Goal: Task Accomplishment & Management: Manage account settings

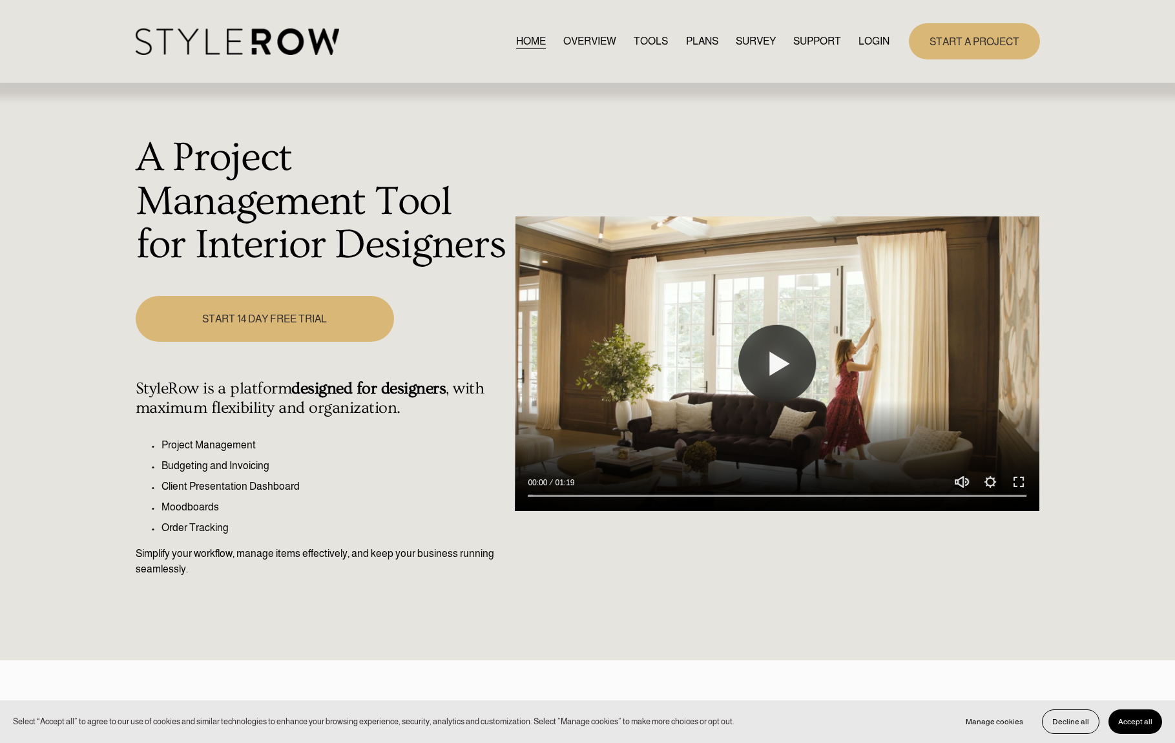
click at [877, 41] on link "LOGIN" at bounding box center [873, 40] width 31 height 17
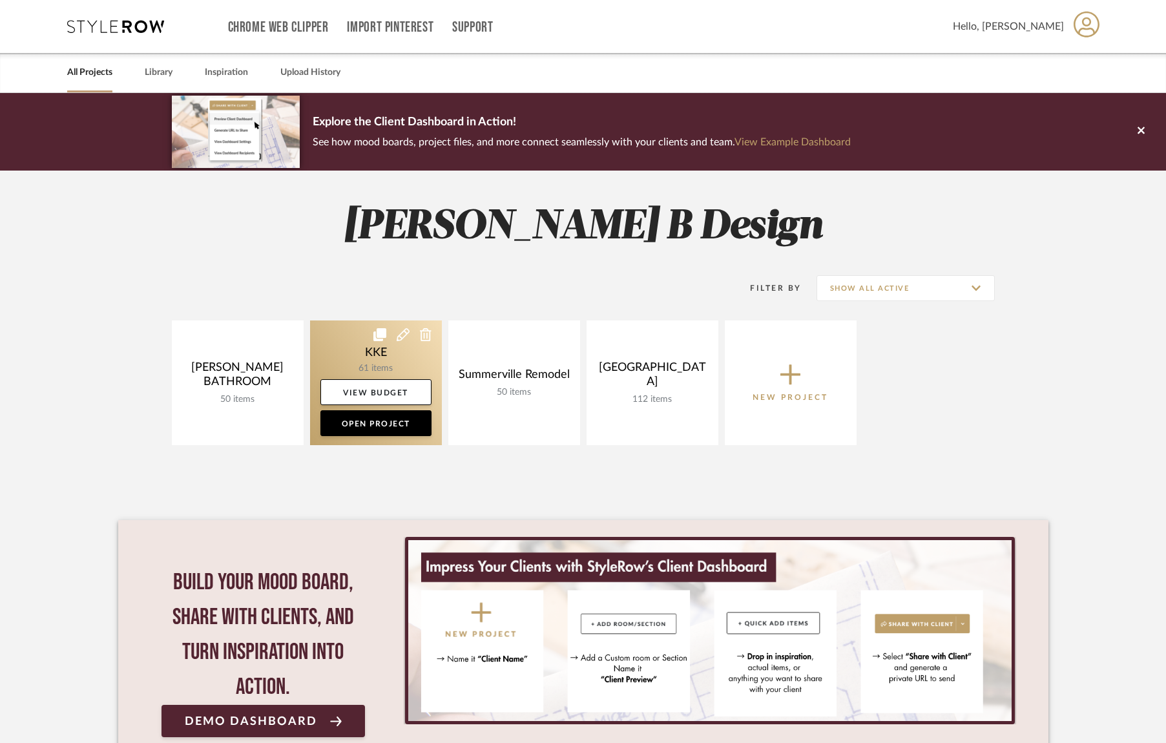
click at [371, 363] on link at bounding box center [376, 382] width 132 height 125
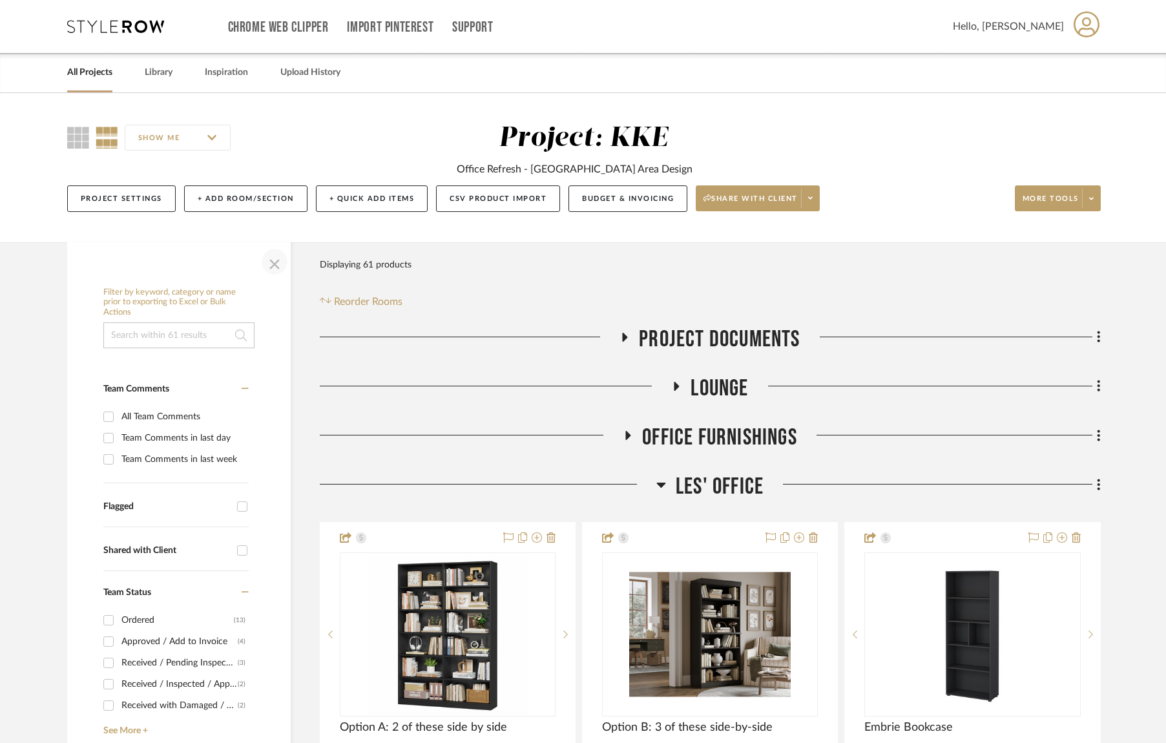
click at [276, 265] on span "button" at bounding box center [274, 261] width 31 height 31
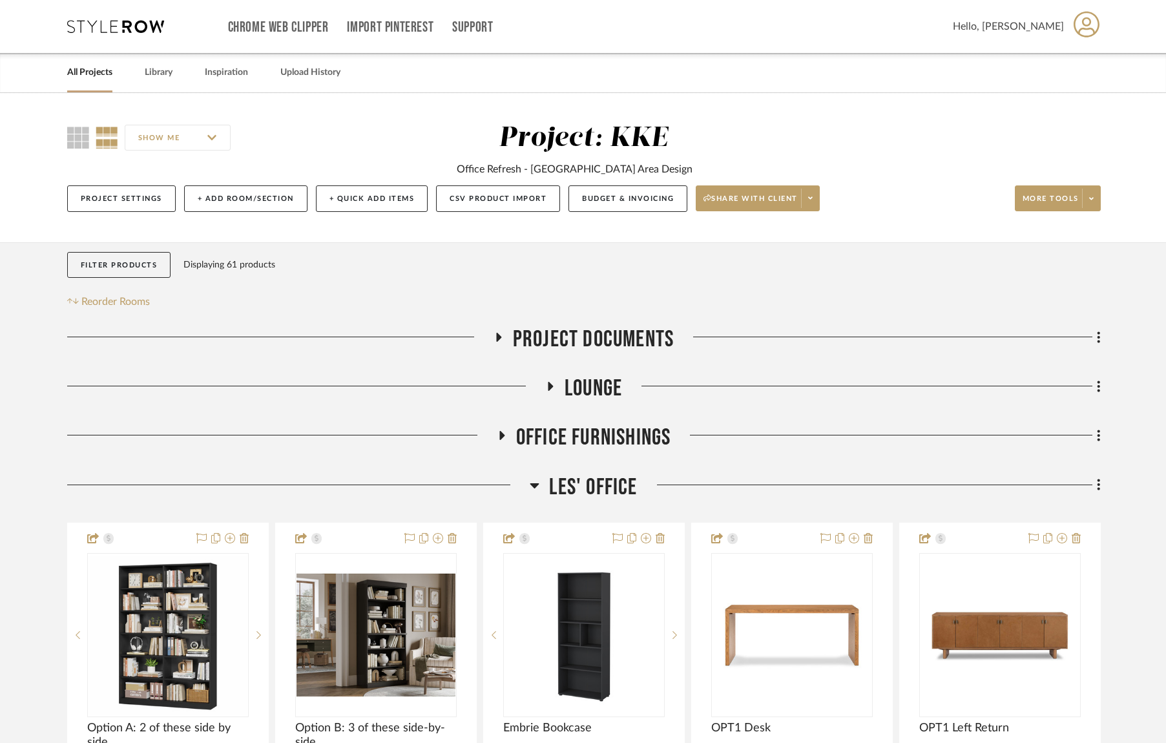
click at [549, 385] on icon at bounding box center [550, 386] width 5 height 9
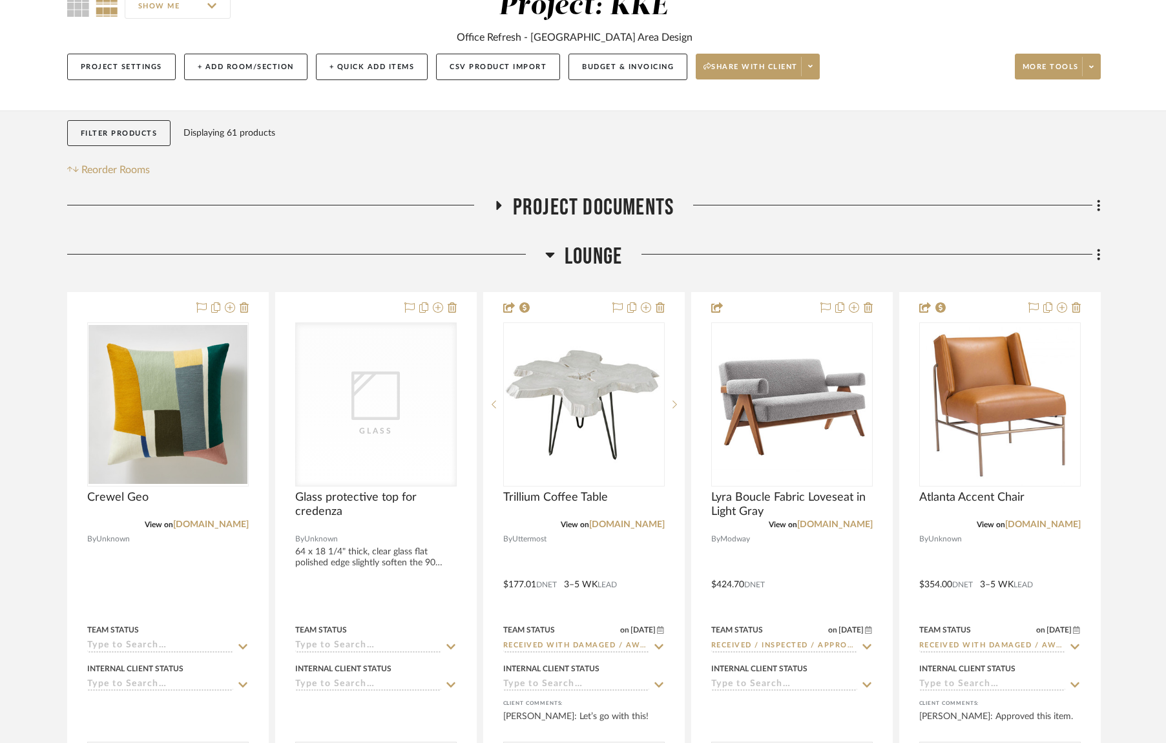
scroll to position [233, 0]
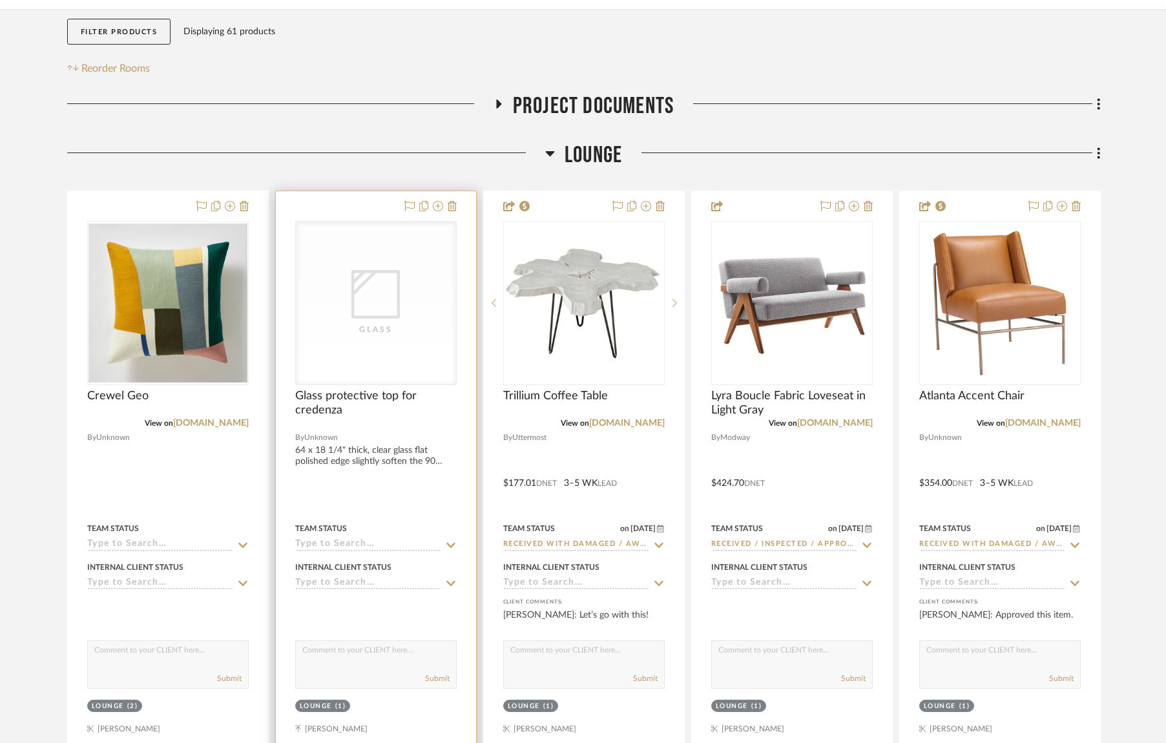
click at [0, 0] on div "Glass" at bounding box center [0, 0] width 0 height 0
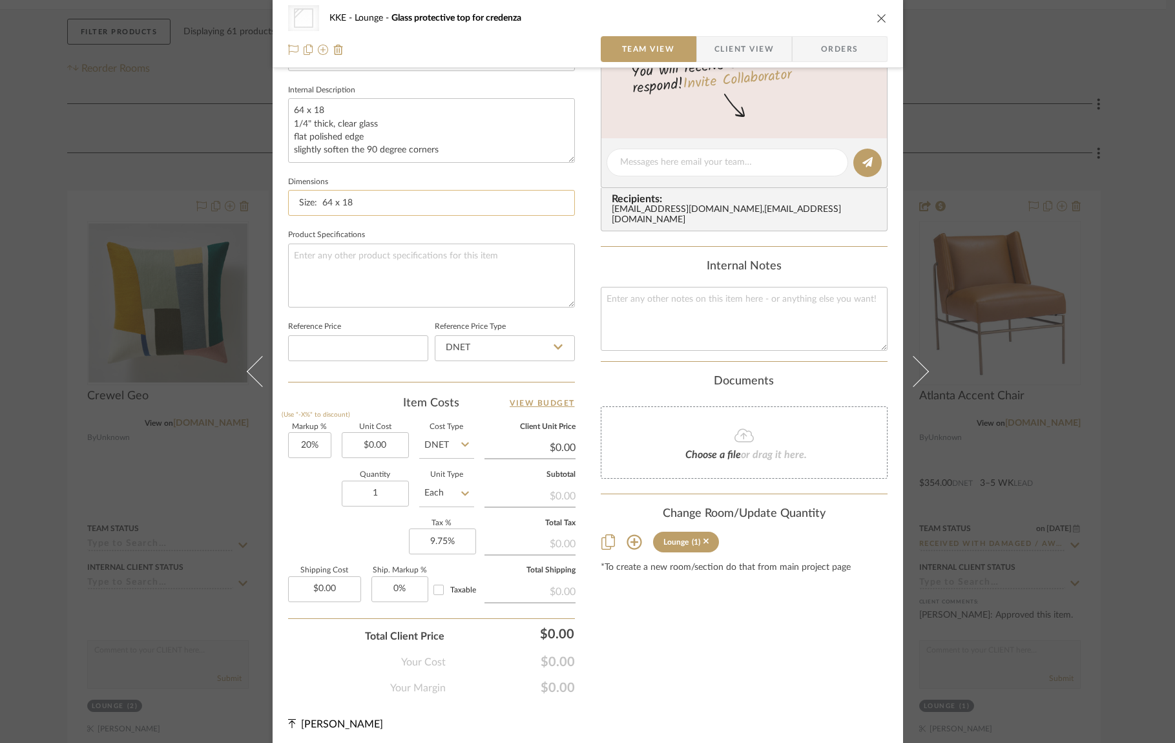
scroll to position [455, 0]
click at [387, 441] on input "0.00" at bounding box center [375, 443] width 67 height 26
type input "$131.00"
click at [298, 485] on div "Quantity 1 Unit Type Each" at bounding box center [381, 492] width 186 height 46
type input "$157.20"
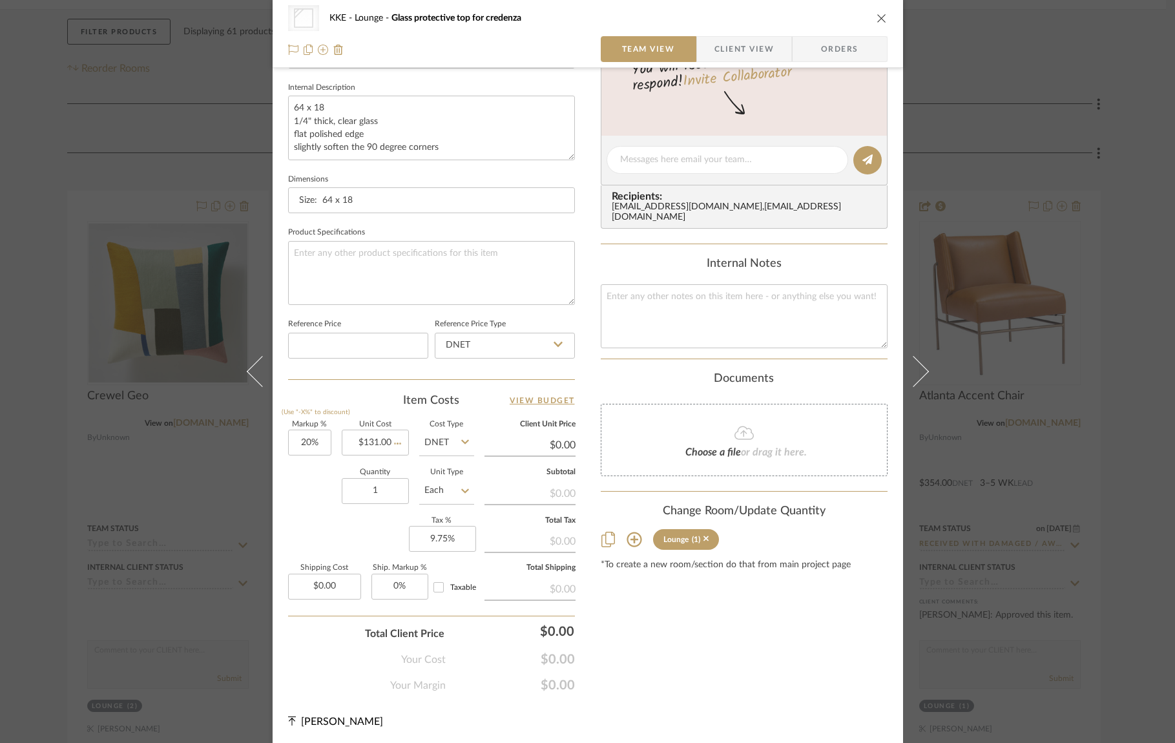
type input "$23.58"
click at [460, 541] on input "9.75" at bounding box center [442, 539] width 67 height 26
drag, startPoint x: 460, startPoint y: 536, endPoint x: 415, endPoint y: 536, distance: 44.6
click at [415, 536] on input "10.75" at bounding box center [442, 539] width 67 height 26
type input "9.75%"
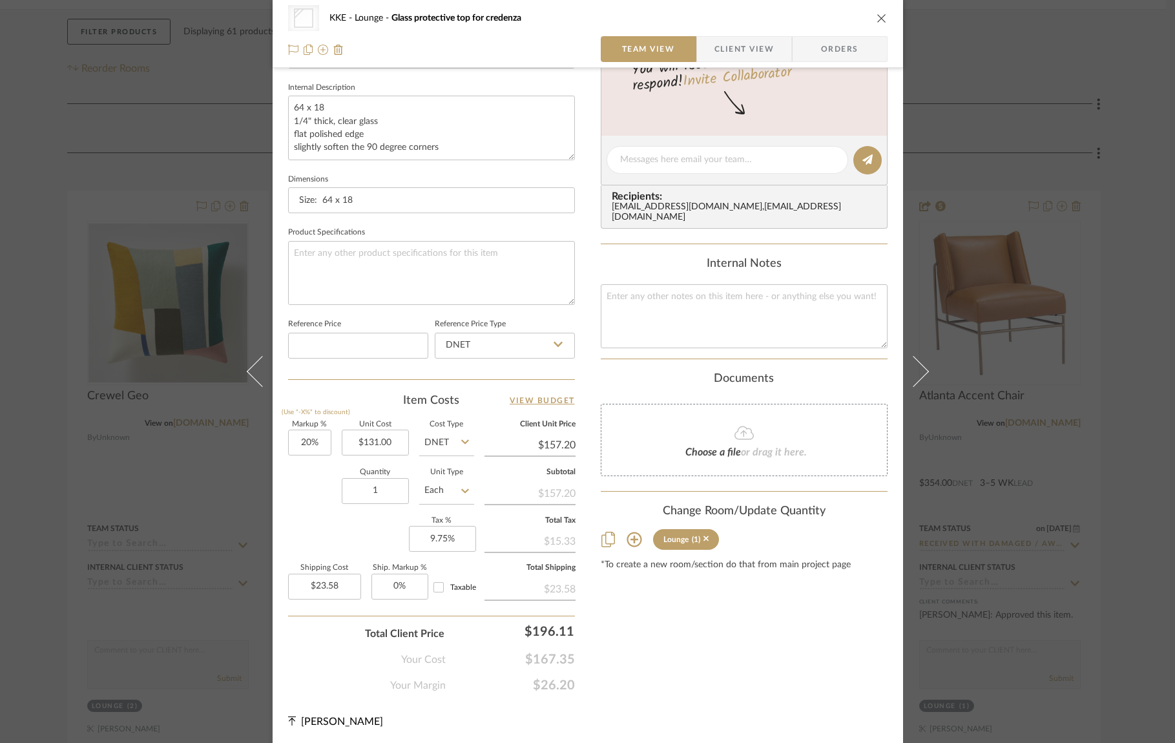
click at [344, 535] on div "Markup % (Use "-X%" to discount) 20% Unit Cost $131.00 Cost Type DNET Client Un…" at bounding box center [431, 515] width 287 height 189
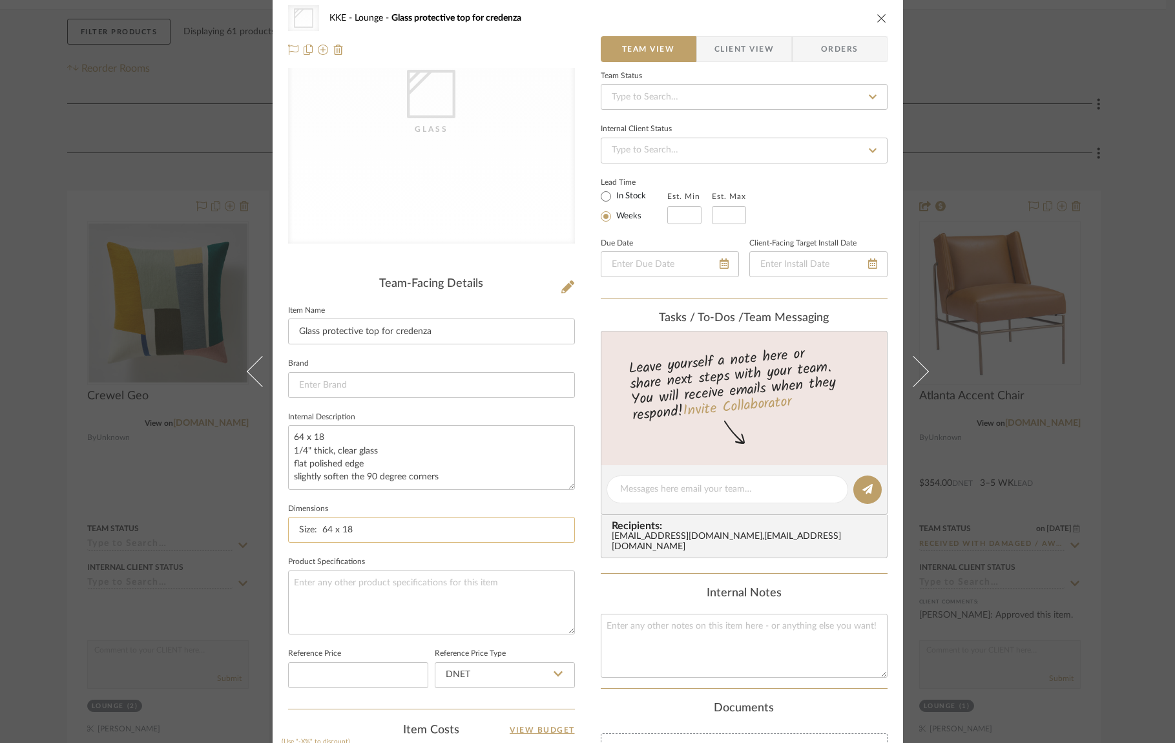
scroll to position [0, 0]
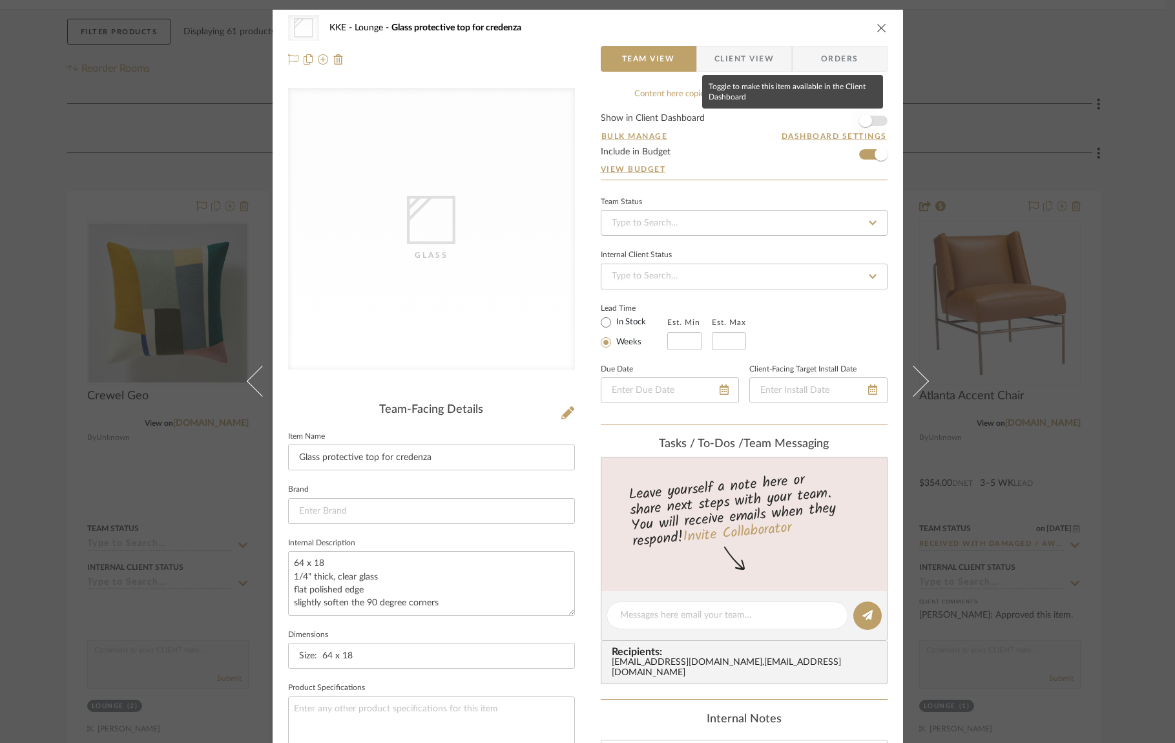
click at [873, 122] on span "button" at bounding box center [865, 121] width 28 height 28
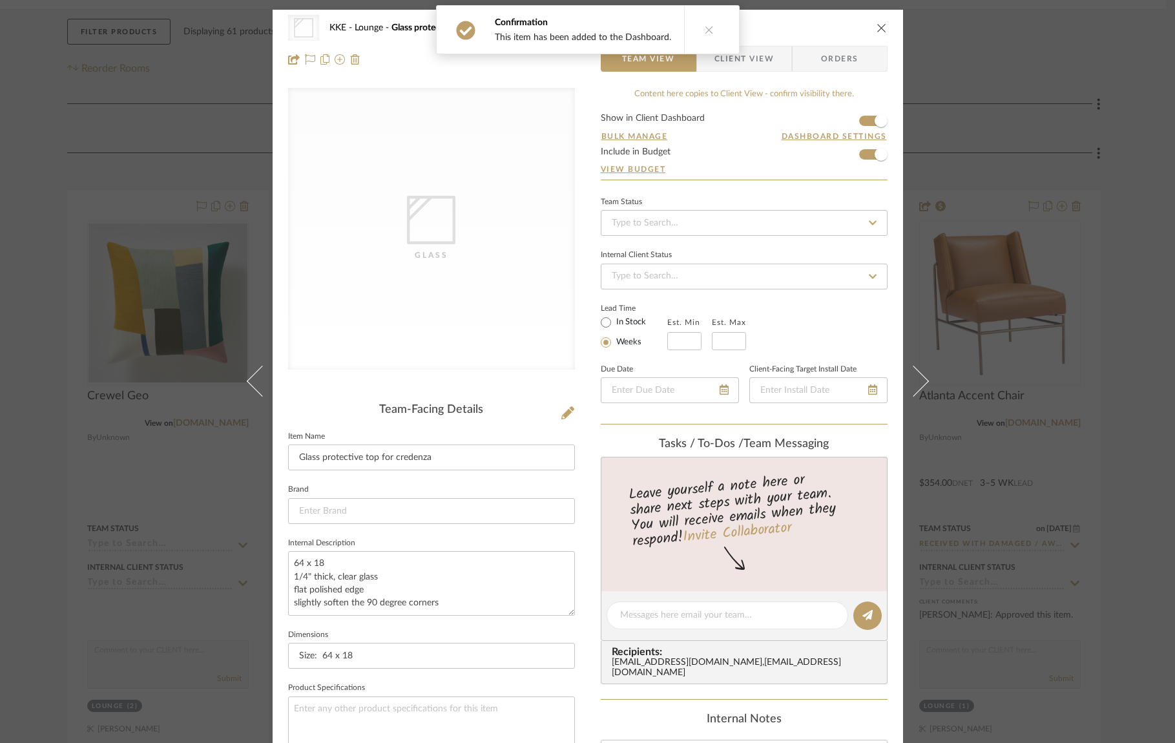
click at [879, 27] on icon "close" at bounding box center [882, 28] width 10 height 10
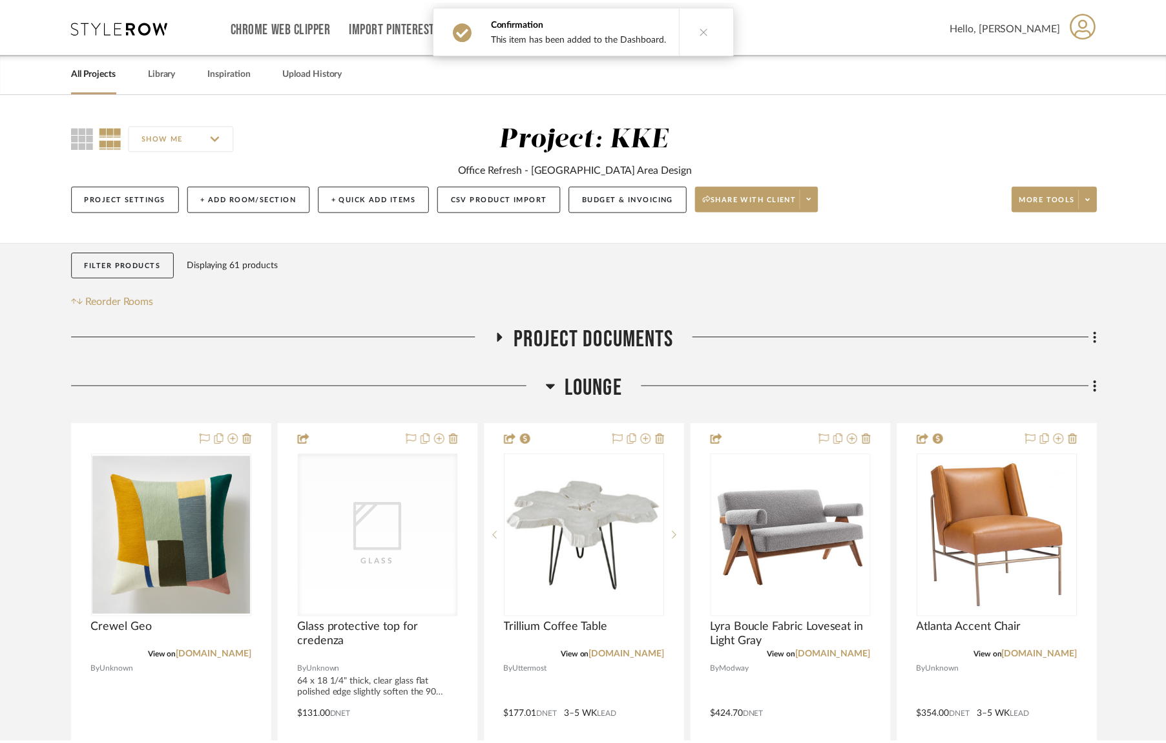
scroll to position [233, 0]
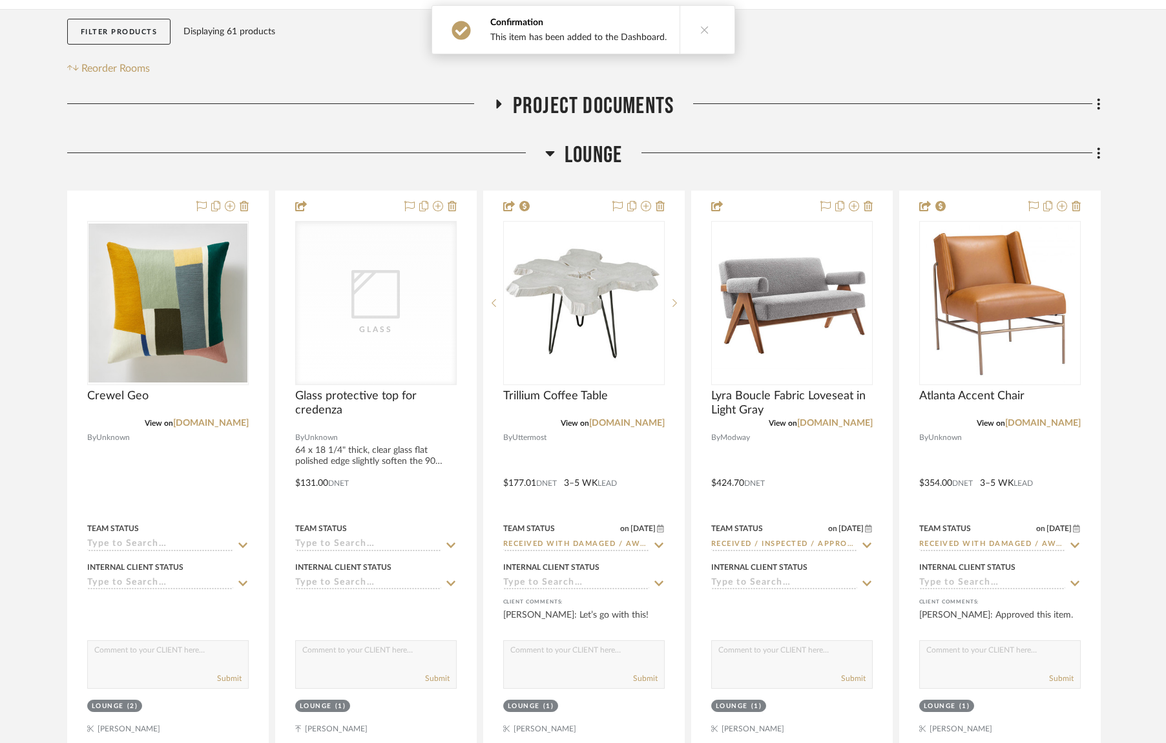
click at [552, 158] on icon at bounding box center [550, 153] width 10 height 16
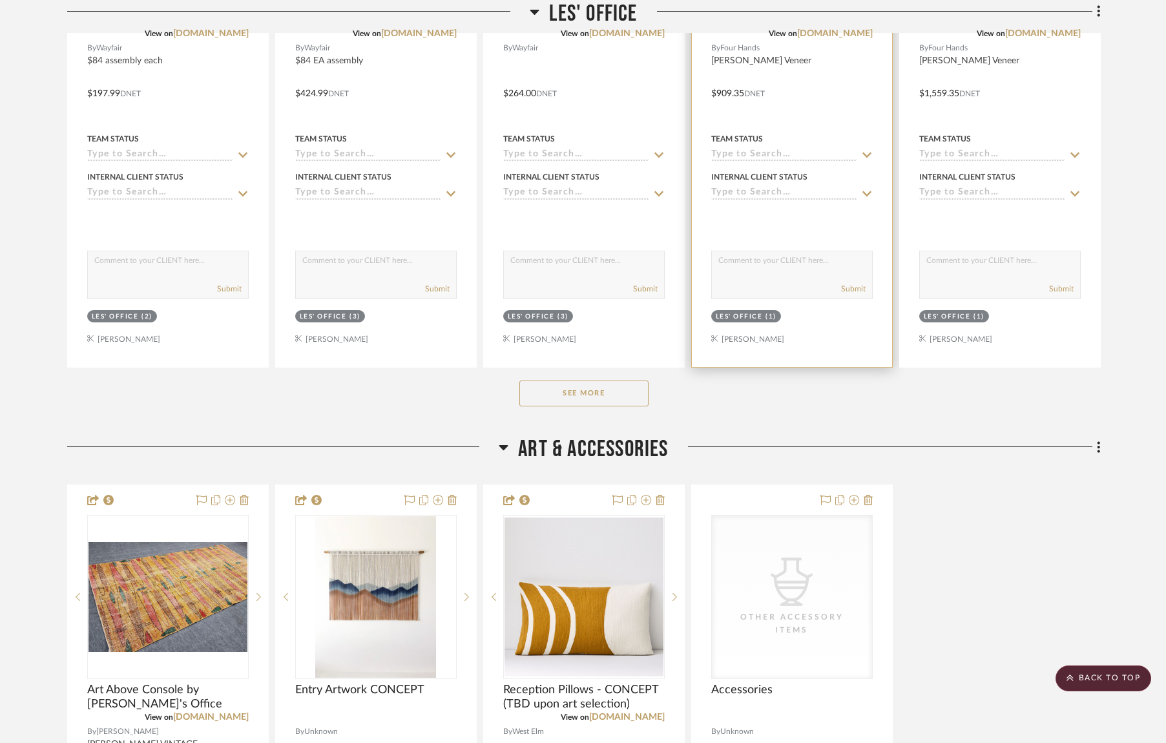
scroll to position [739, 0]
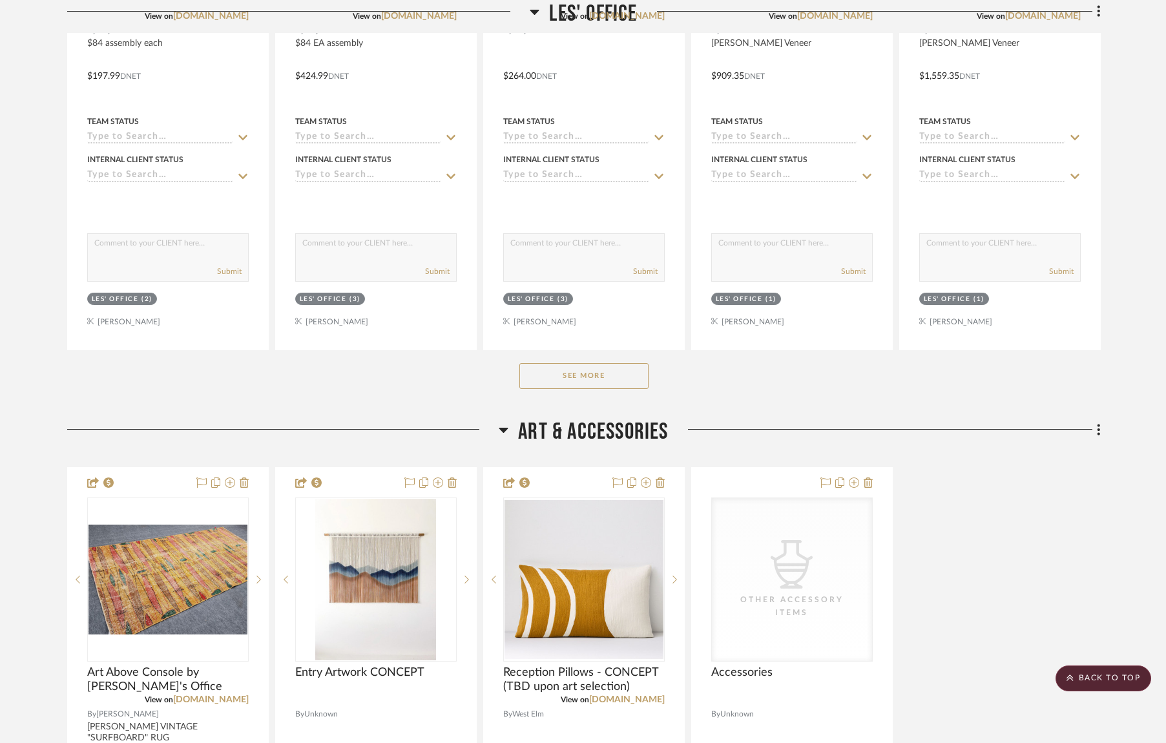
click at [600, 371] on button "See More" at bounding box center [583, 376] width 129 height 26
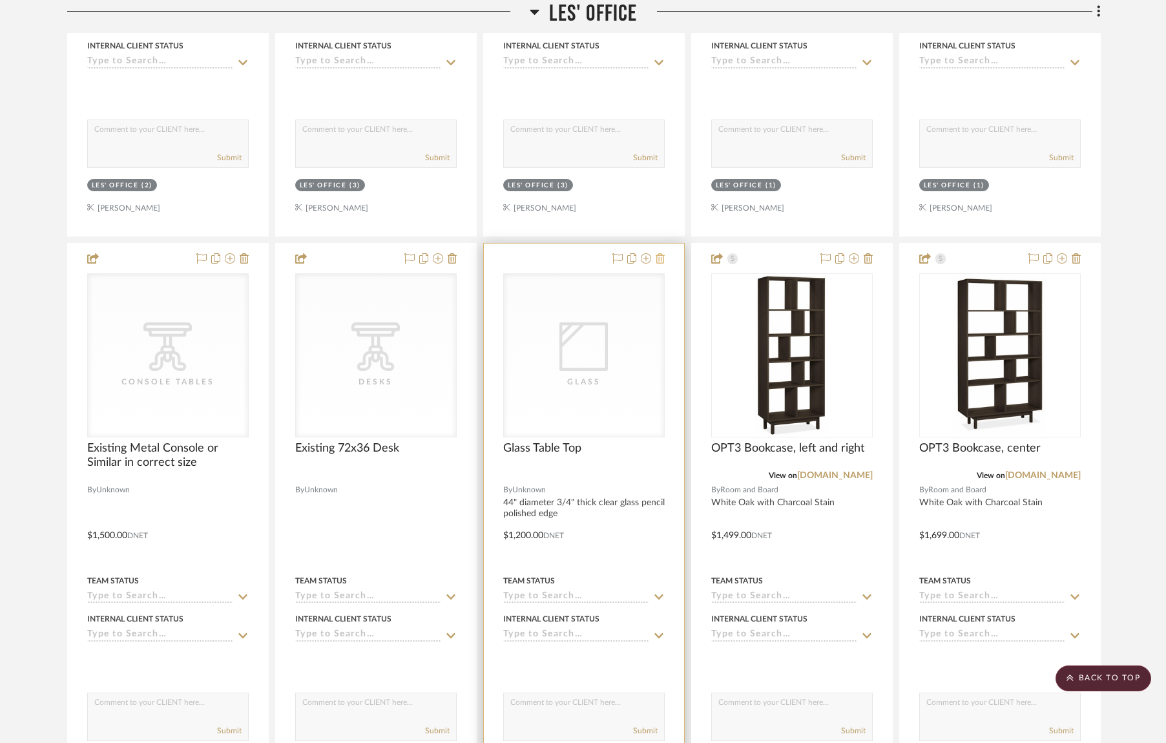
scroll to position [916, 0]
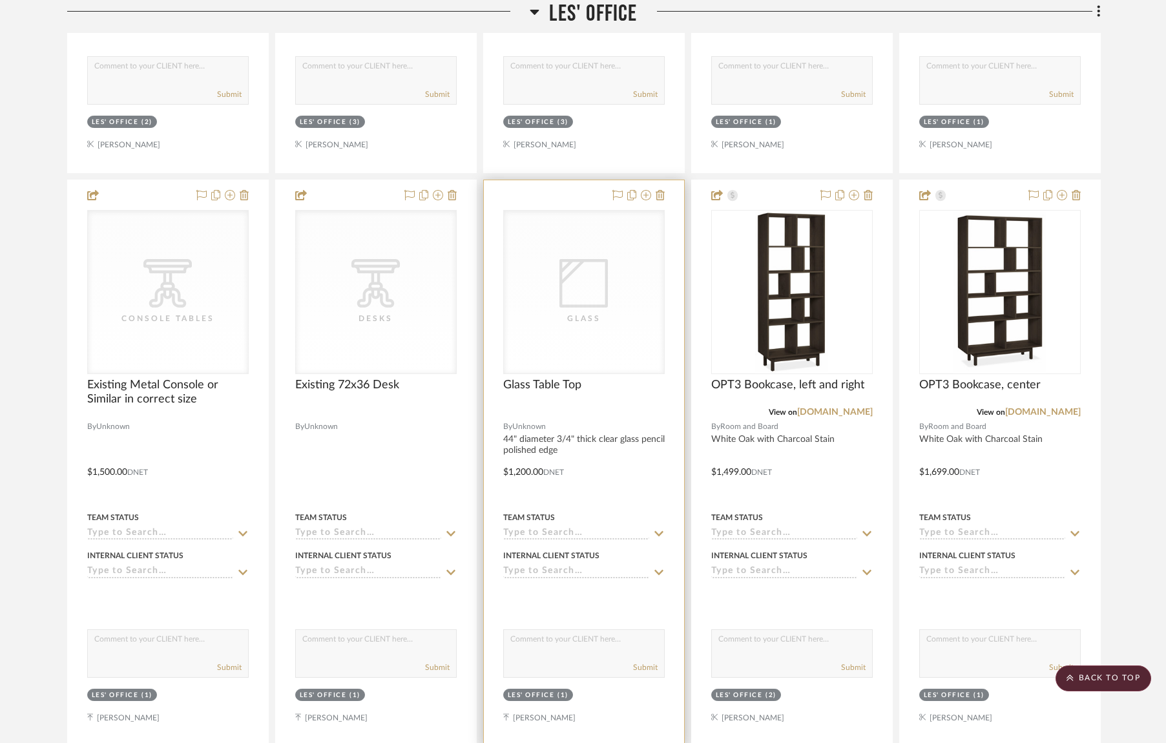
click at [586, 297] on icon "0" at bounding box center [583, 283] width 48 height 48
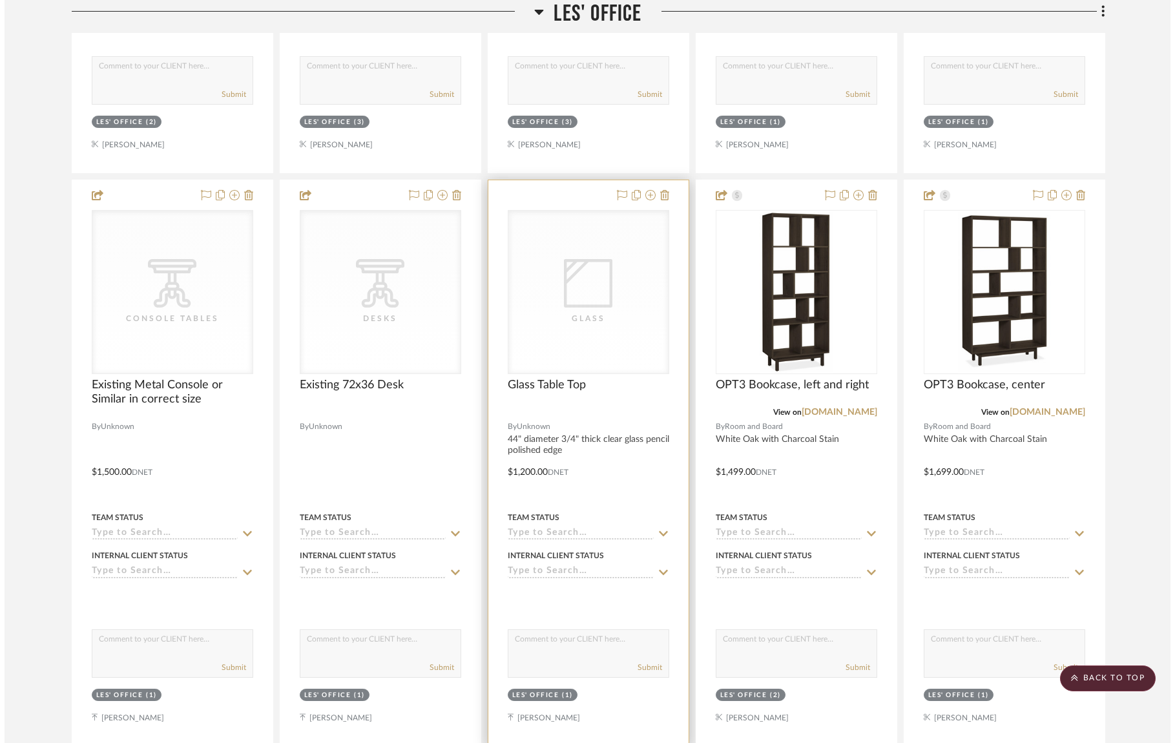
scroll to position [0, 0]
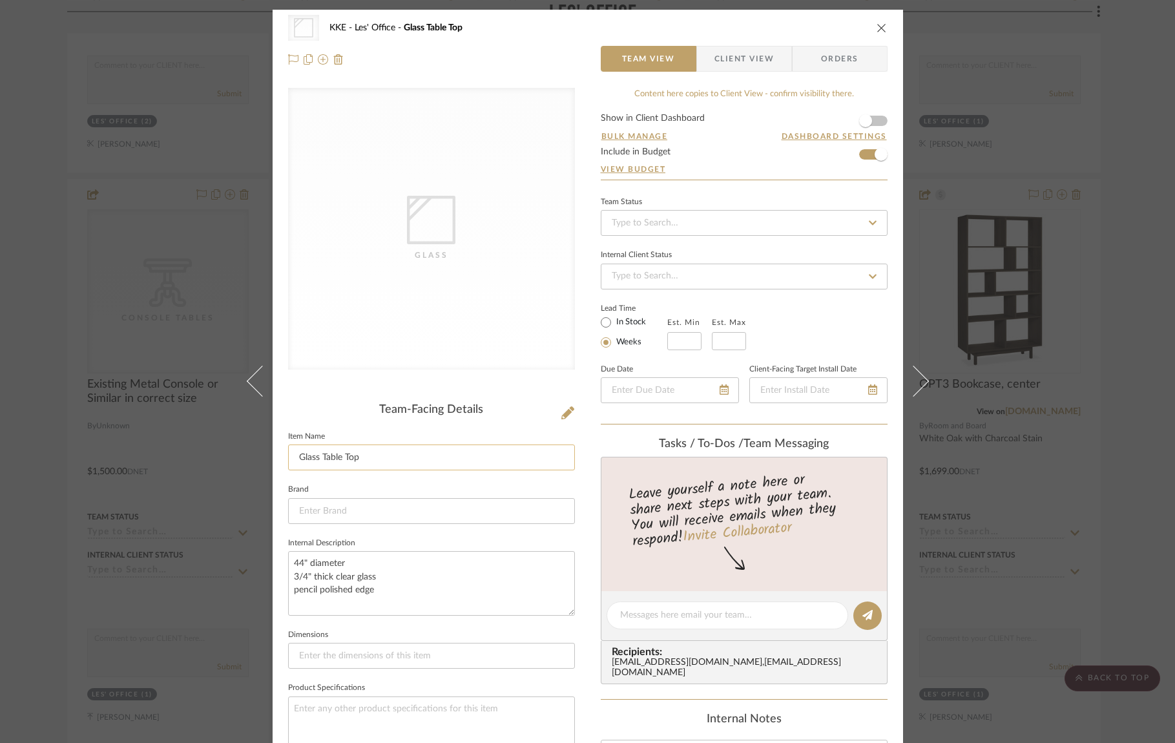
click at [395, 457] on input "Glass Table Top" at bounding box center [431, 457] width 287 height 26
click at [295, 457] on input "Glass Table Top 3/4"" at bounding box center [431, 457] width 287 height 26
click at [441, 456] on input "3/4" Option Glass Table Top 3/4"" at bounding box center [431, 457] width 287 height 26
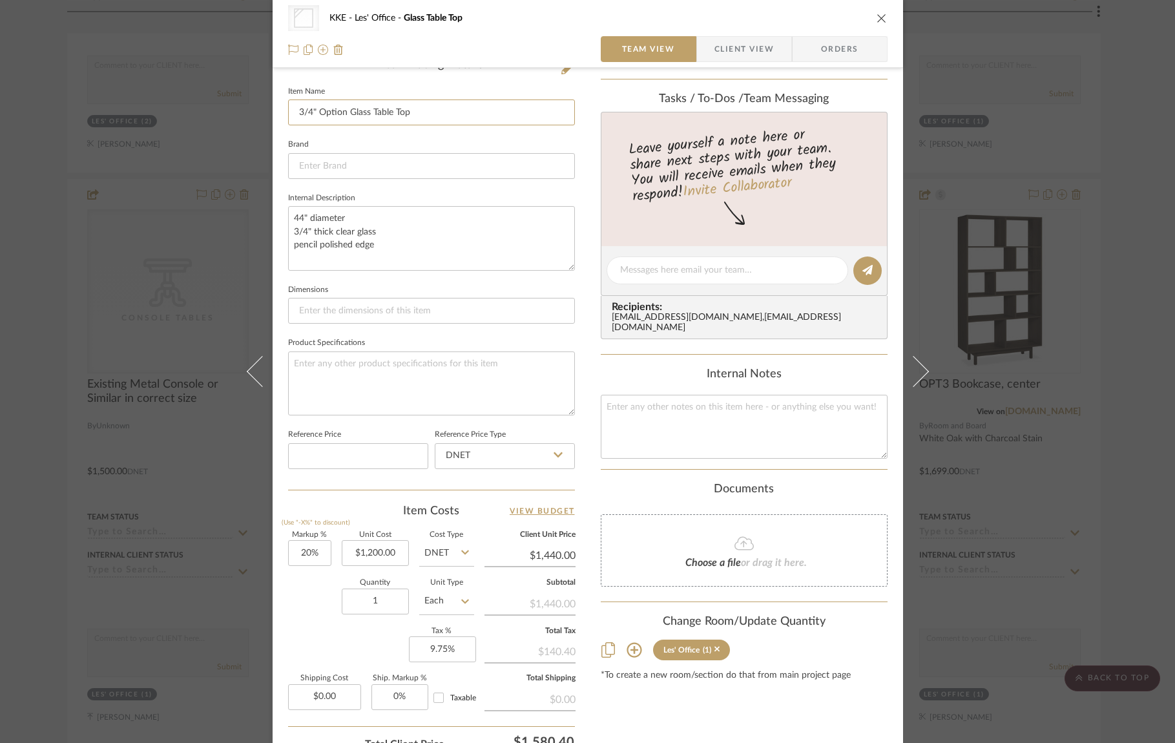
scroll to position [455, 0]
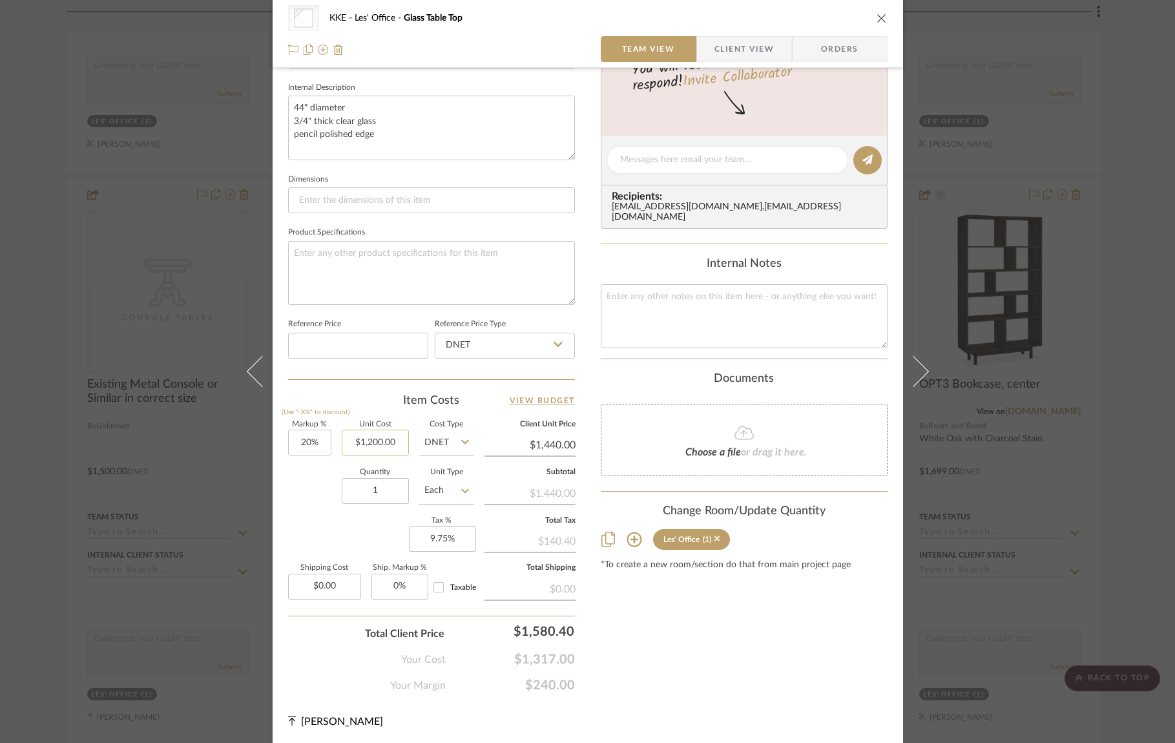
type input "3/4" Option Glass Table Top"
type input "1200.00"
click at [397, 442] on input "1200.00" at bounding box center [375, 443] width 67 height 26
type input "$2,582.00"
click at [301, 490] on div "Quantity 1 Unit Type Each" at bounding box center [381, 492] width 186 height 46
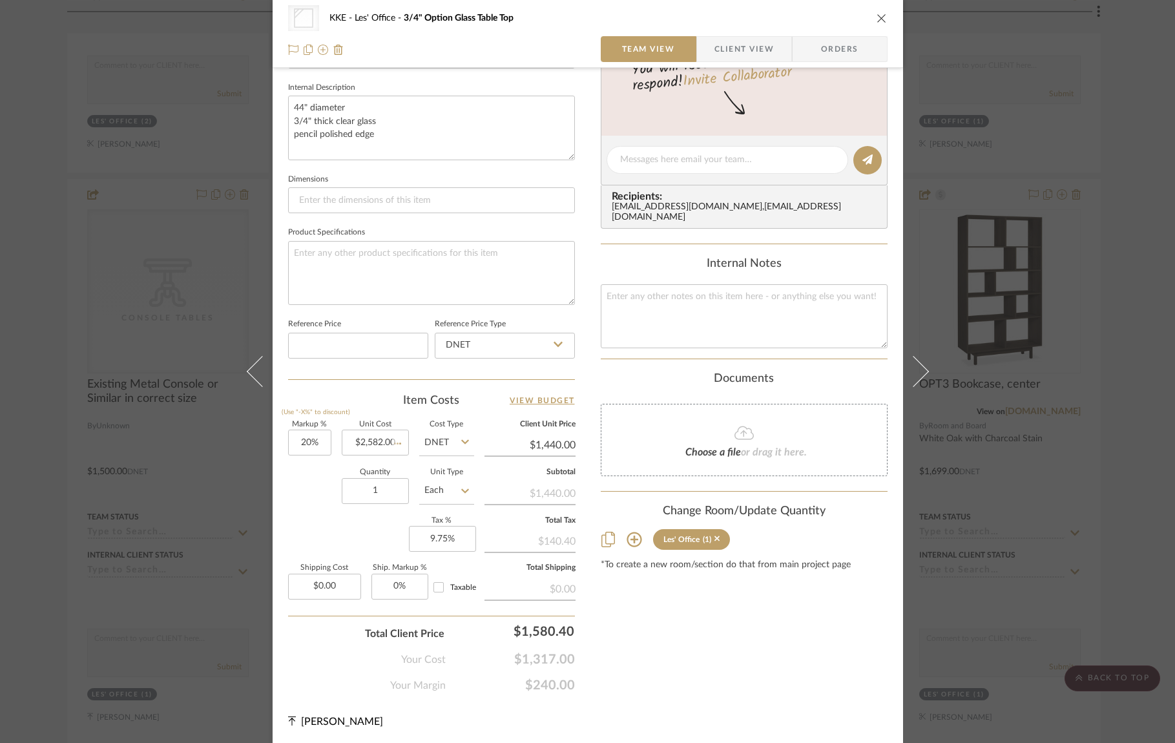
type input "$3,098.40"
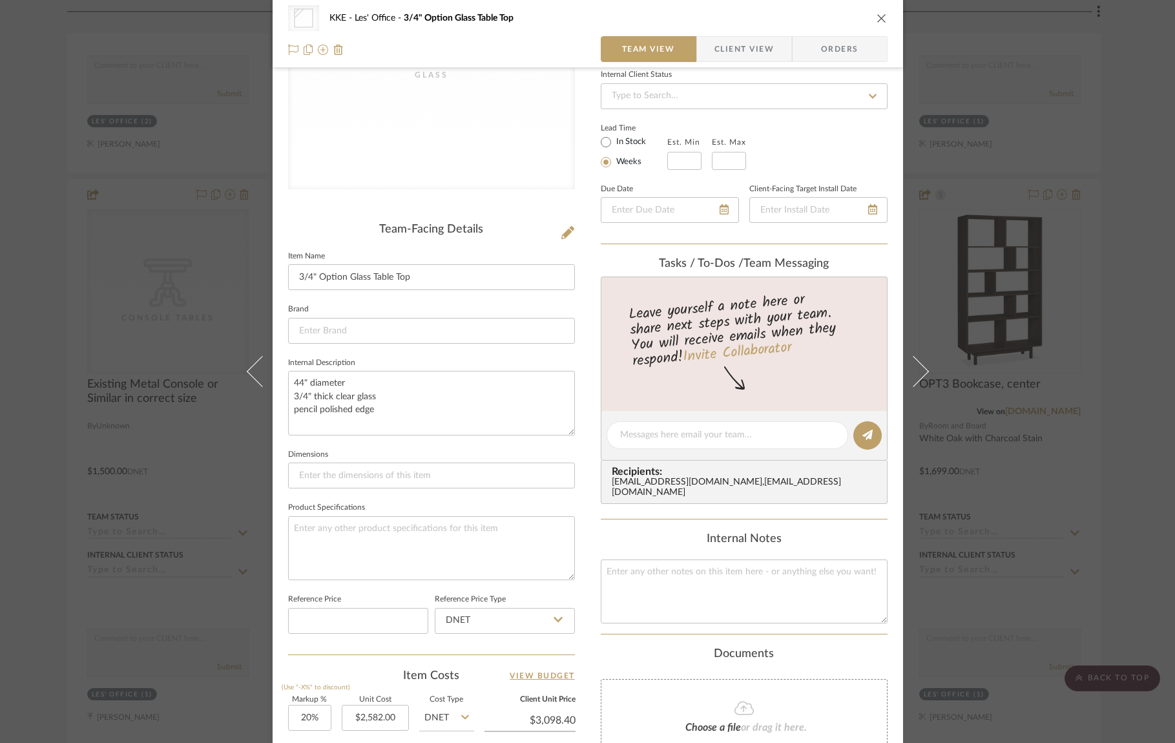
scroll to position [0, 0]
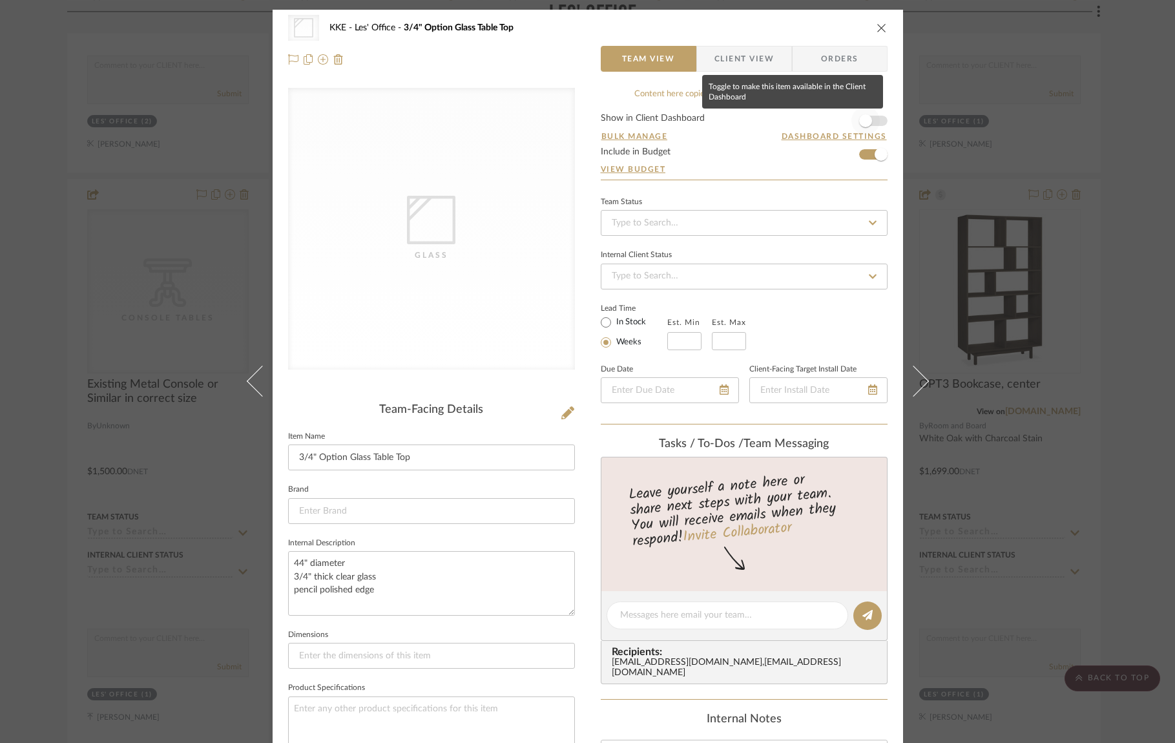
click at [873, 123] on span "button" at bounding box center [865, 121] width 28 height 28
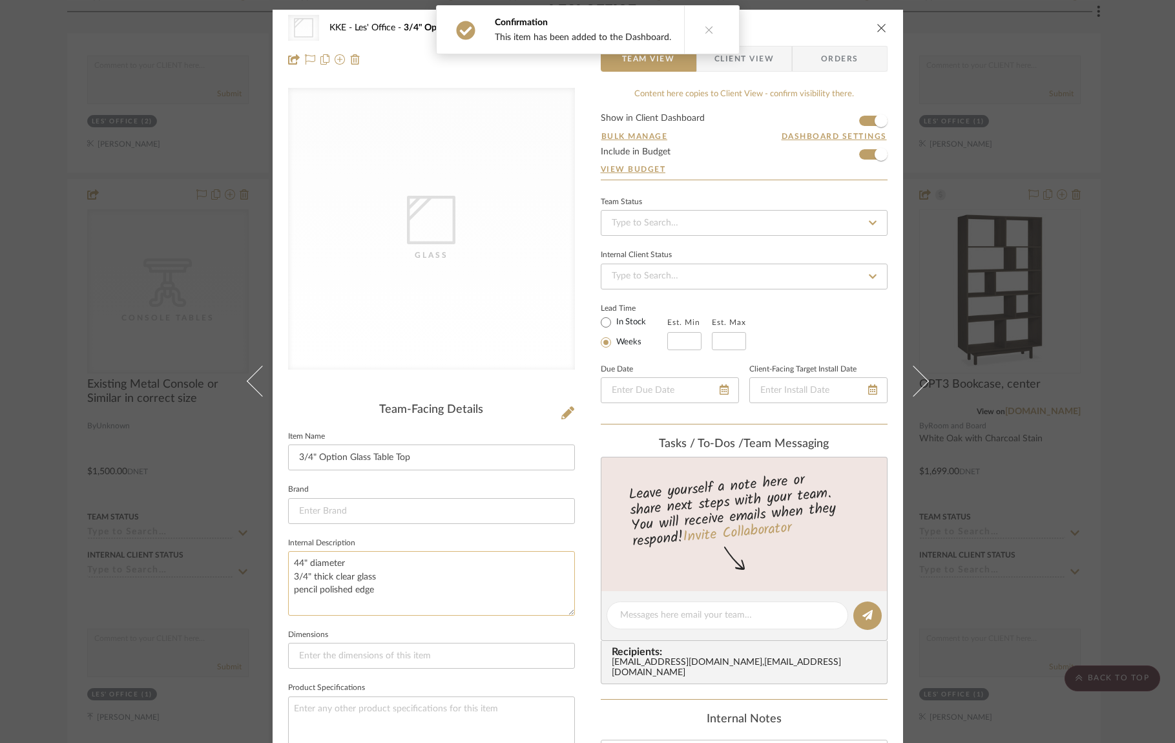
drag, startPoint x: 417, startPoint y: 577, endPoint x: 358, endPoint y: 585, distance: 59.9
click at [417, 577] on textarea "44" diameter 3/4" thick clear glass pencil polished edge" at bounding box center [431, 583] width 287 height 64
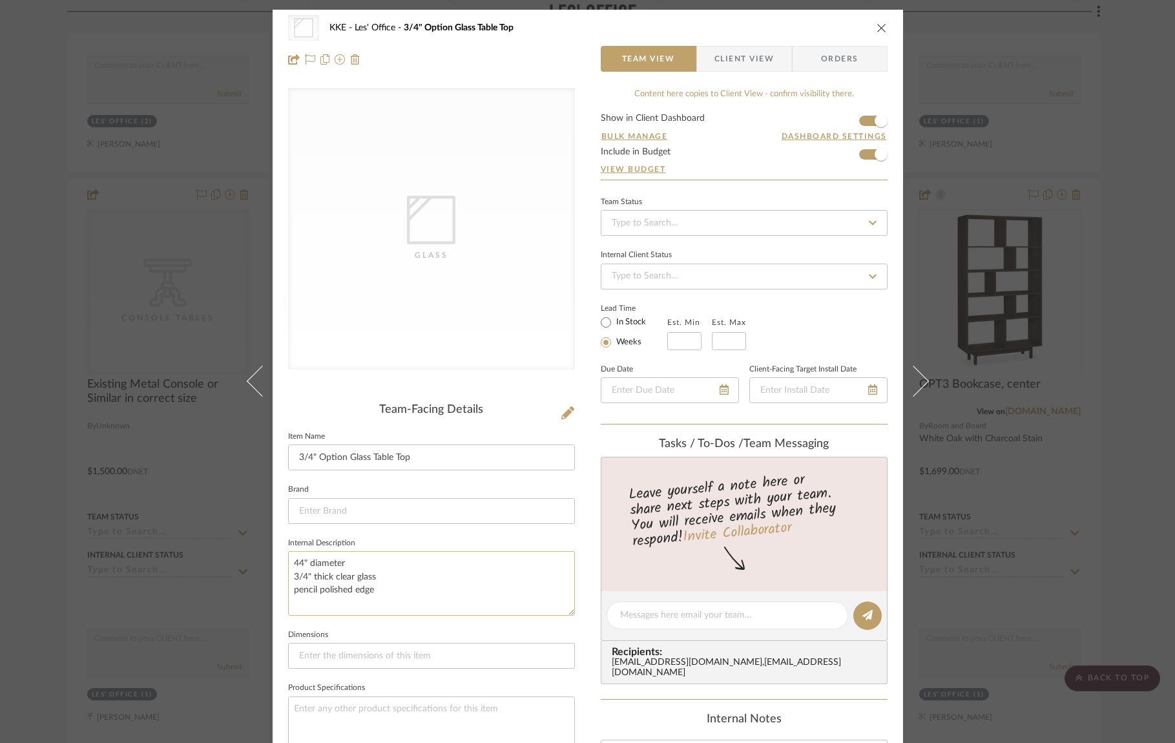
click at [290, 561] on textarea "44" diameter 3/4" thick clear glass pencil polished edge" at bounding box center [431, 583] width 287 height 64
drag, startPoint x: 289, startPoint y: 561, endPoint x: 392, endPoint y: 589, distance: 107.0
click at [392, 589] on textarea "44" diameter 3/4" thick clear glass pencil polished edge" at bounding box center [431, 583] width 287 height 64
click at [879, 26] on icon "close" at bounding box center [882, 27] width 10 height 10
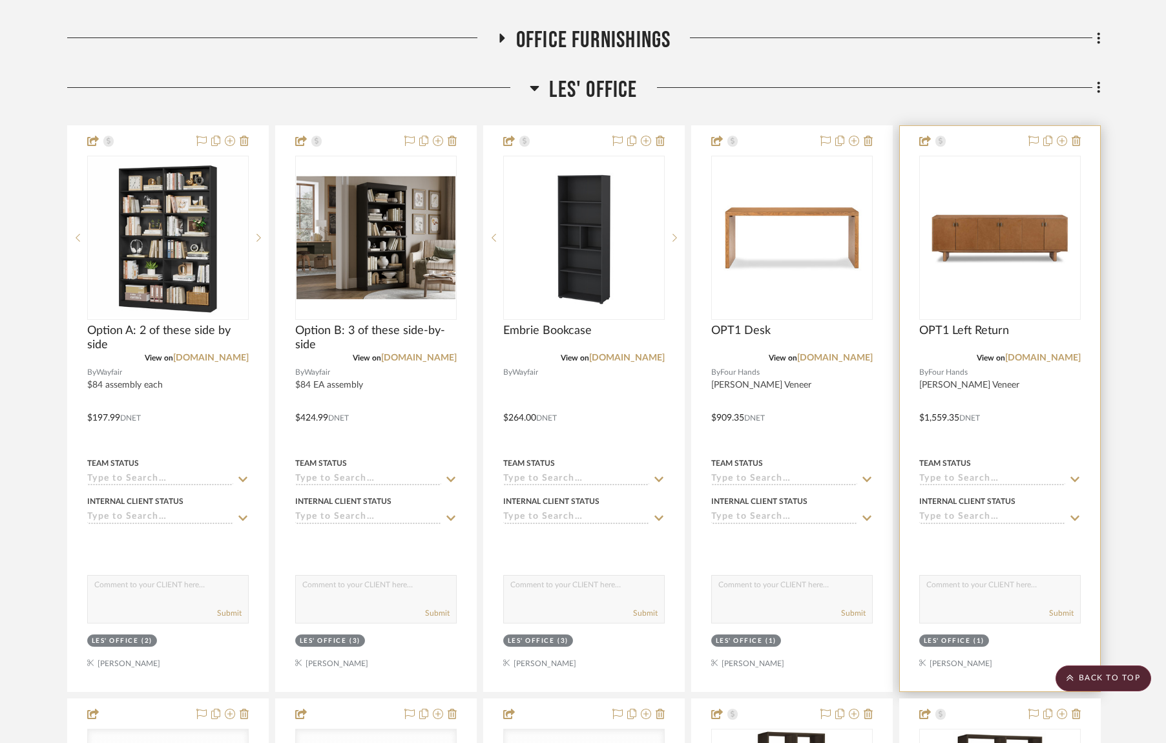
scroll to position [218, 0]
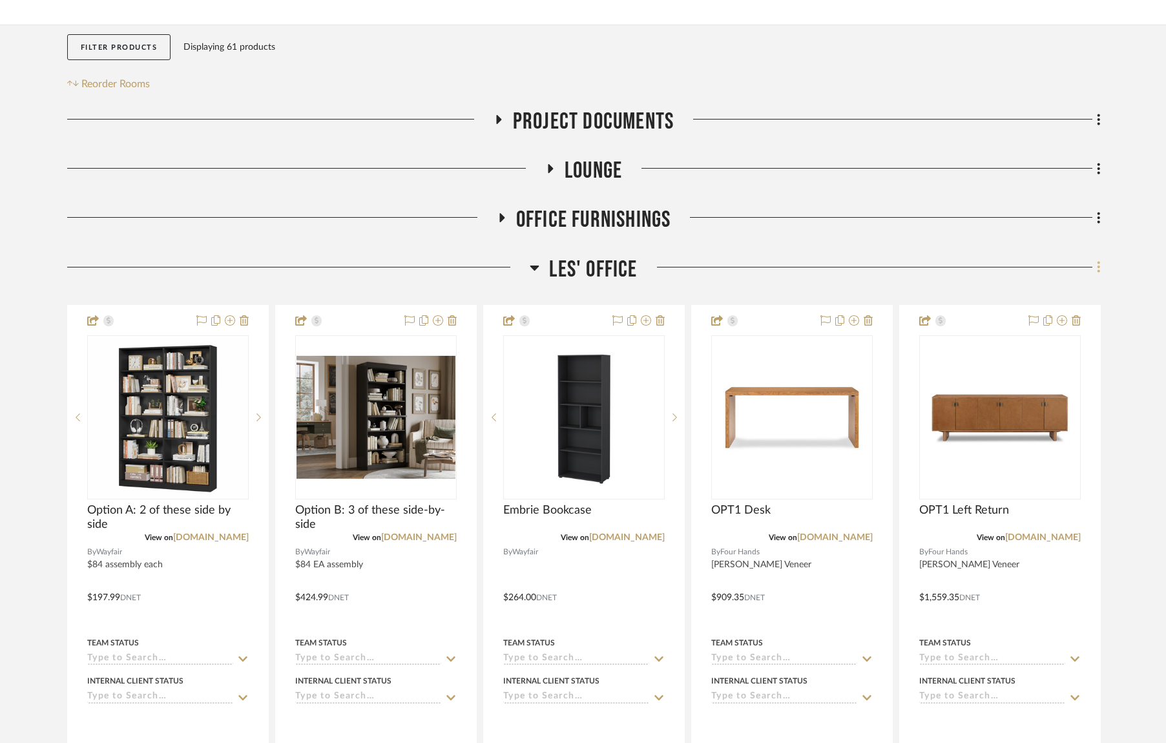
click at [1099, 272] on icon at bounding box center [1099, 267] width 4 height 14
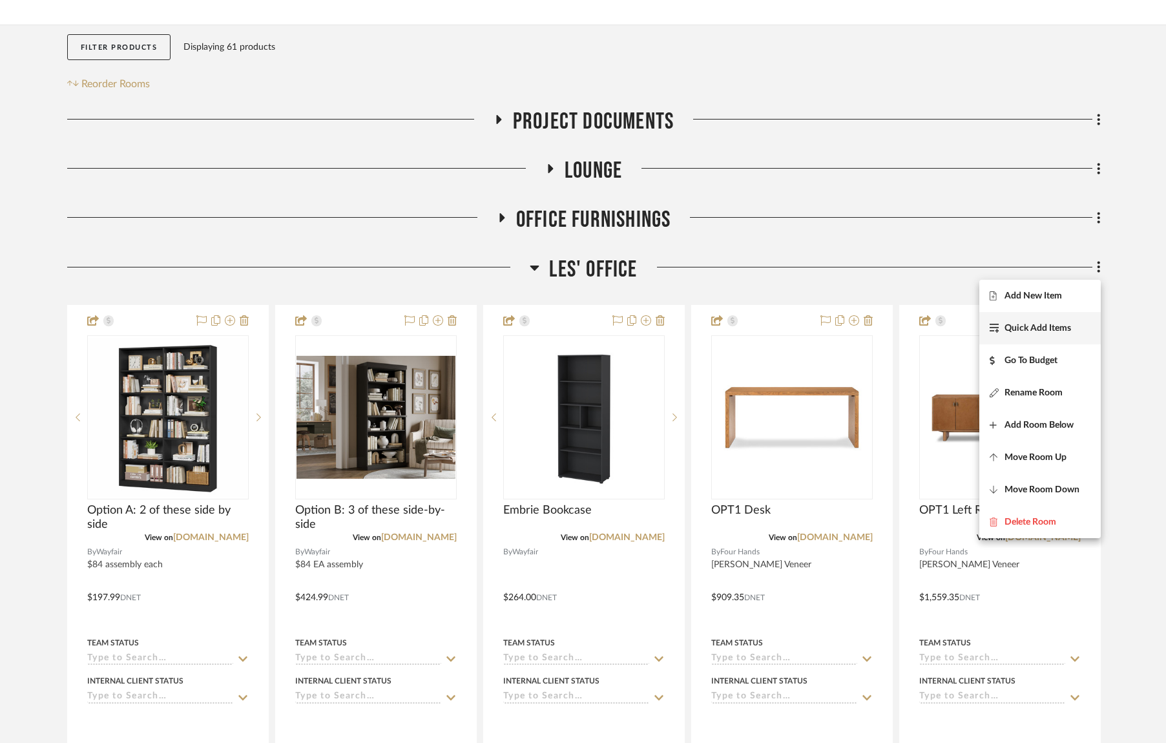
click at [1043, 324] on span "Quick Add Items" at bounding box center [1037, 327] width 67 height 11
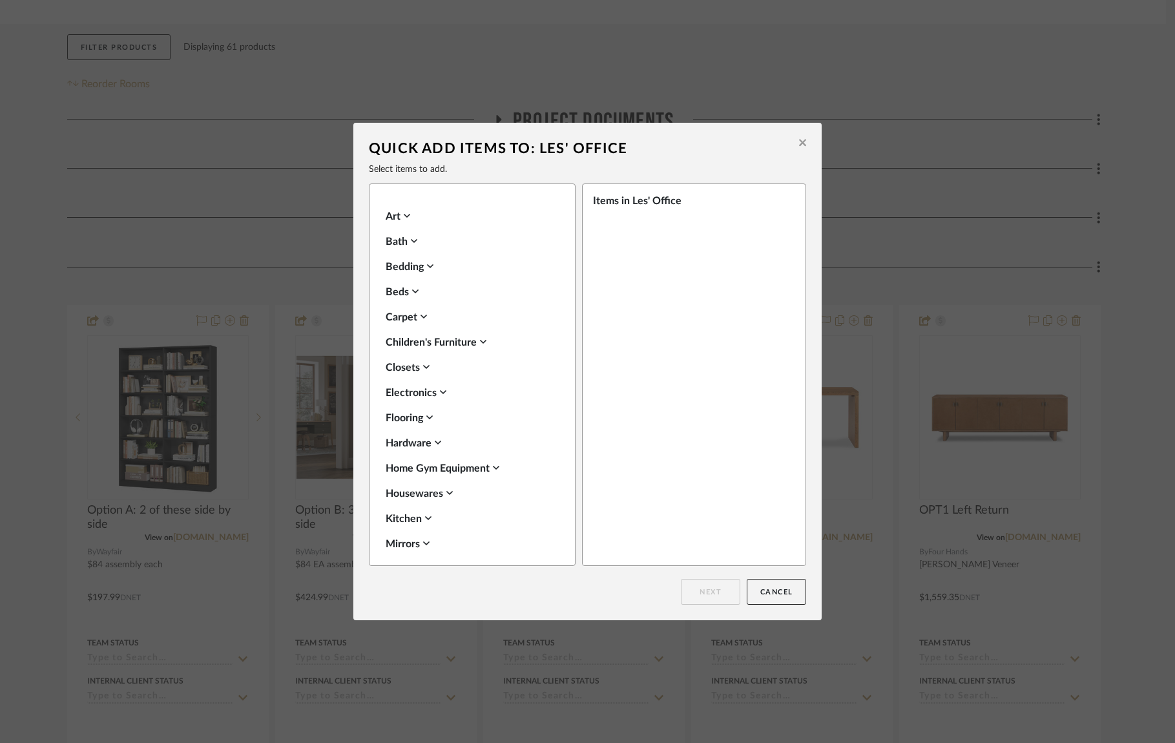
scroll to position [457, 0]
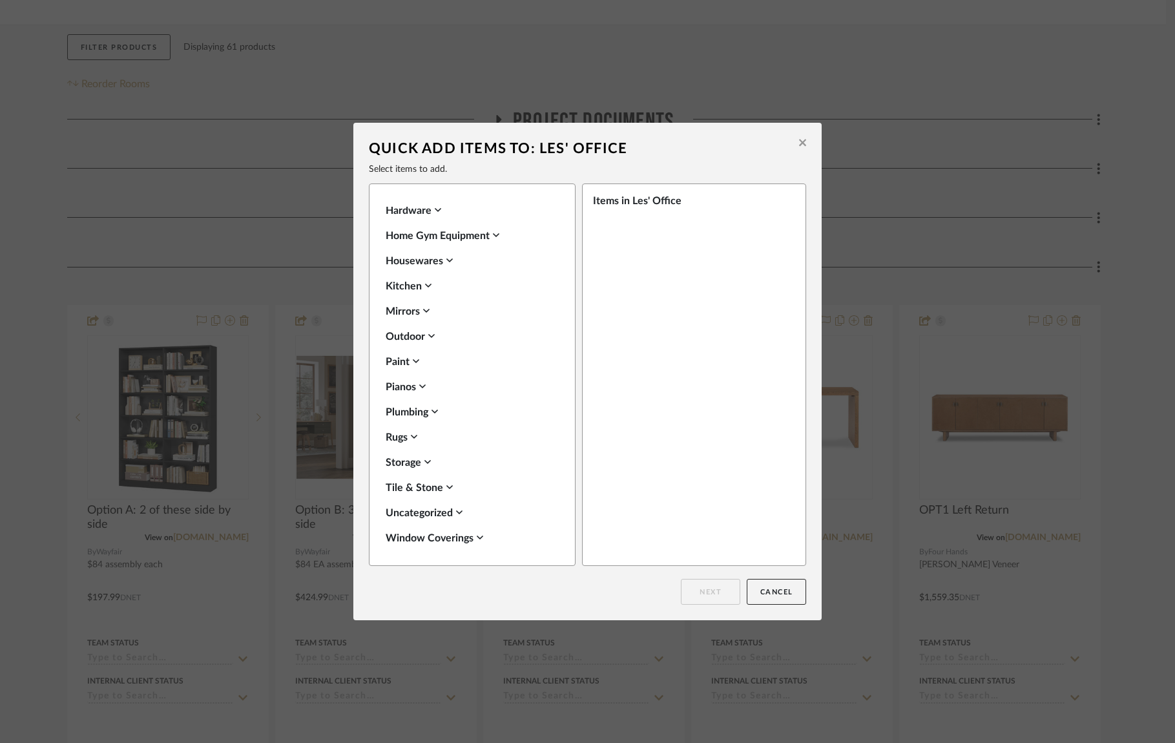
click at [423, 309] on icon at bounding box center [426, 311] width 6 height 10
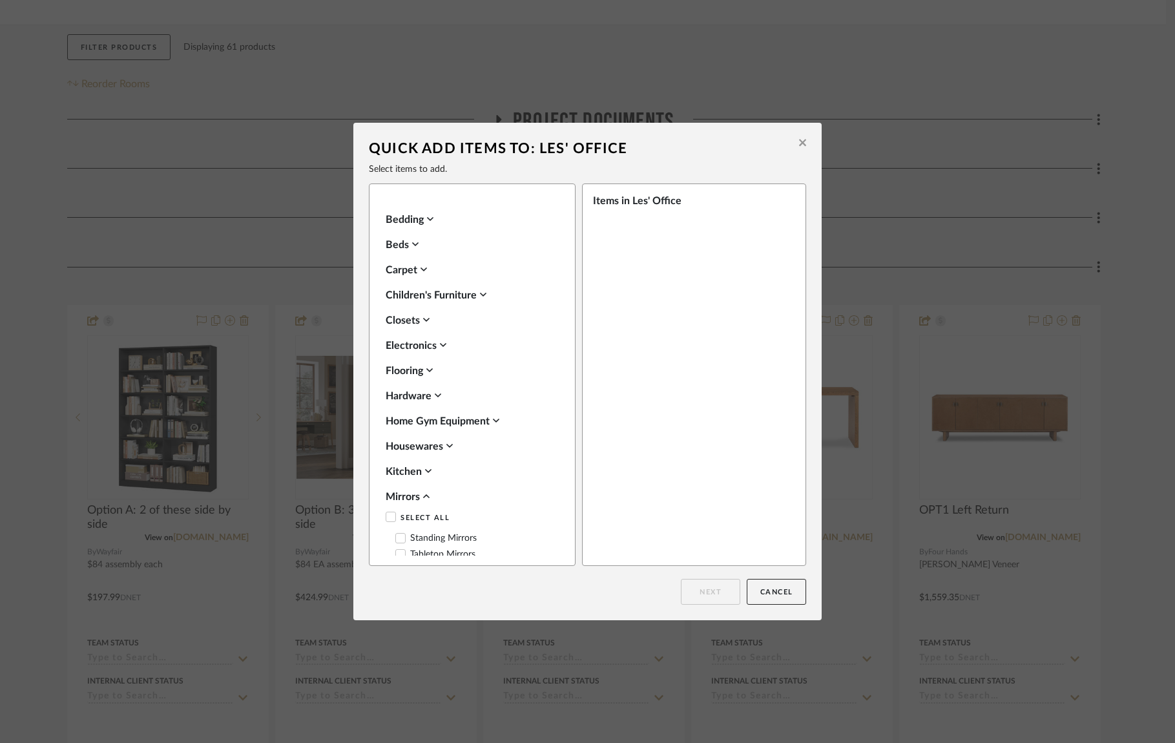
scroll to position [87, 0]
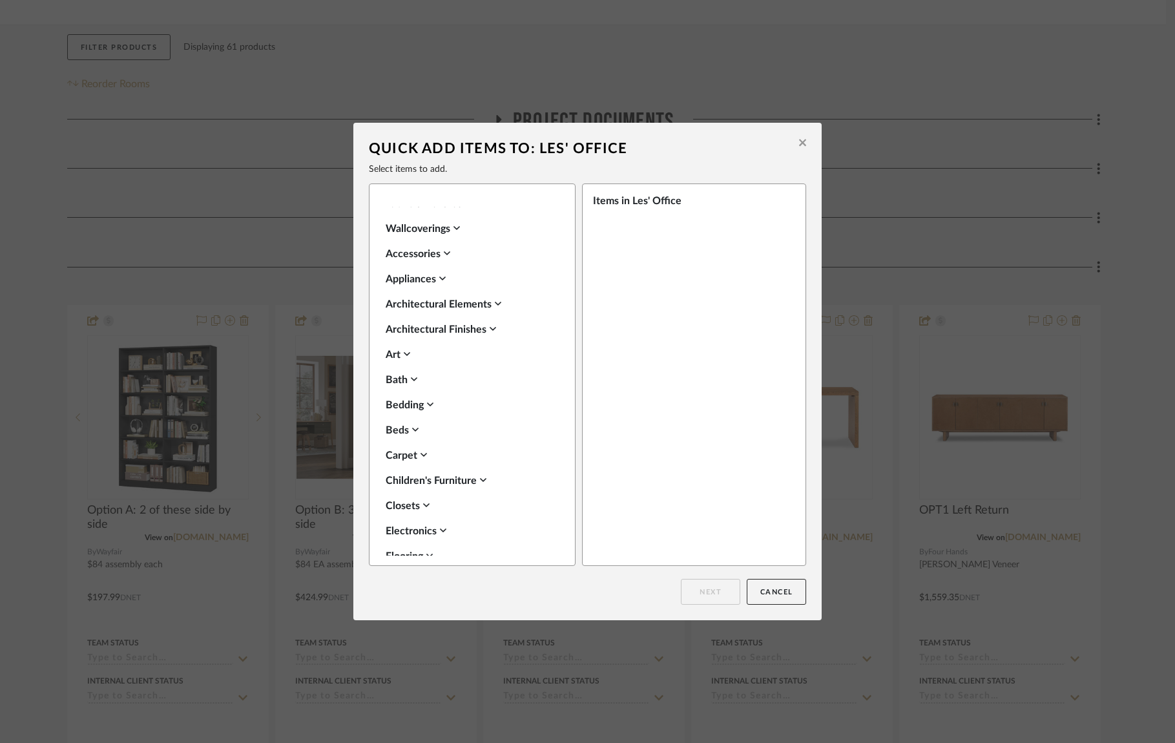
click at [495, 306] on icon at bounding box center [498, 304] width 6 height 4
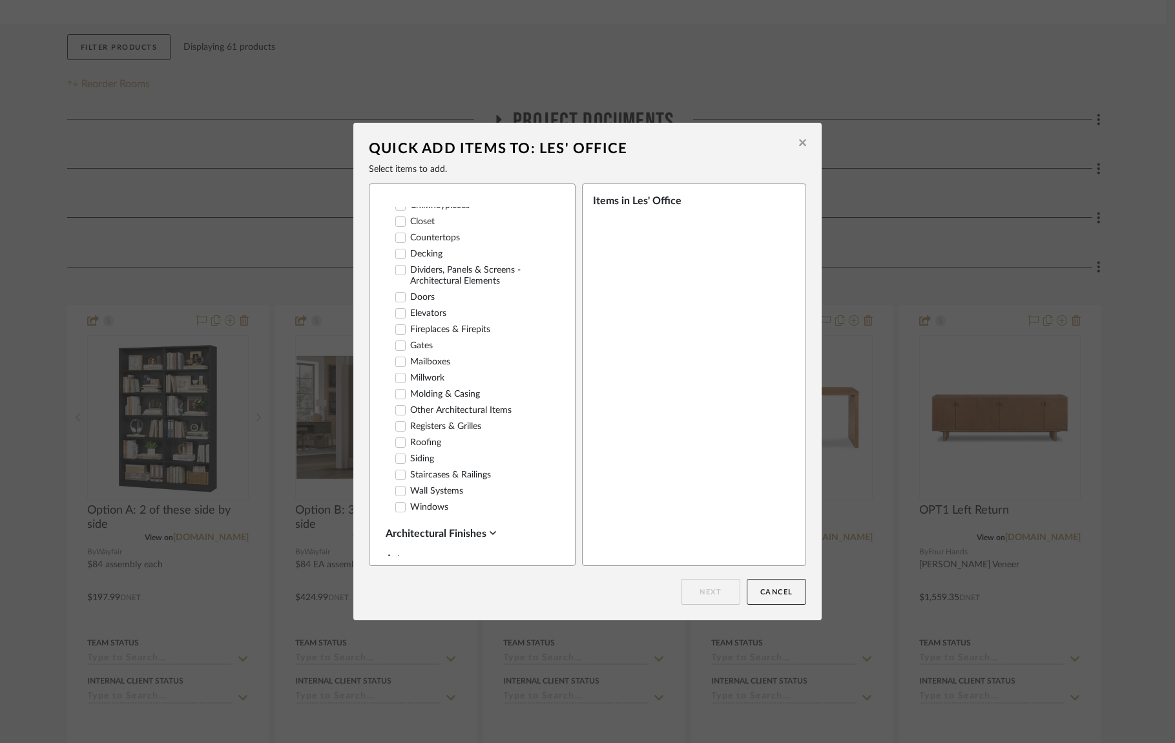
scroll to position [311, 0]
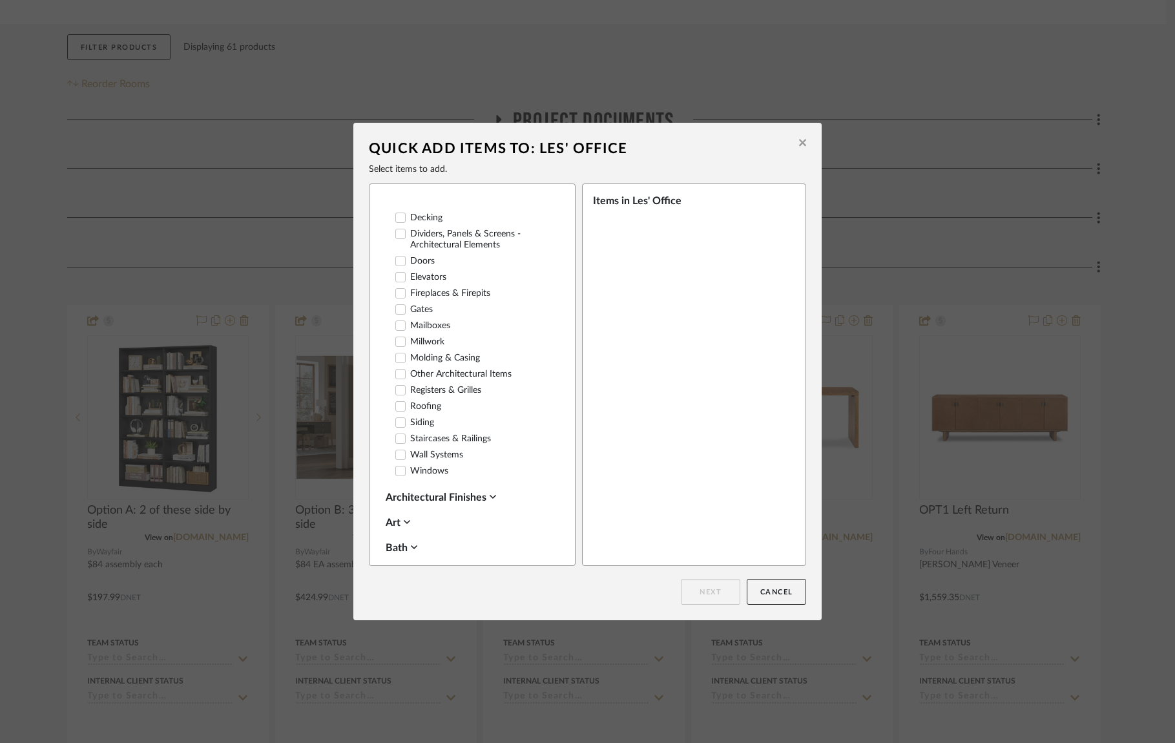
drag, startPoint x: 493, startPoint y: 490, endPoint x: 519, endPoint y: 465, distance: 36.6
click at [492, 492] on icon at bounding box center [493, 497] width 6 height 10
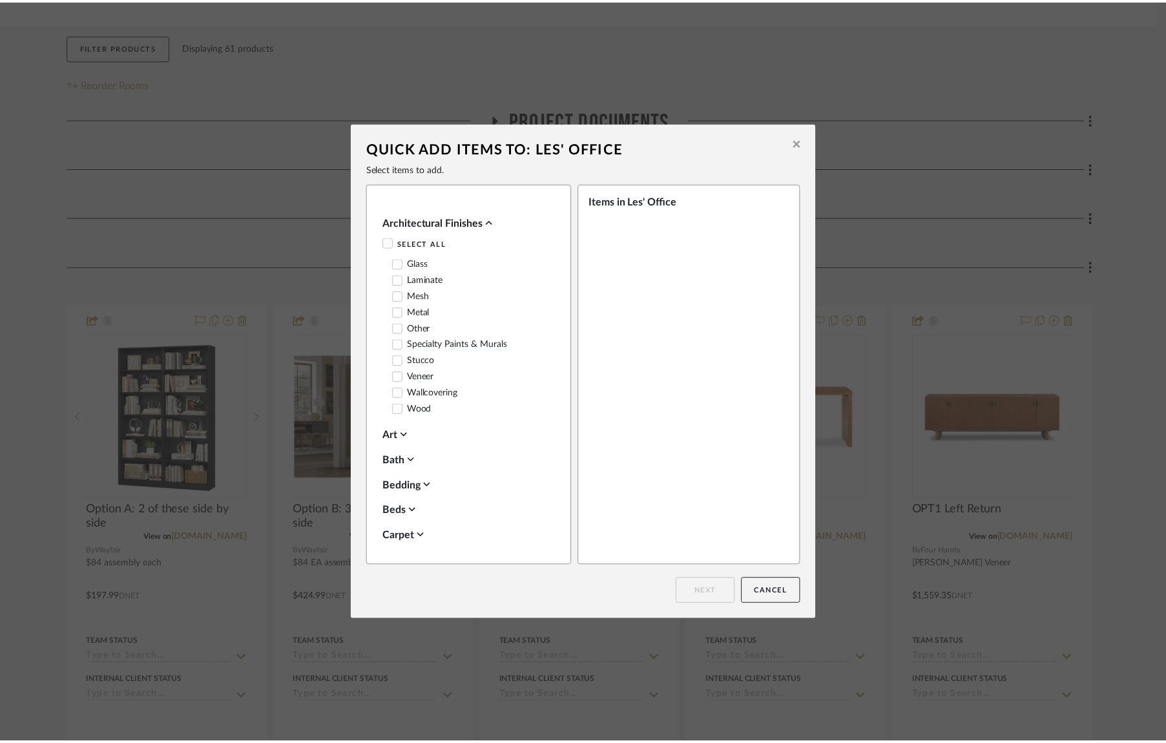
scroll to position [583, 0]
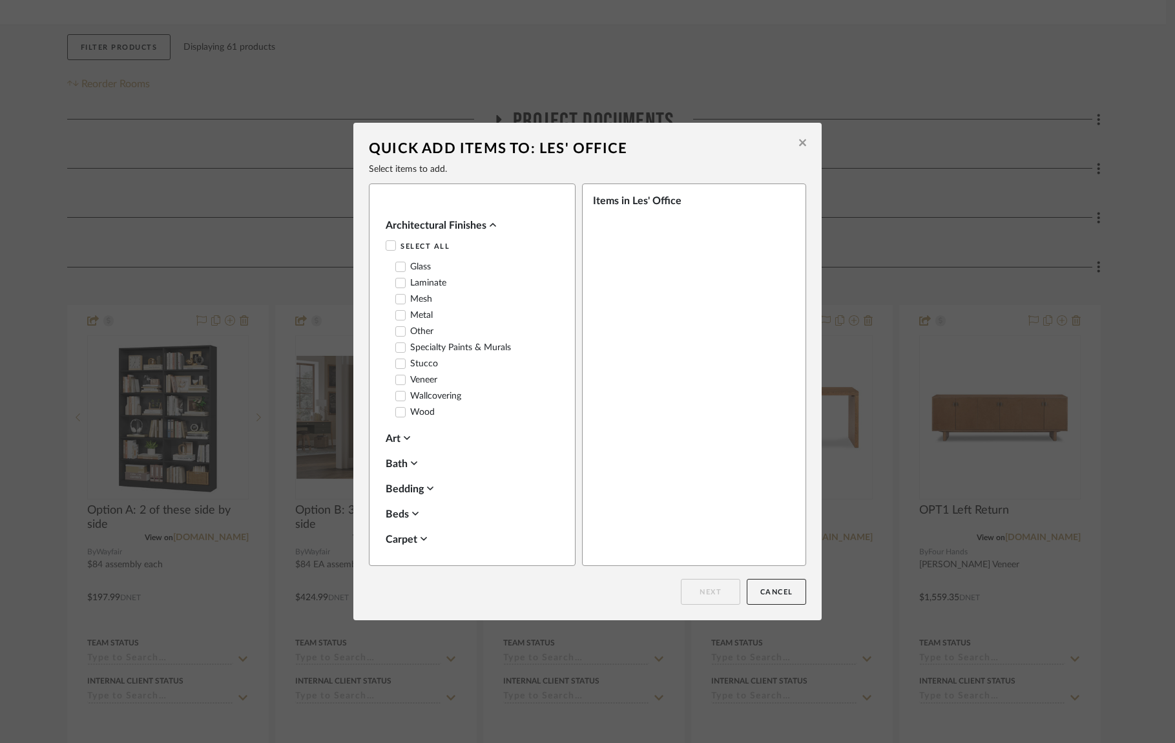
click at [396, 262] on icon at bounding box center [400, 266] width 9 height 9
click at [705, 593] on button "Next" at bounding box center [710, 592] width 59 height 26
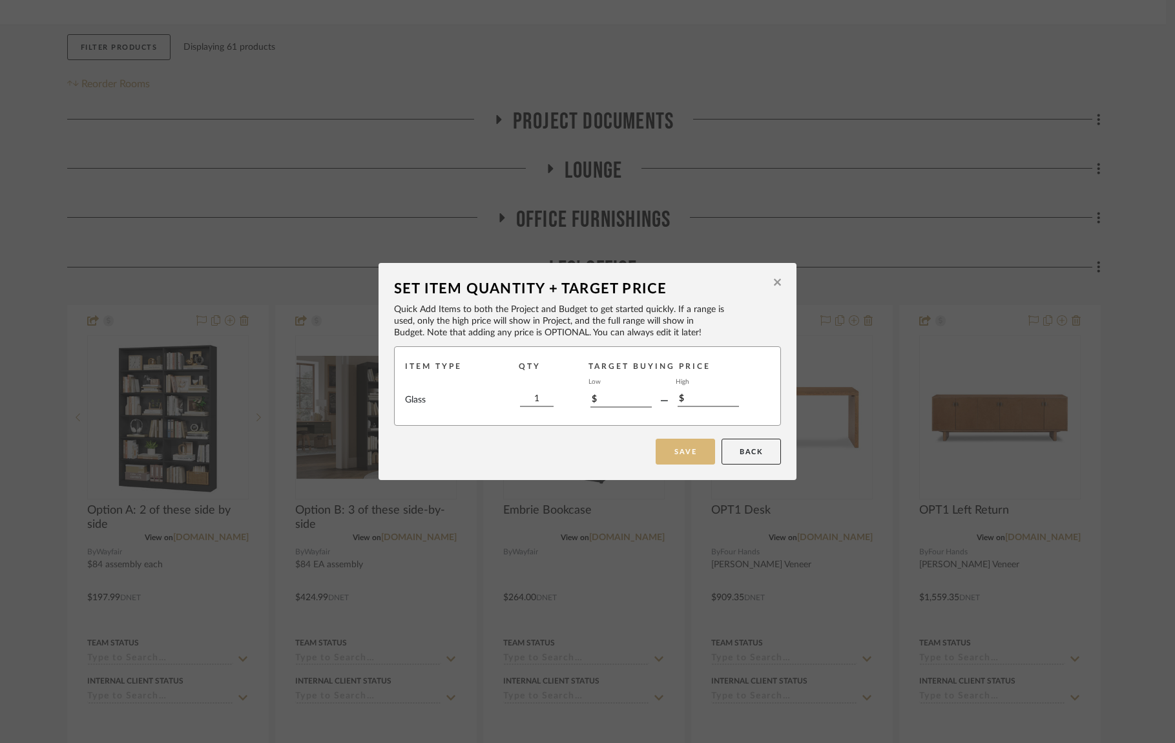
click at [689, 454] on button "Save" at bounding box center [685, 452] width 59 height 26
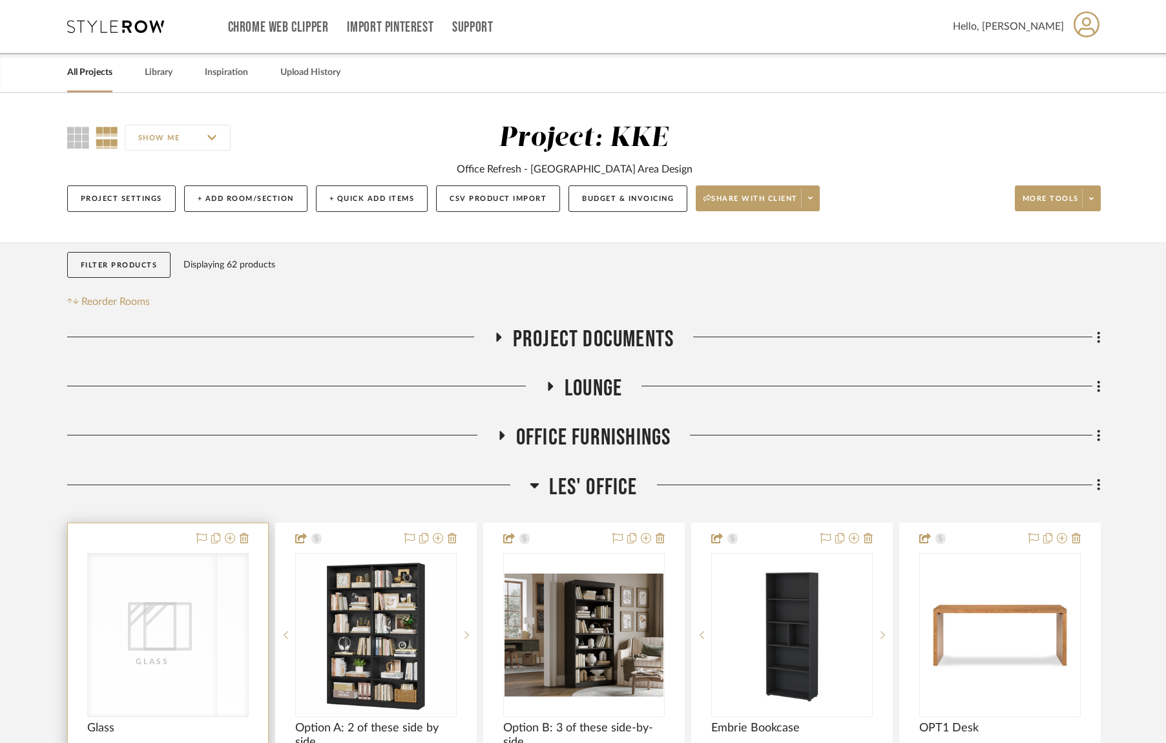
click at [203, 626] on div "Glass Glass" at bounding box center [167, 635] width 161 height 164
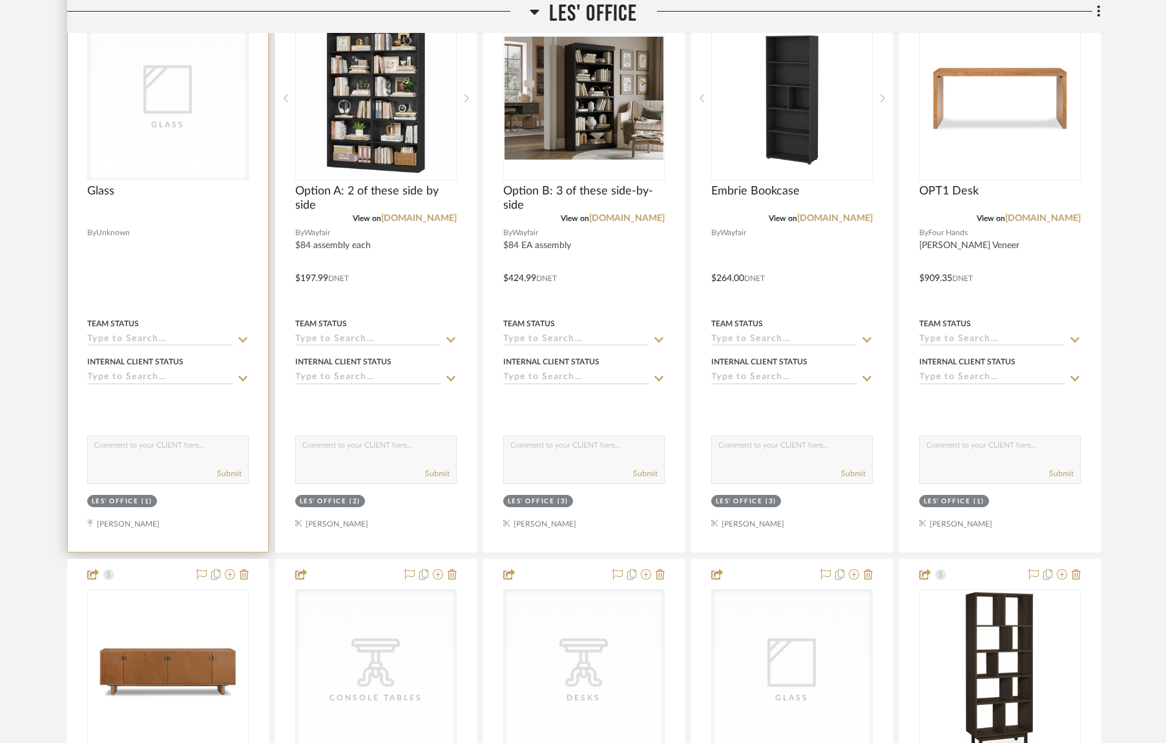
scroll to position [539, 0]
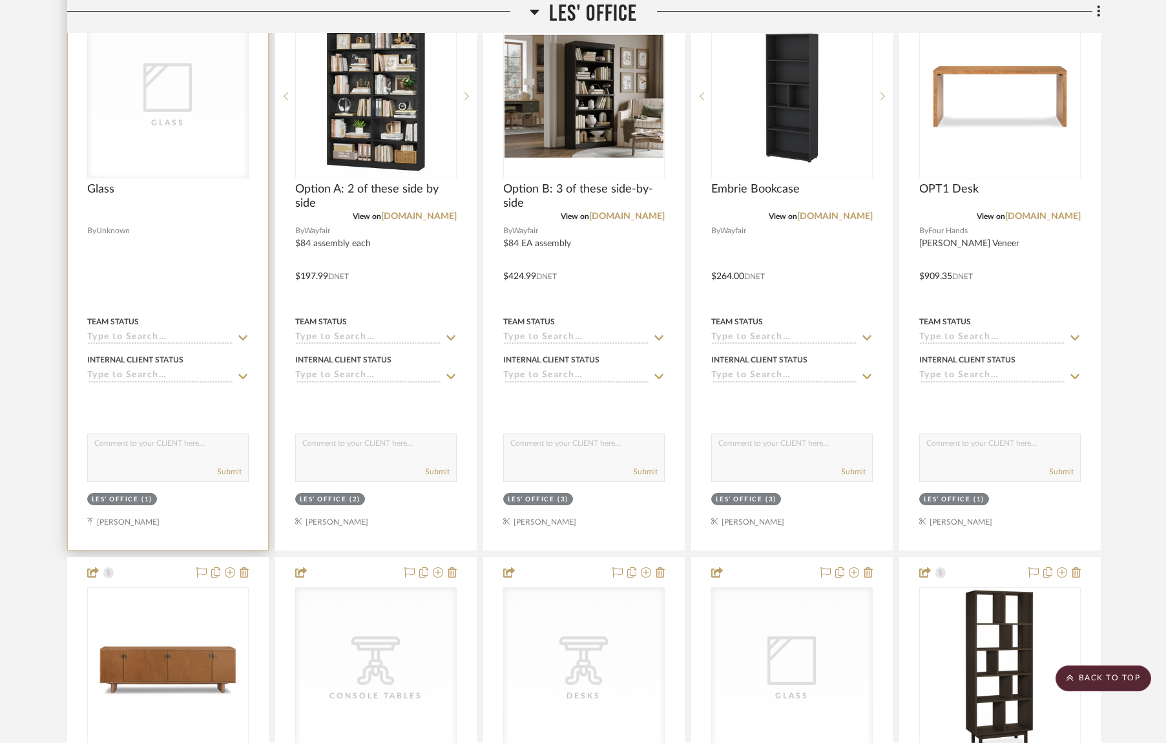
click at [171, 103] on icon "0" at bounding box center [167, 87] width 48 height 48
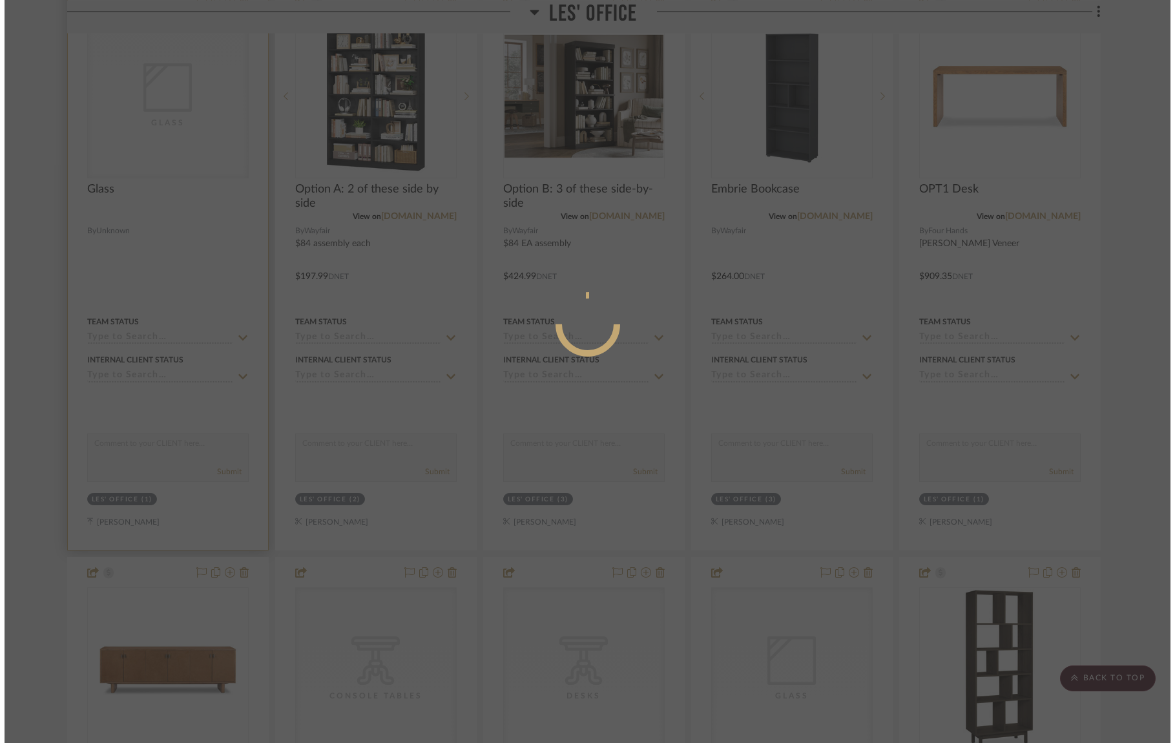
scroll to position [0, 0]
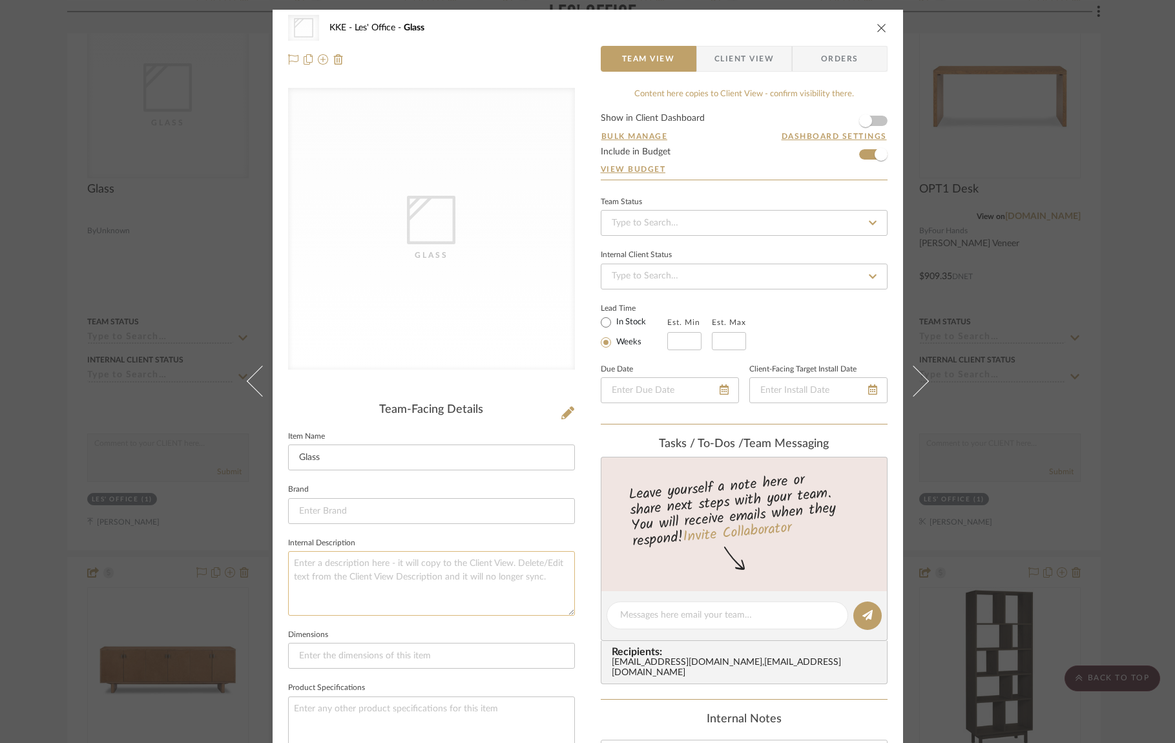
click at [326, 565] on textarea at bounding box center [431, 583] width 287 height 64
paste textarea "44" diameter 3/4" thick clear glass pencil polished edge"
click at [300, 578] on textarea "44" diameter 3/4" thick clear glass pencil polished edge" at bounding box center [431, 583] width 287 height 64
click at [417, 583] on textarea "44" diameter 1/2" thick clear glass pencil polished edge" at bounding box center [431, 583] width 287 height 64
type textarea "44" diameter 1/2" thick clear glass pencil polished edge"
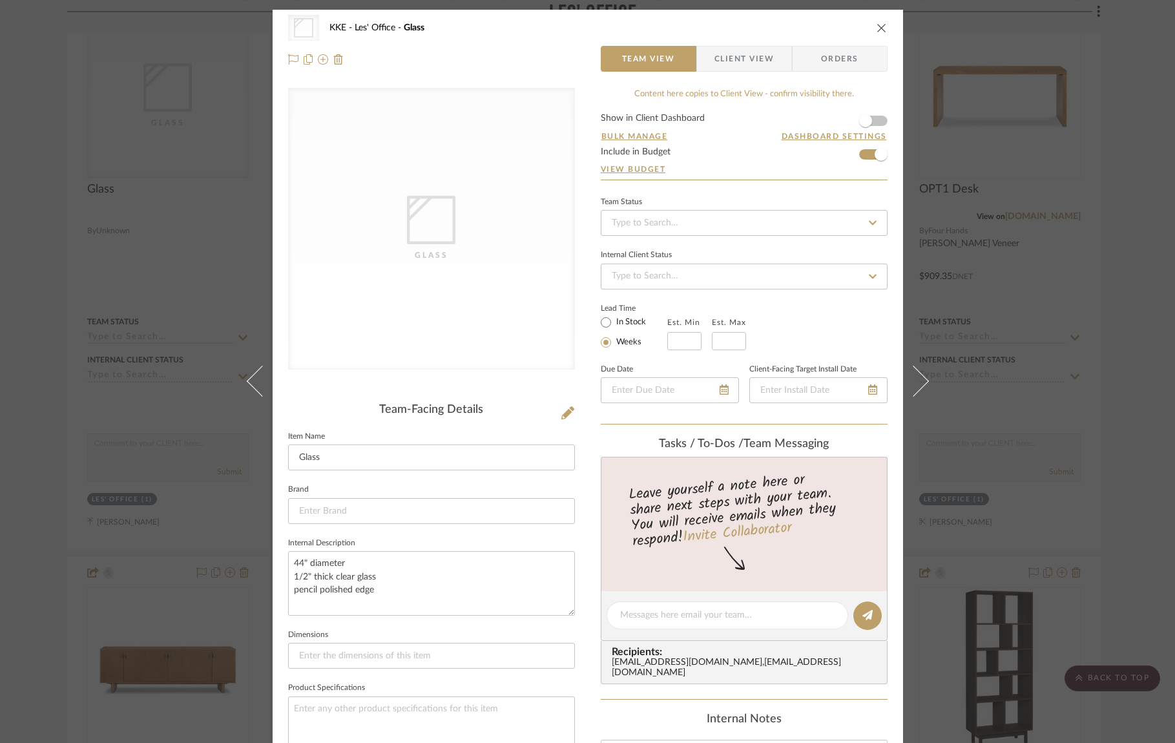
click at [877, 28] on icon "close" at bounding box center [882, 28] width 10 height 10
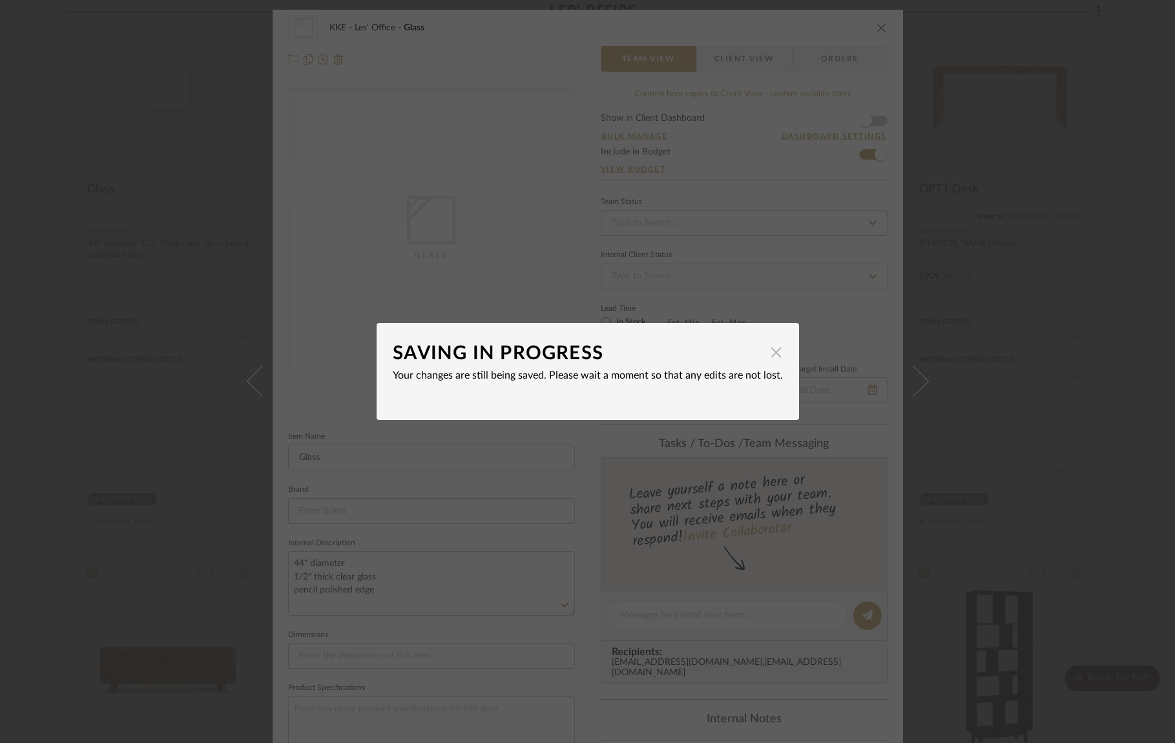
click at [774, 356] on span "button" at bounding box center [777, 352] width 26 height 26
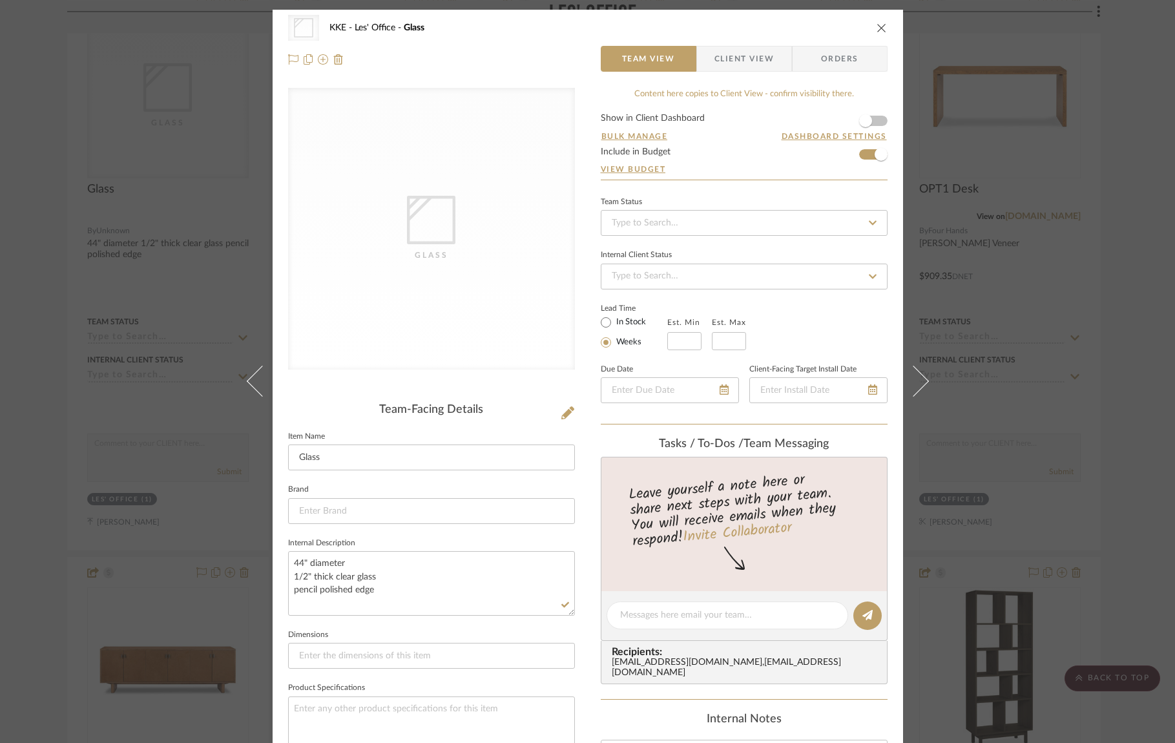
click at [877, 28] on icon "close" at bounding box center [882, 28] width 10 height 10
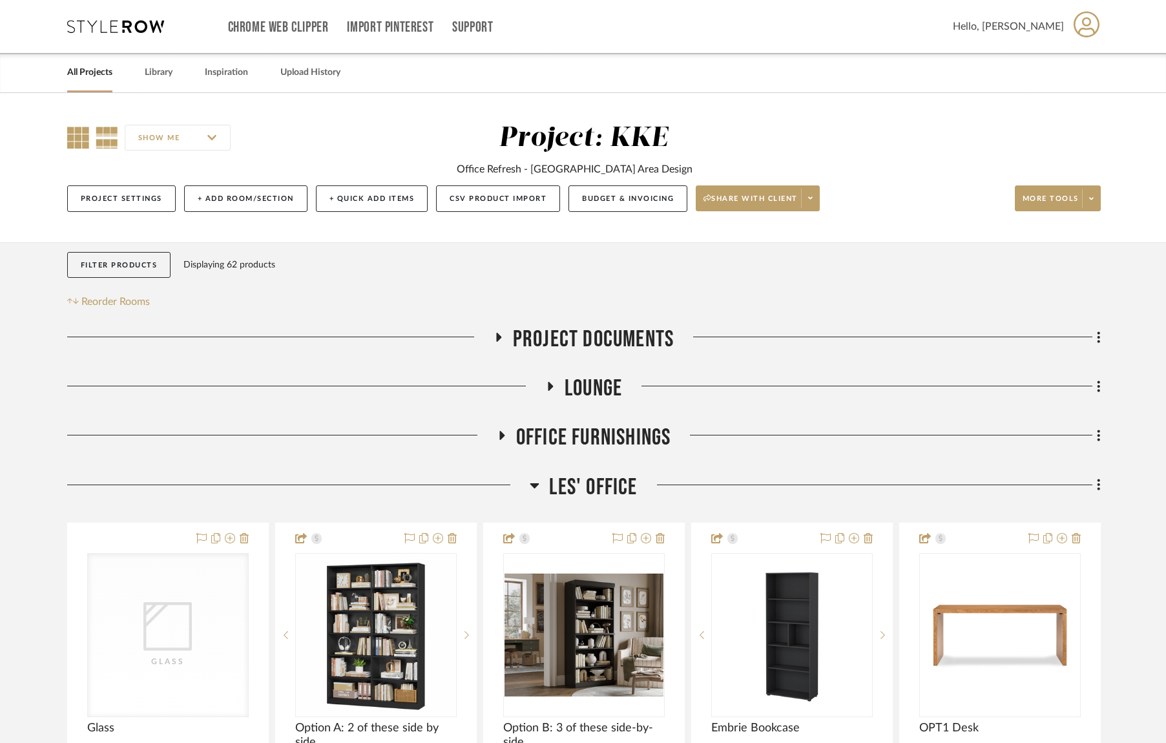
click at [70, 136] on icon at bounding box center [78, 138] width 22 height 22
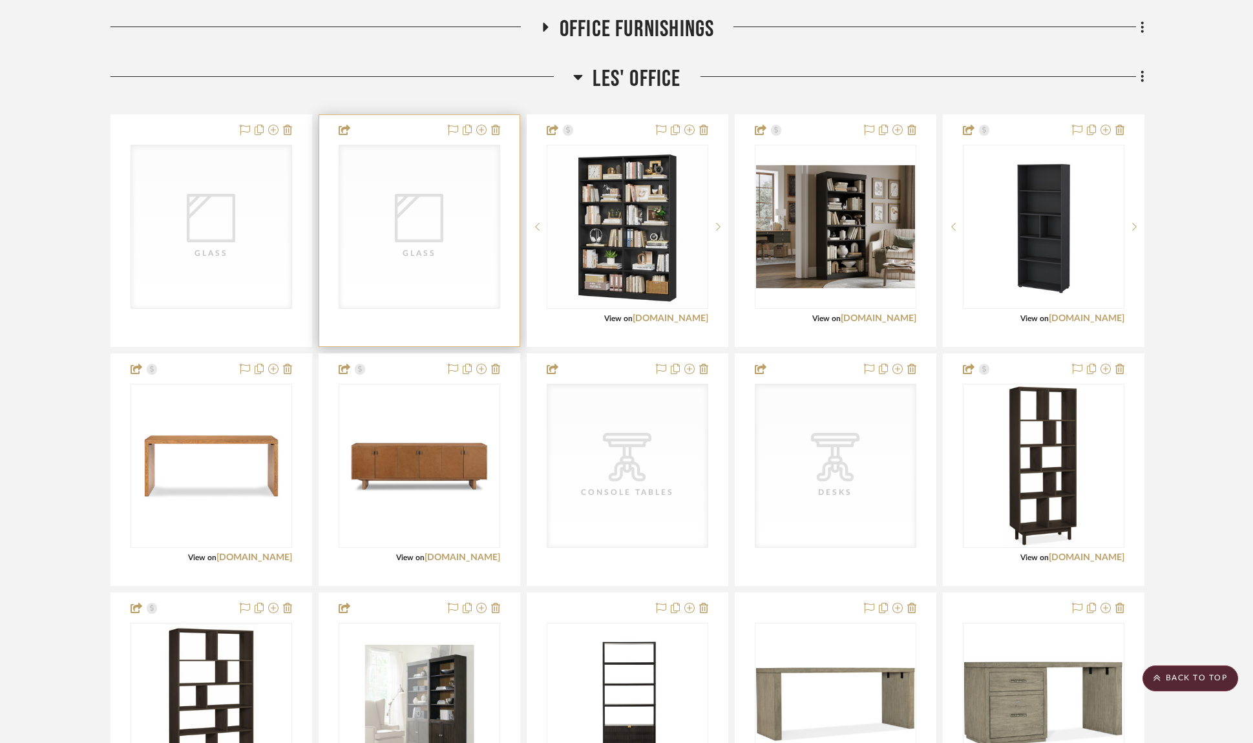
scroll to position [410, 0]
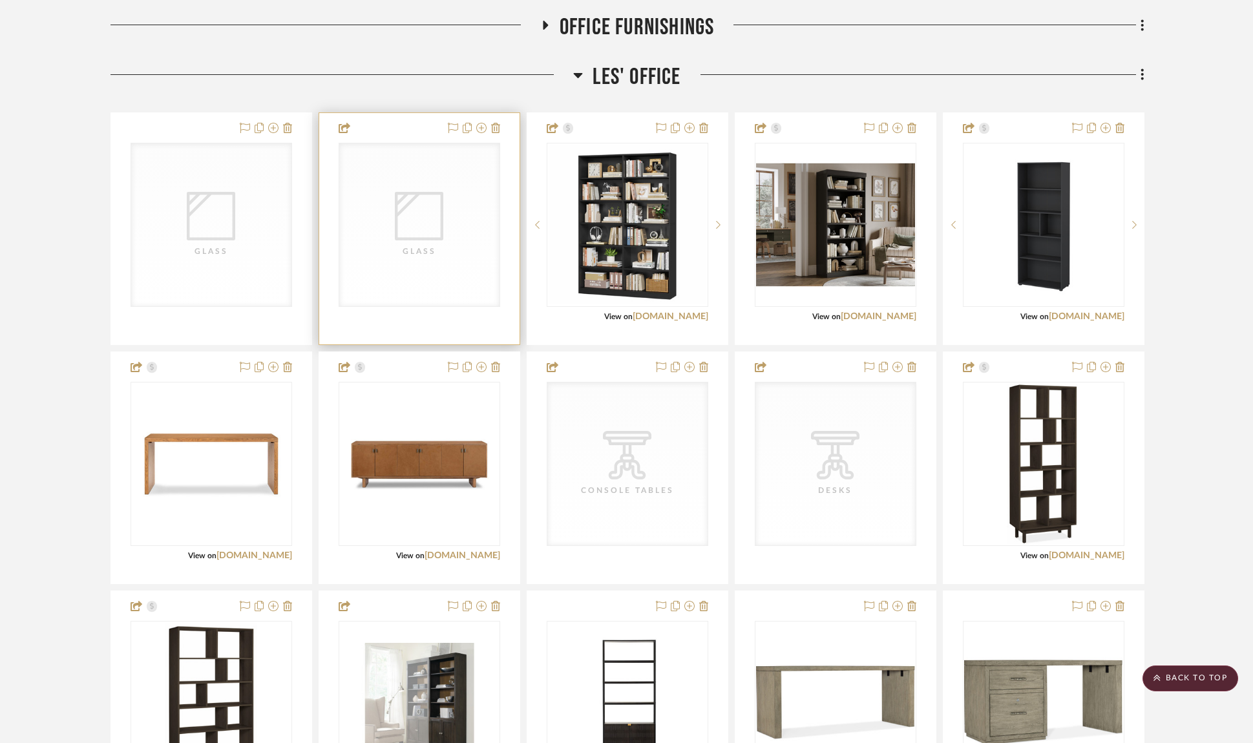
click at [417, 216] on icon "0" at bounding box center [419, 216] width 48 height 48
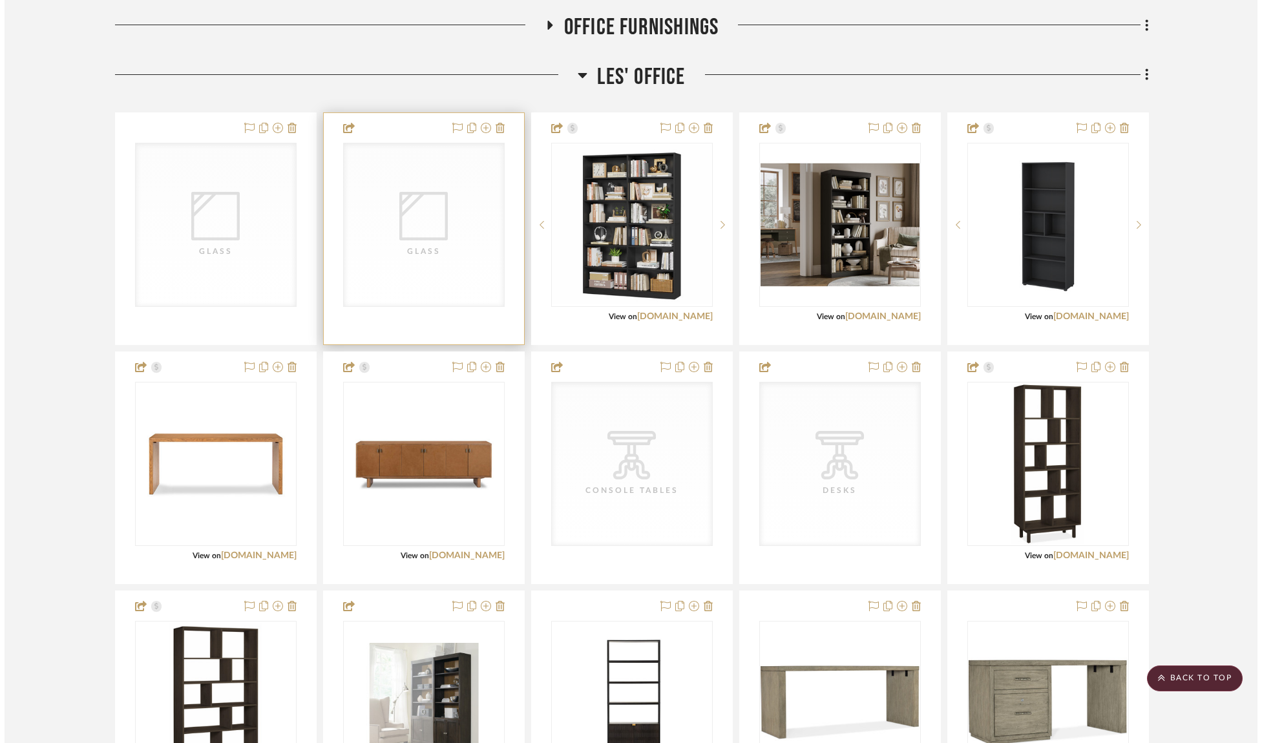
scroll to position [0, 0]
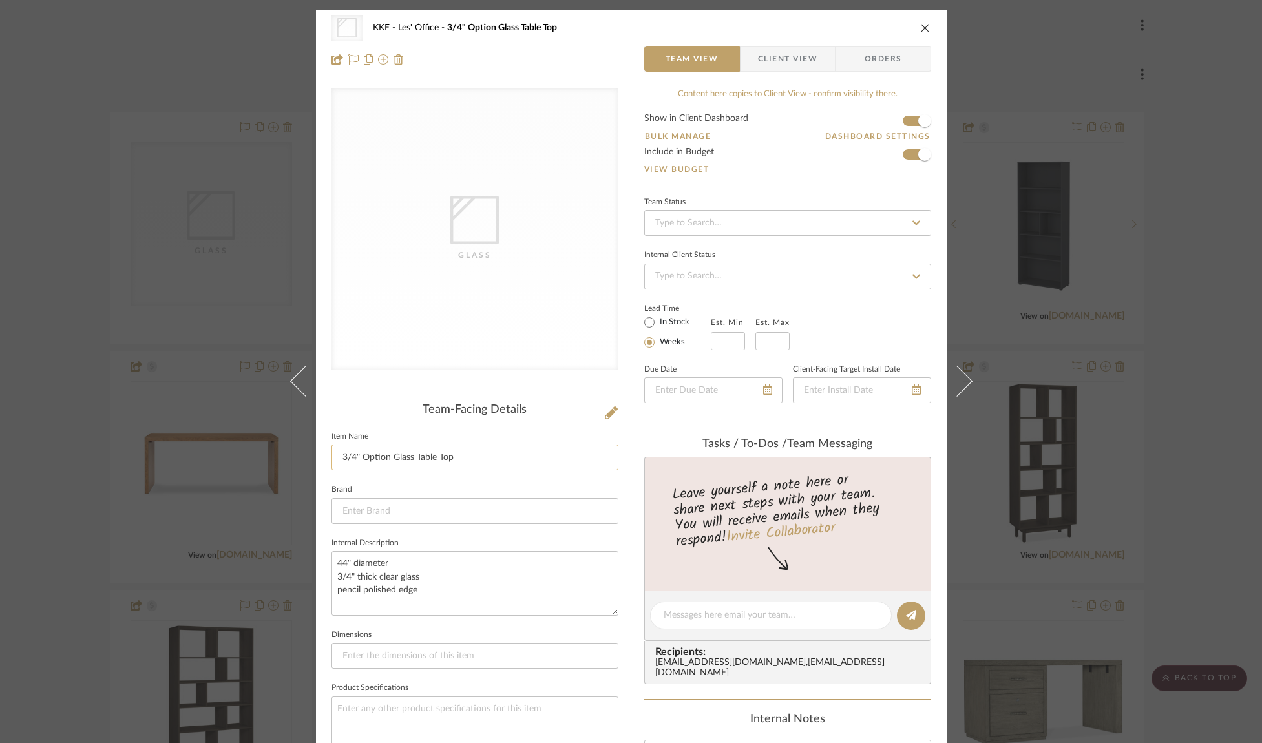
drag, startPoint x: 470, startPoint y: 457, endPoint x: 331, endPoint y: 455, distance: 139.5
click at [331, 455] on input "3/4" Option Glass Table Top" at bounding box center [474, 457] width 287 height 26
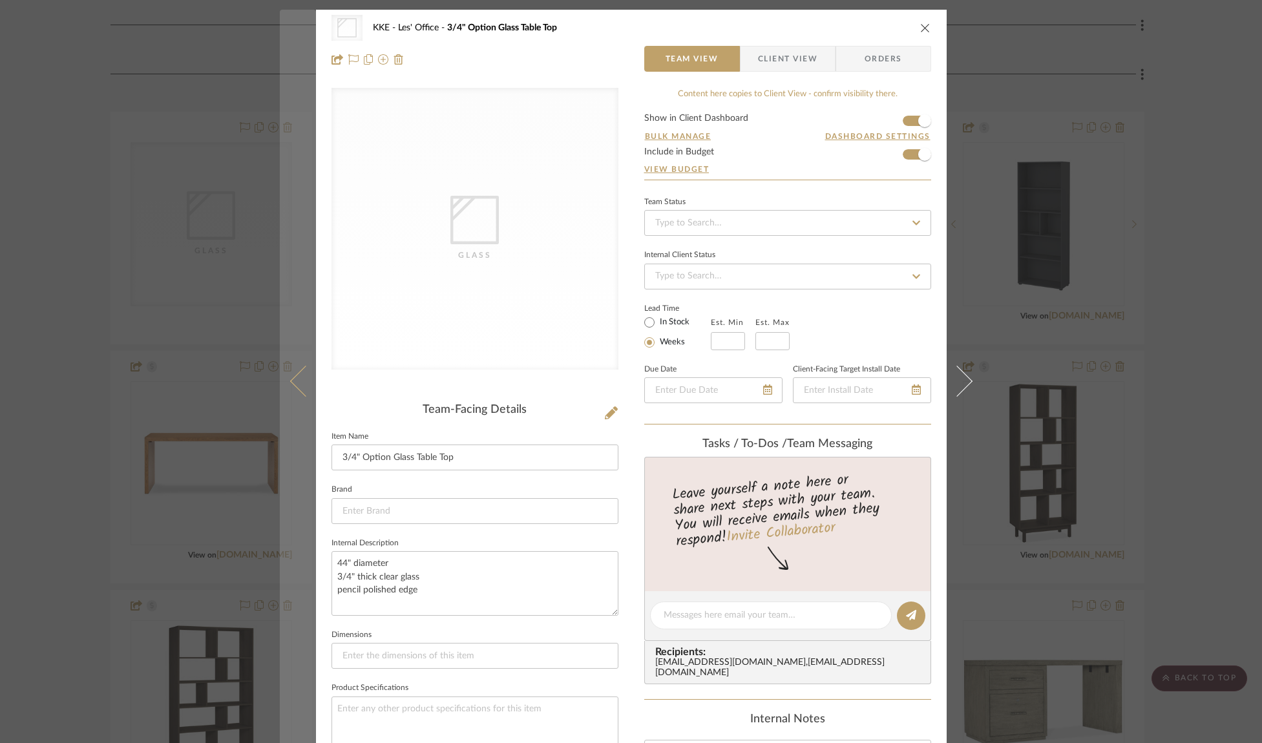
click at [289, 384] on icon at bounding box center [304, 381] width 31 height 31
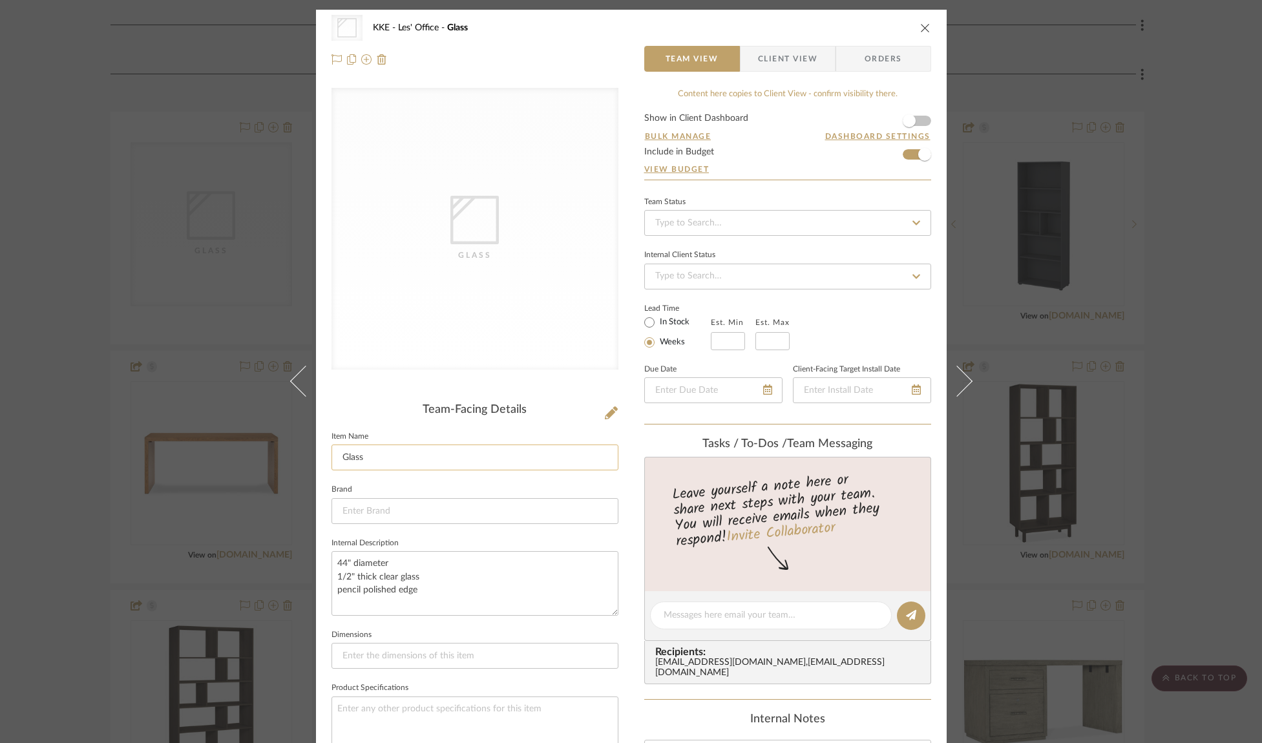
drag, startPoint x: 380, startPoint y: 457, endPoint x: 335, endPoint y: 457, distance: 45.2
click at [325, 455] on div "Glass KKE Les' Office Glass Team View Client View Orders Glass Team-Facing Deta…" at bounding box center [631, 605] width 630 height 1190
paste input "3/4" Option Glass Table Top"
drag, startPoint x: 351, startPoint y: 458, endPoint x: 360, endPoint y: 474, distance: 18.5
click at [351, 459] on input "3/4" Option Glass Table Top" at bounding box center [474, 457] width 287 height 26
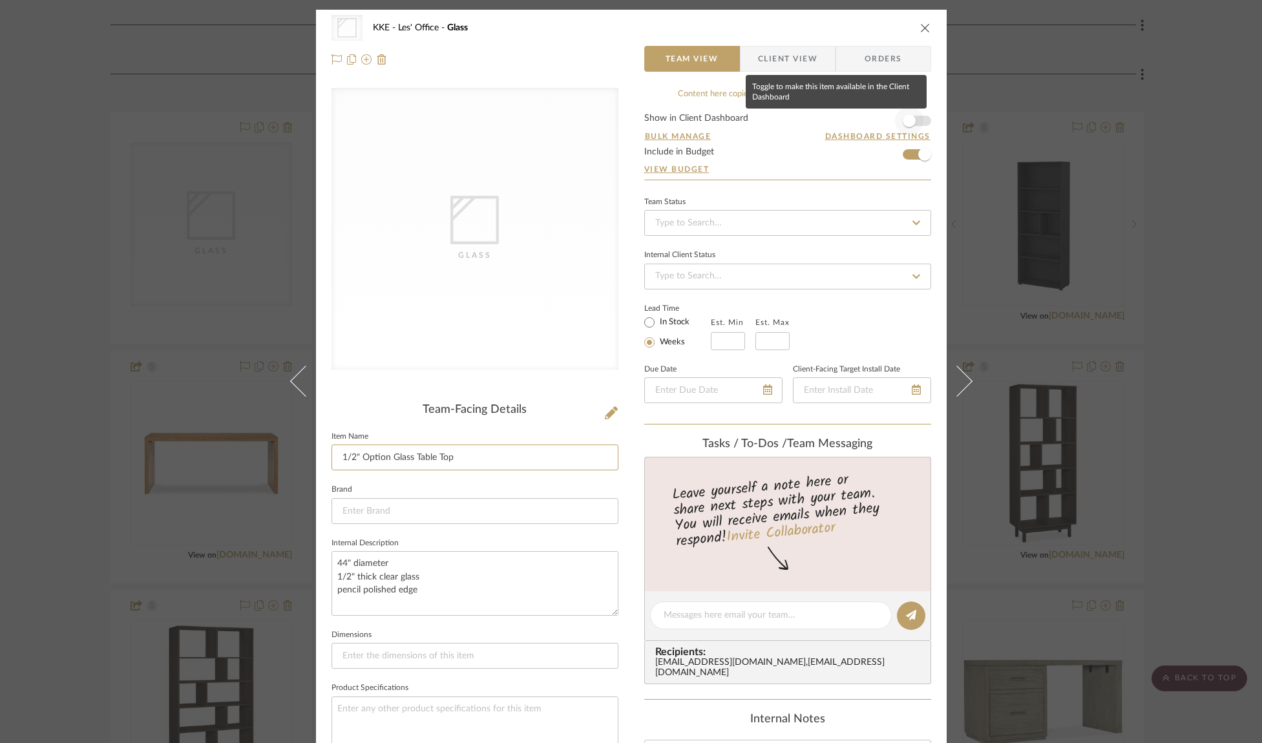
type input "1/2" Option Glass Table Top"
click at [913, 120] on span "button" at bounding box center [909, 121] width 28 height 28
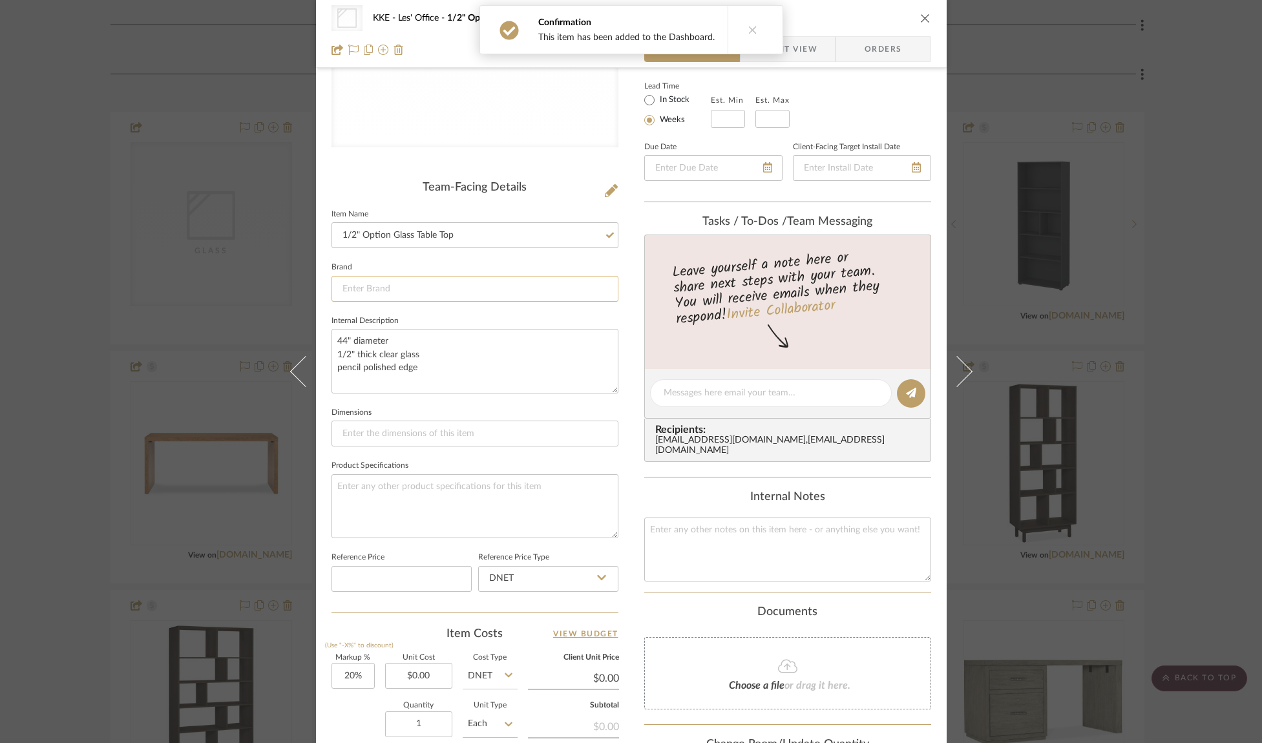
scroll to position [455, 0]
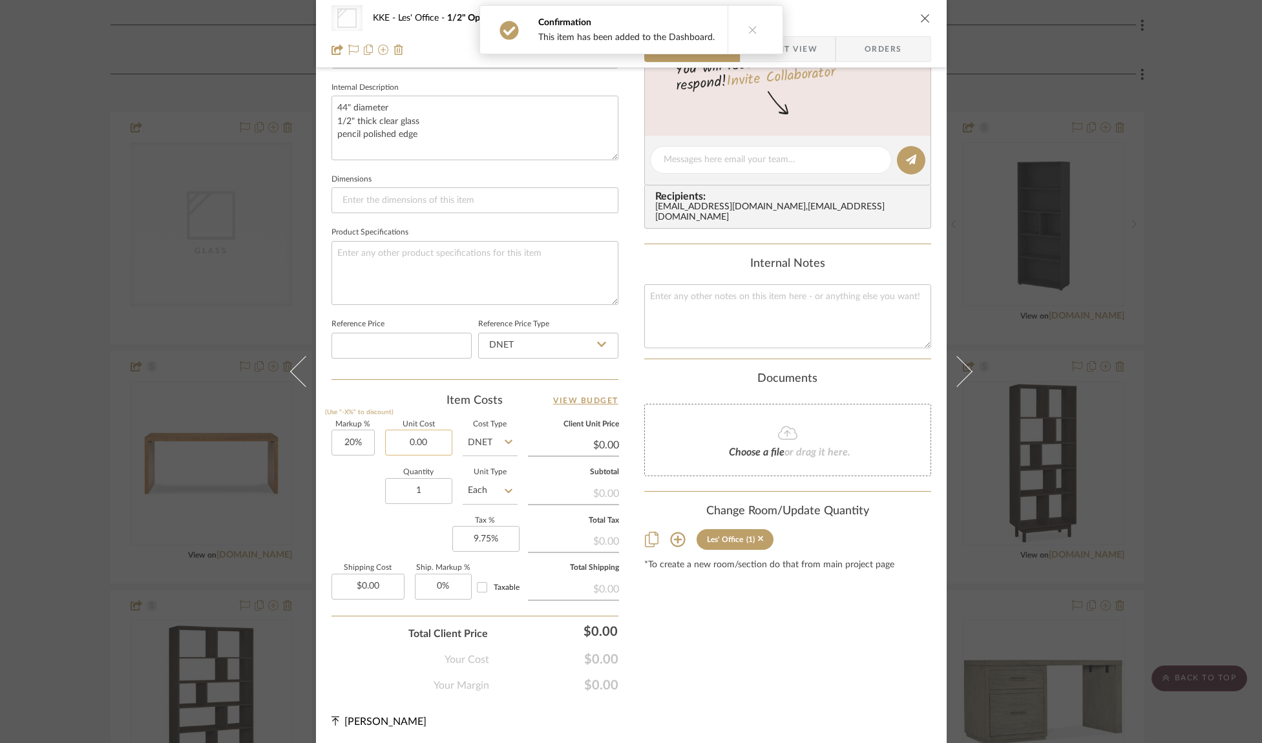
click at [432, 437] on input "0.00" at bounding box center [418, 443] width 67 height 26
type input "$488.00"
click at [354, 486] on div "Quantity 1 Unit Type Each" at bounding box center [424, 492] width 186 height 46
type input "$585.60"
type input "$87.84"
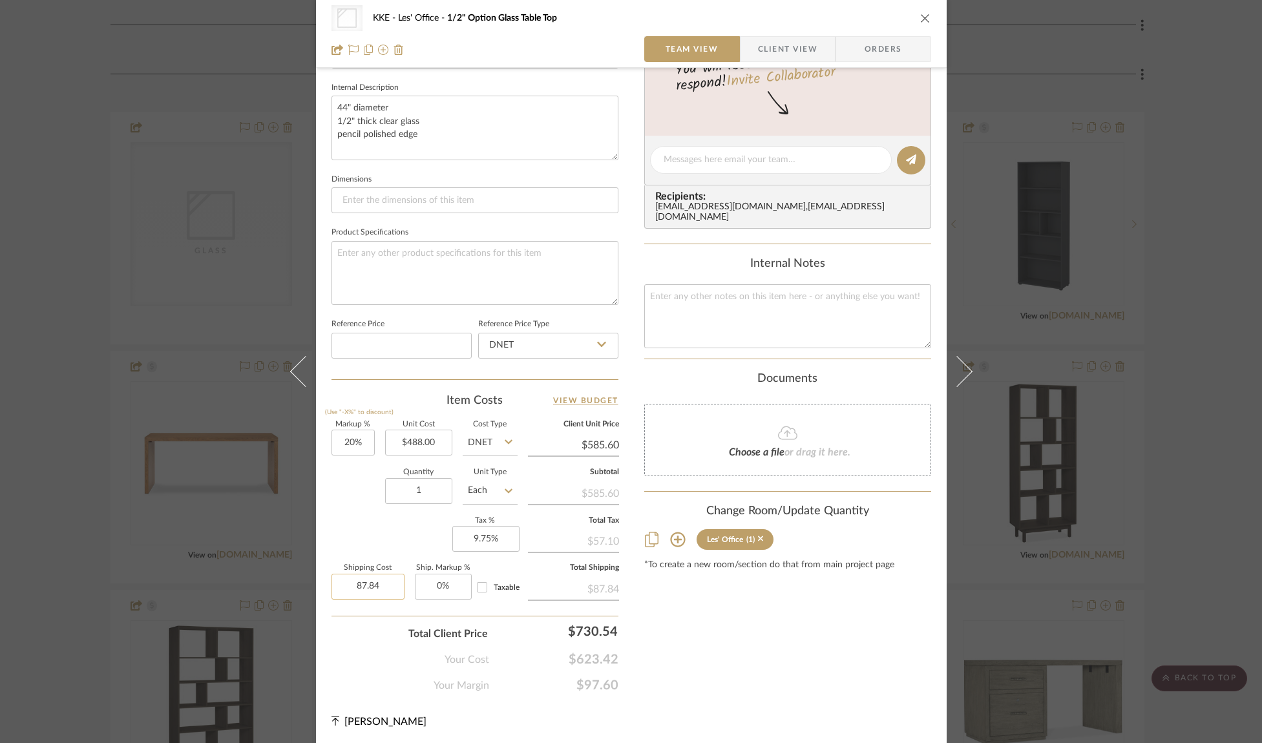
click at [385, 584] on input "87.84" at bounding box center [367, 587] width 73 height 26
type input "$0.00"
click at [375, 532] on div "Markup % (Use "-X%" to discount) 20% Unit Cost $488.00 Cost Type DNET Client Un…" at bounding box center [474, 515] width 287 height 189
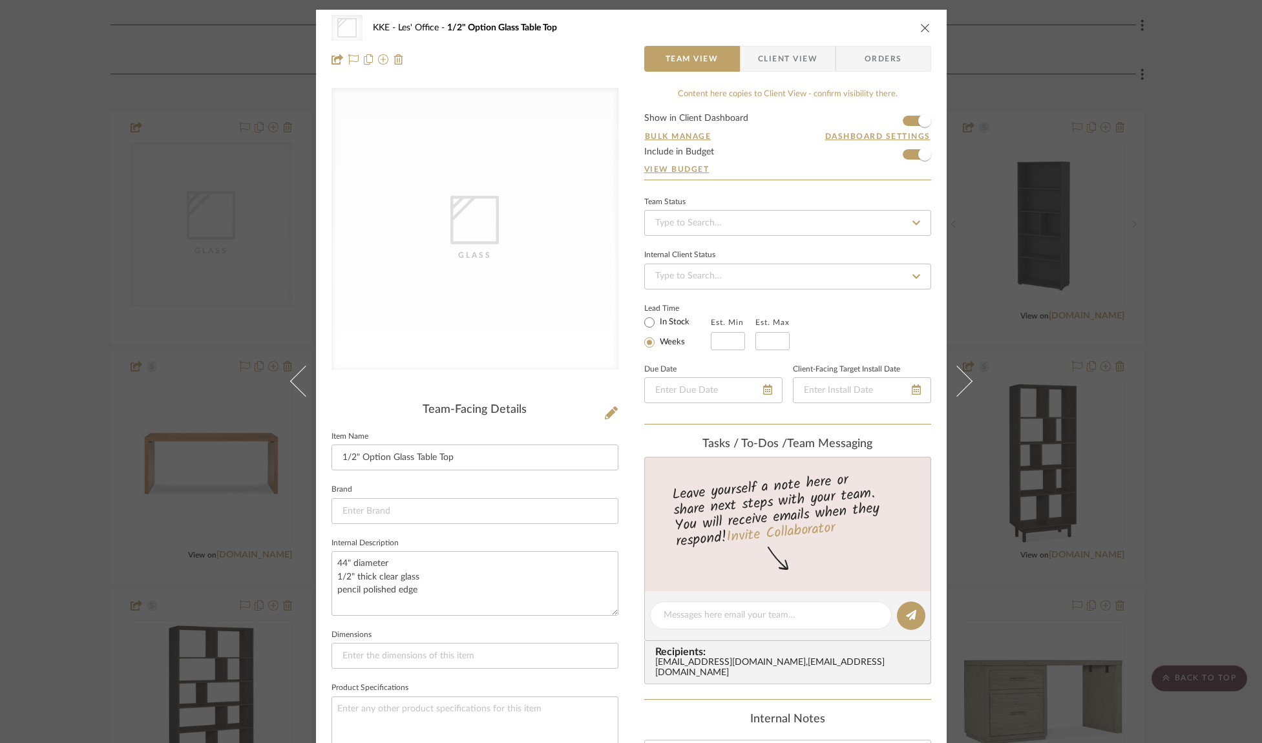
click at [920, 27] on icon "close" at bounding box center [925, 28] width 10 height 10
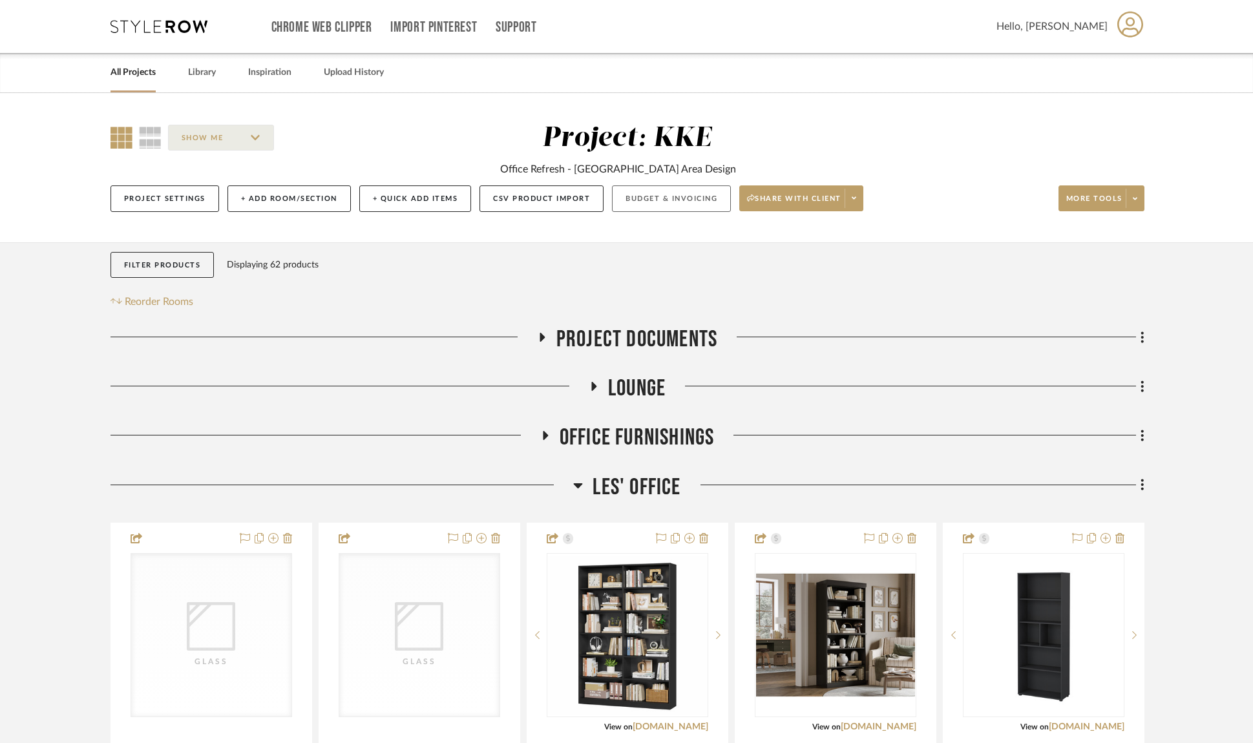
click at [653, 202] on button "Budget & Invoicing" at bounding box center [671, 198] width 119 height 26
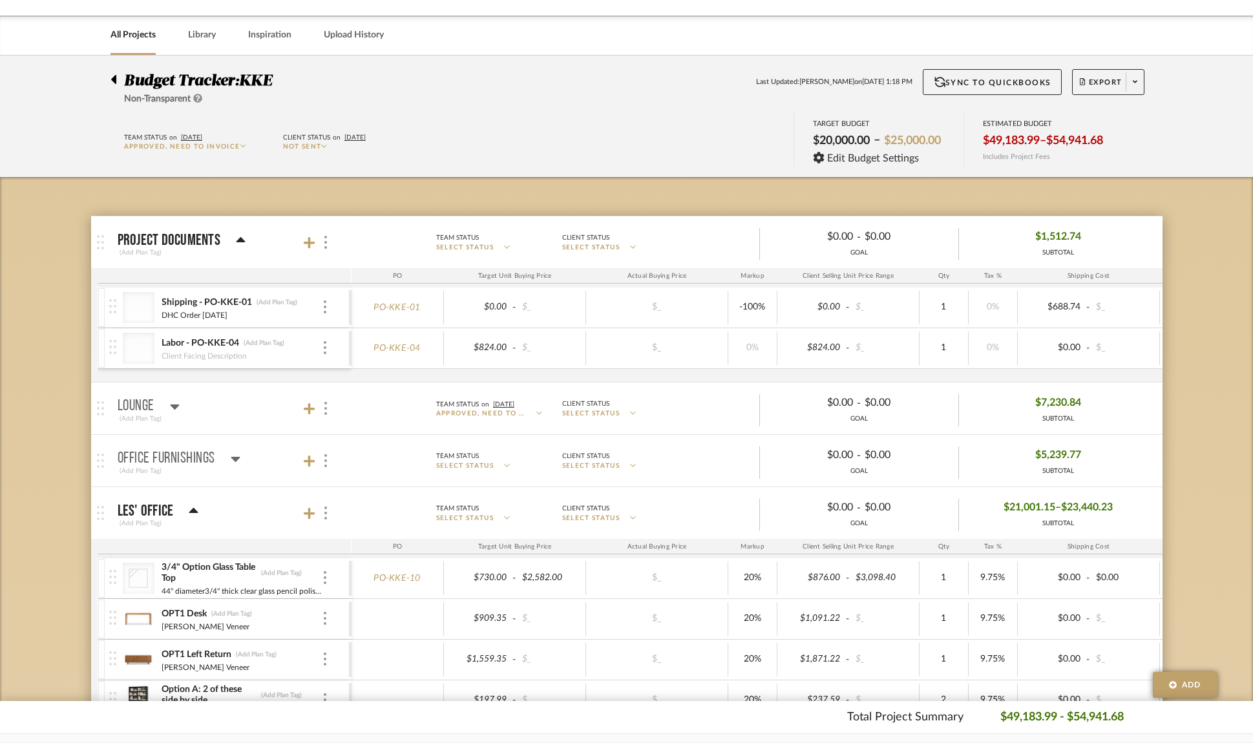
scroll to position [64, 0]
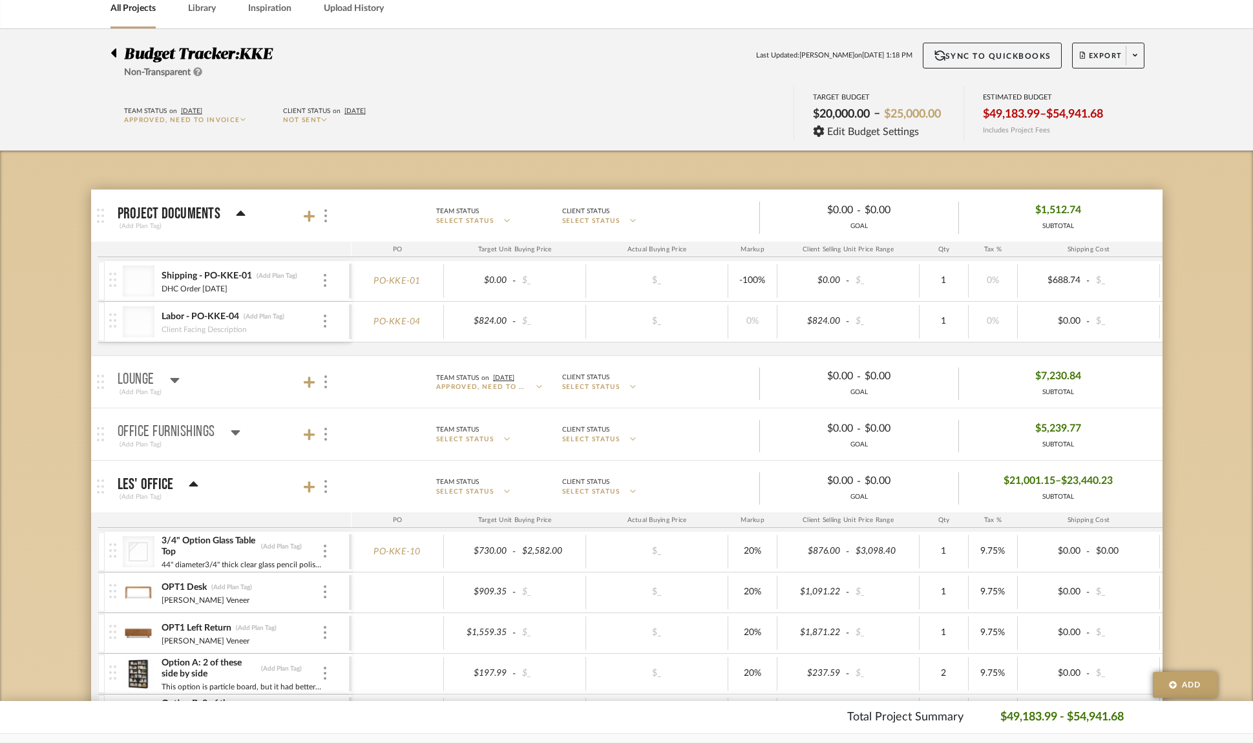
click at [236, 433] on icon at bounding box center [235, 432] width 9 height 5
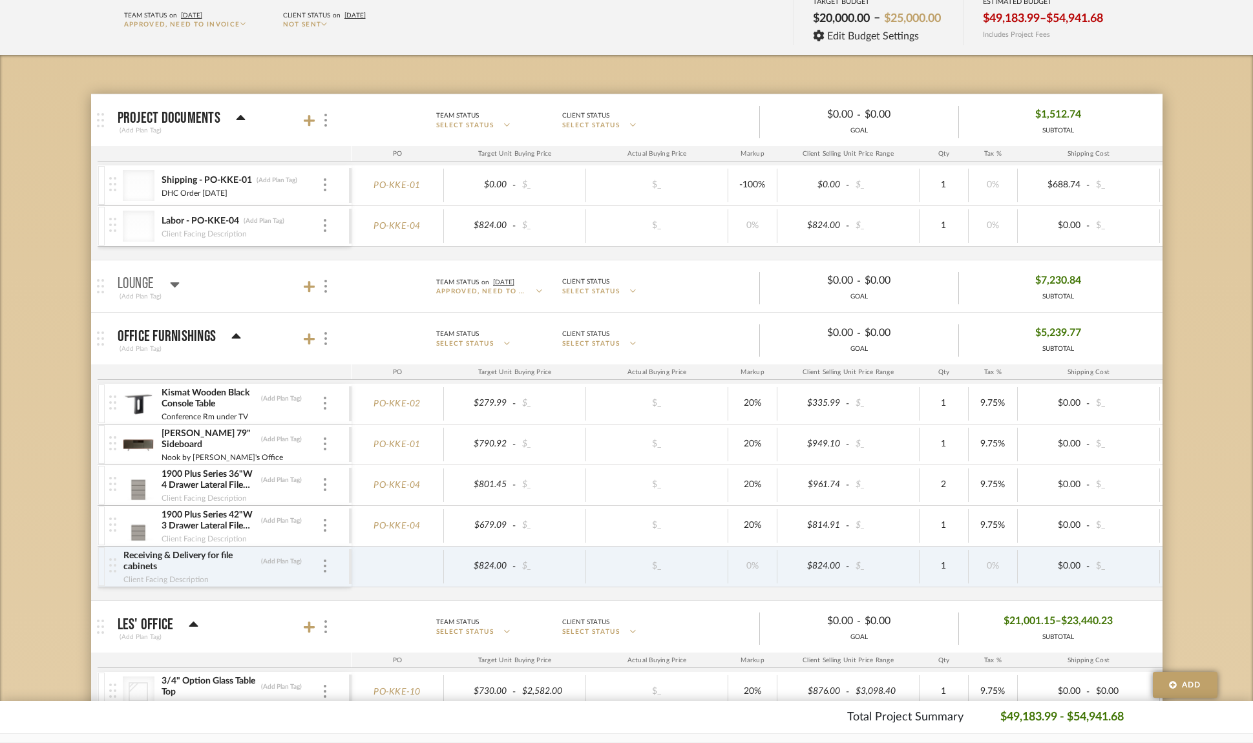
scroll to position [172, 0]
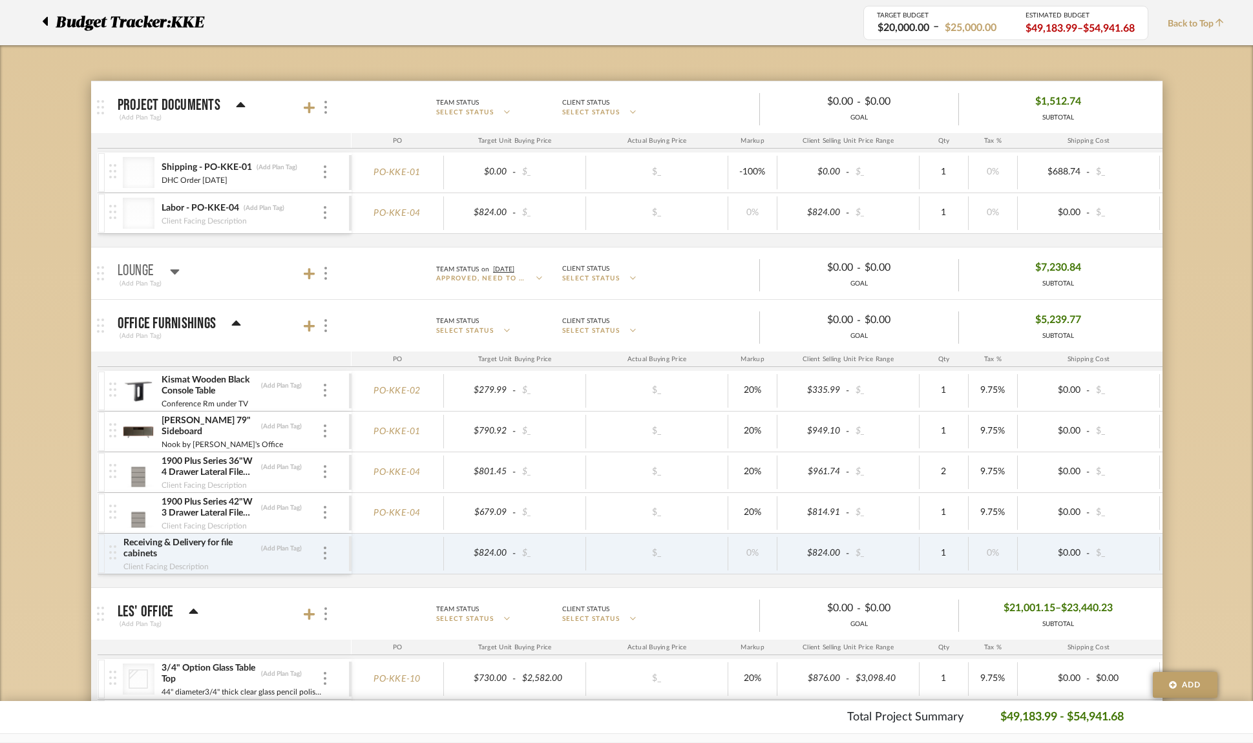
click at [234, 323] on icon at bounding box center [236, 322] width 9 height 5
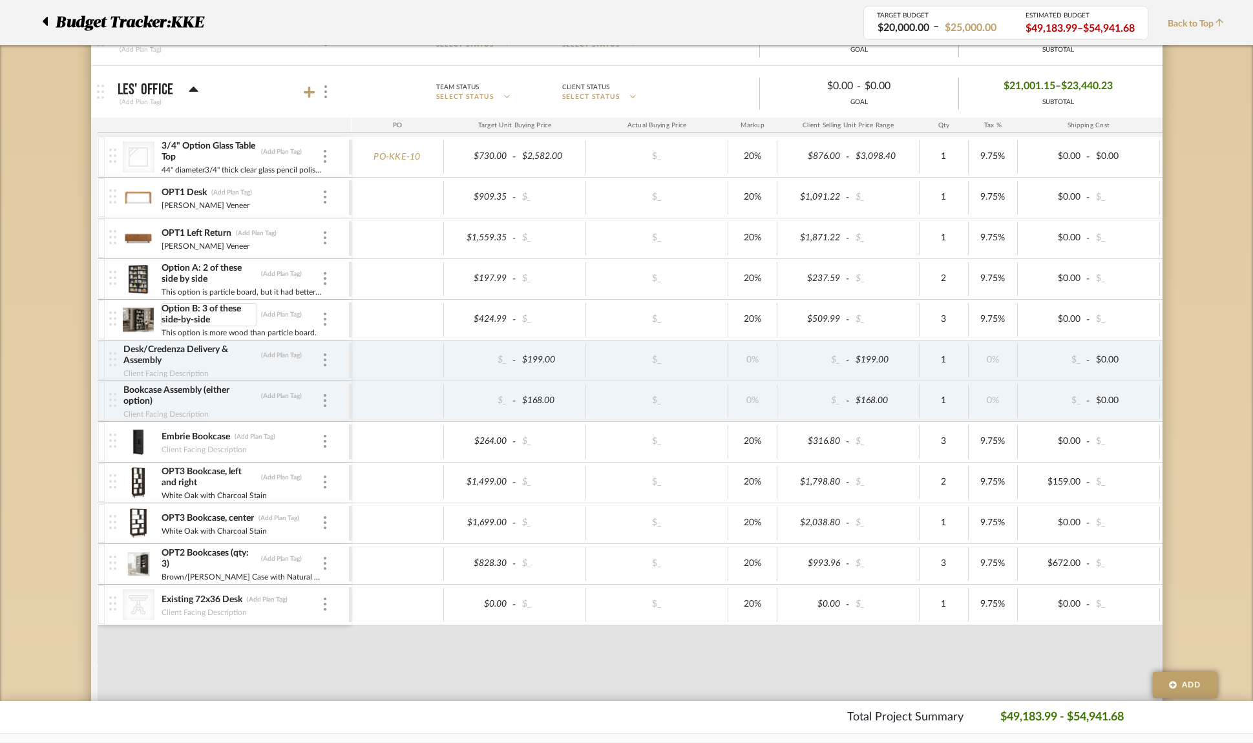
scroll to position [499, 0]
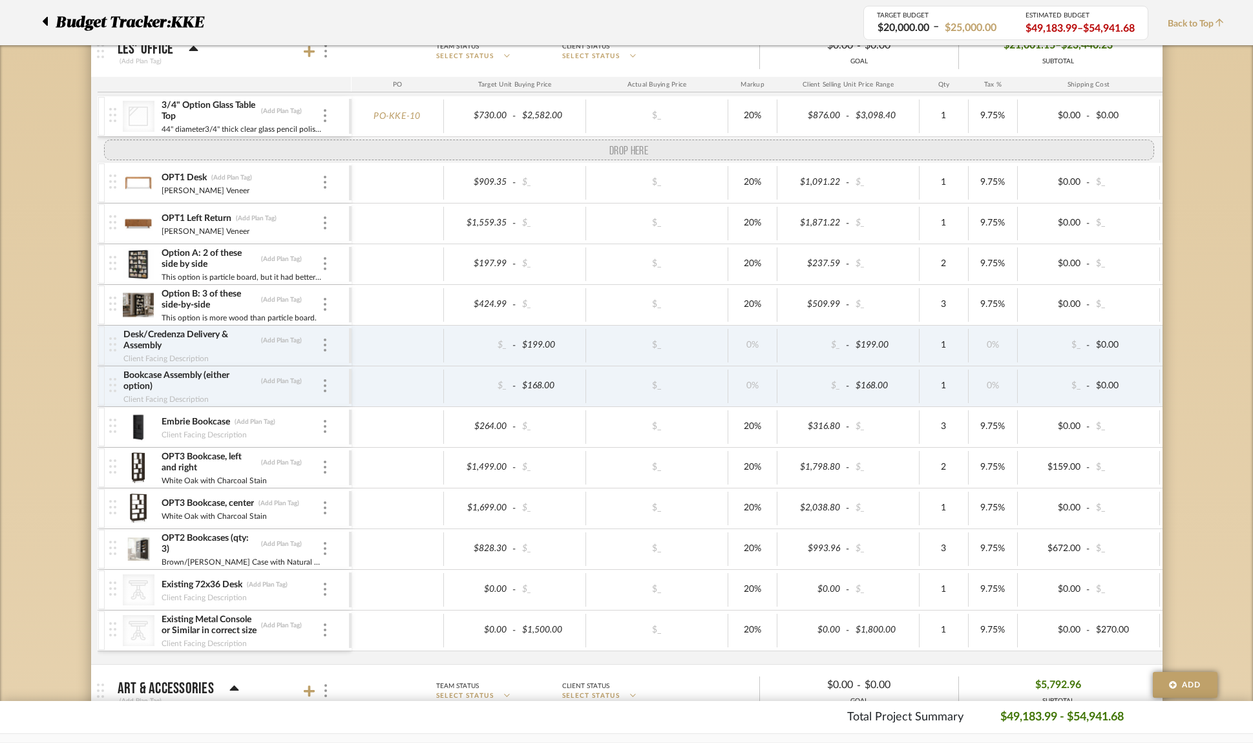
drag, startPoint x: 113, startPoint y: 646, endPoint x: 98, endPoint y: 155, distance: 491.2
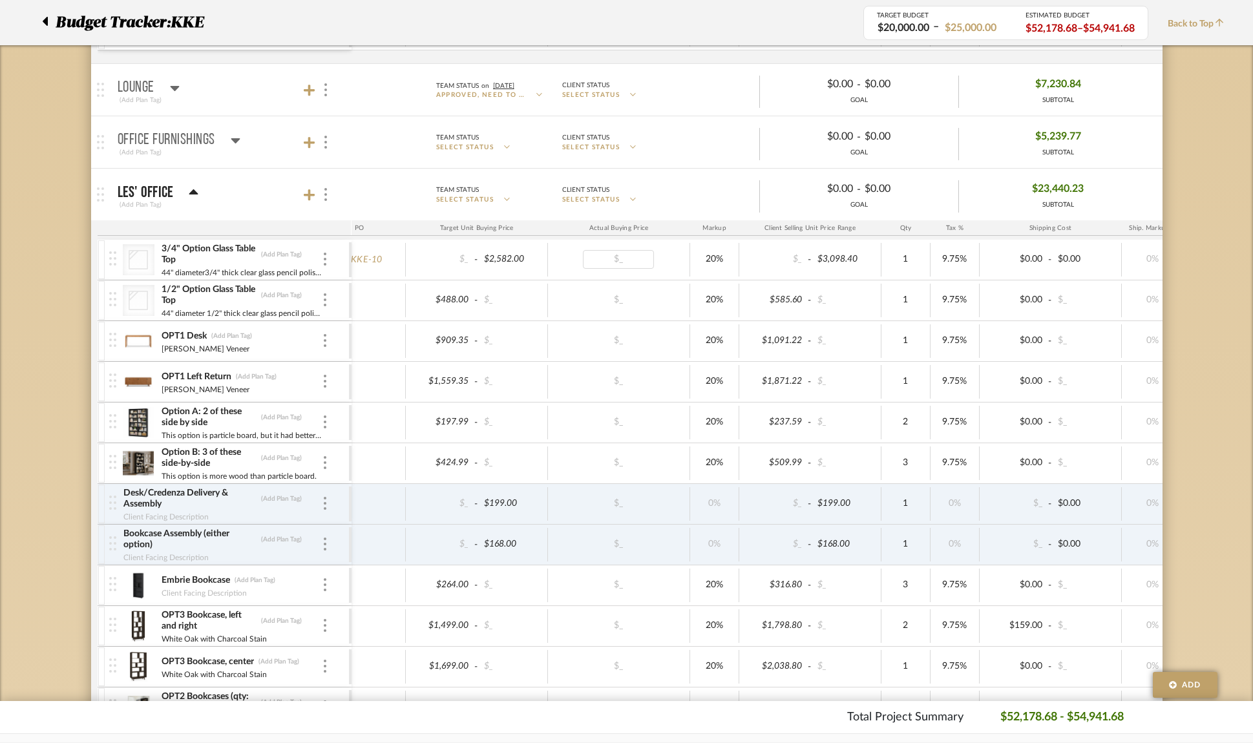
scroll to position [0, 0]
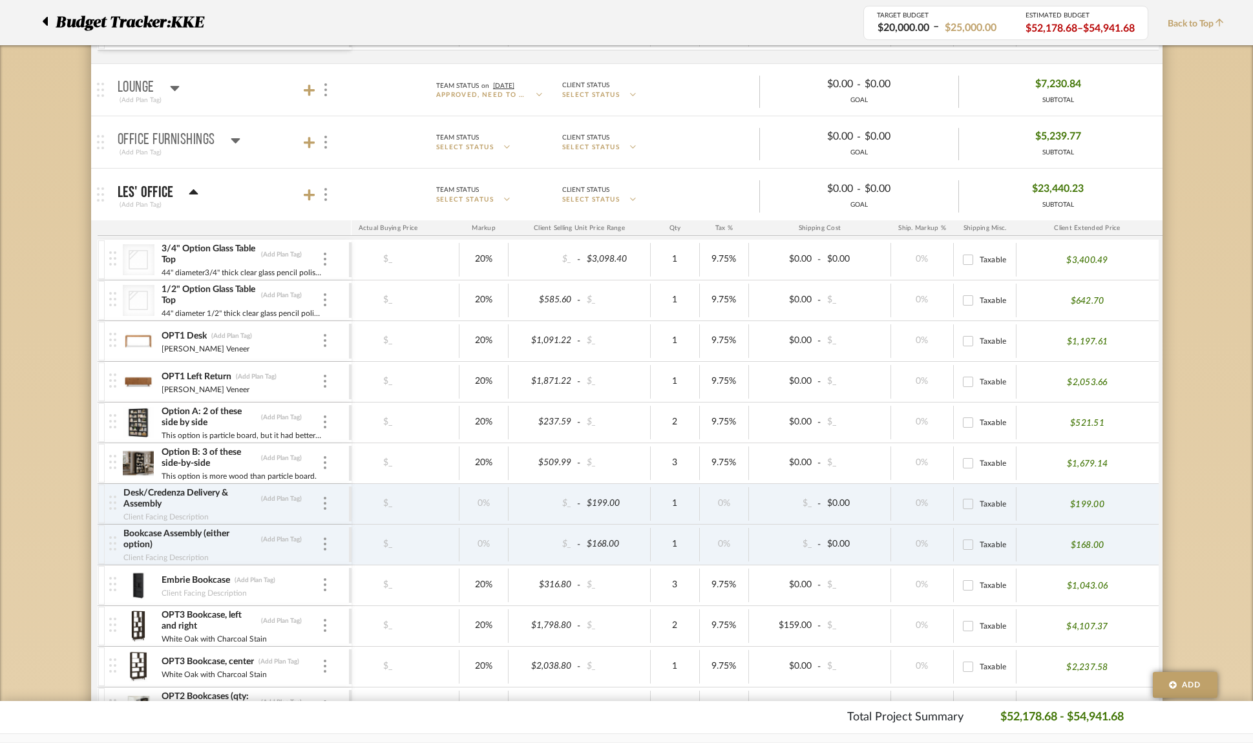
click at [172, 86] on icon at bounding box center [174, 88] width 9 height 5
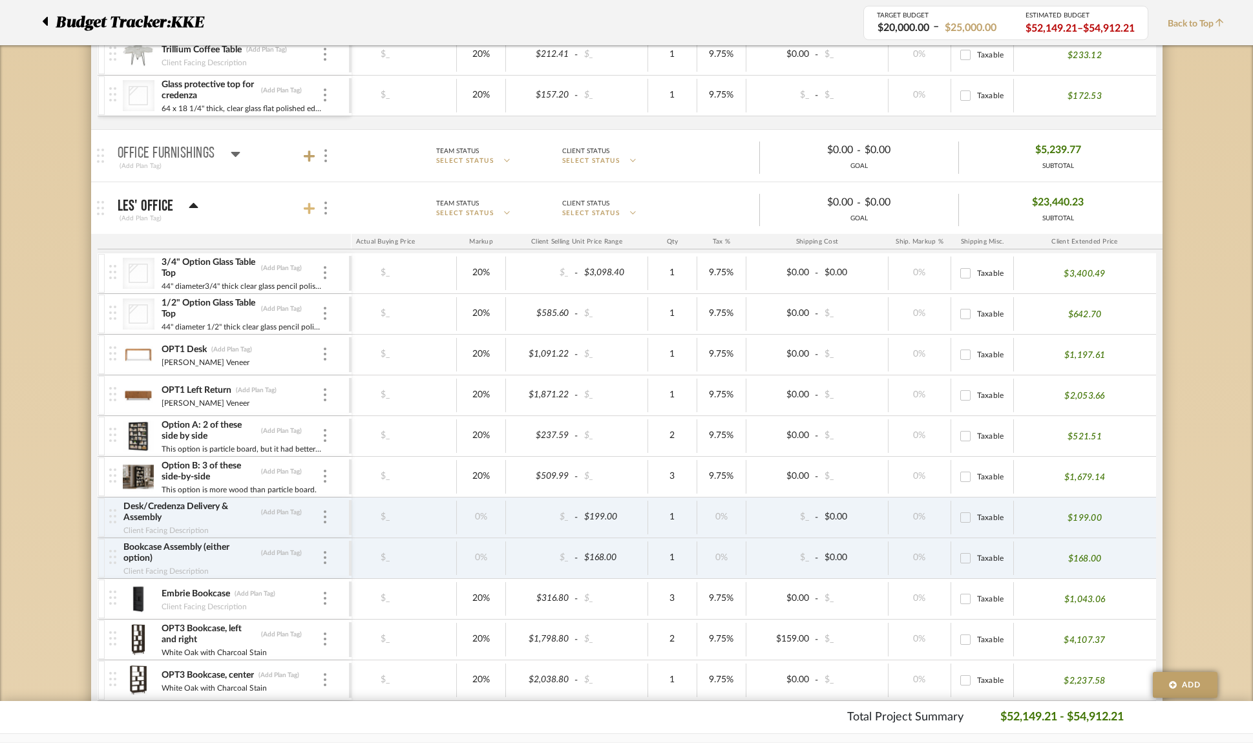
click at [309, 207] on icon at bounding box center [310, 209] width 12 height 12
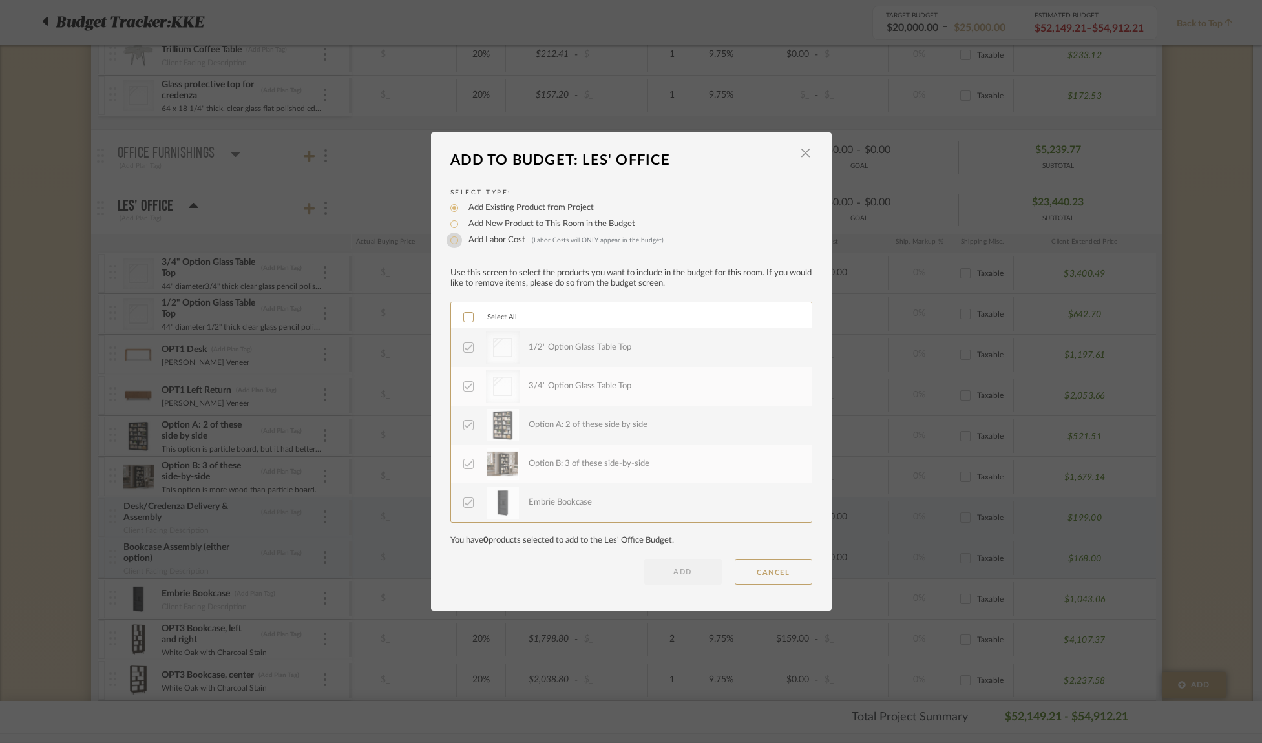
click at [448, 240] on input "Add Labor Cost (Labor Costs will ONLY appear in the budget)" at bounding box center [454, 241] width 16 height 16
radio input "true"
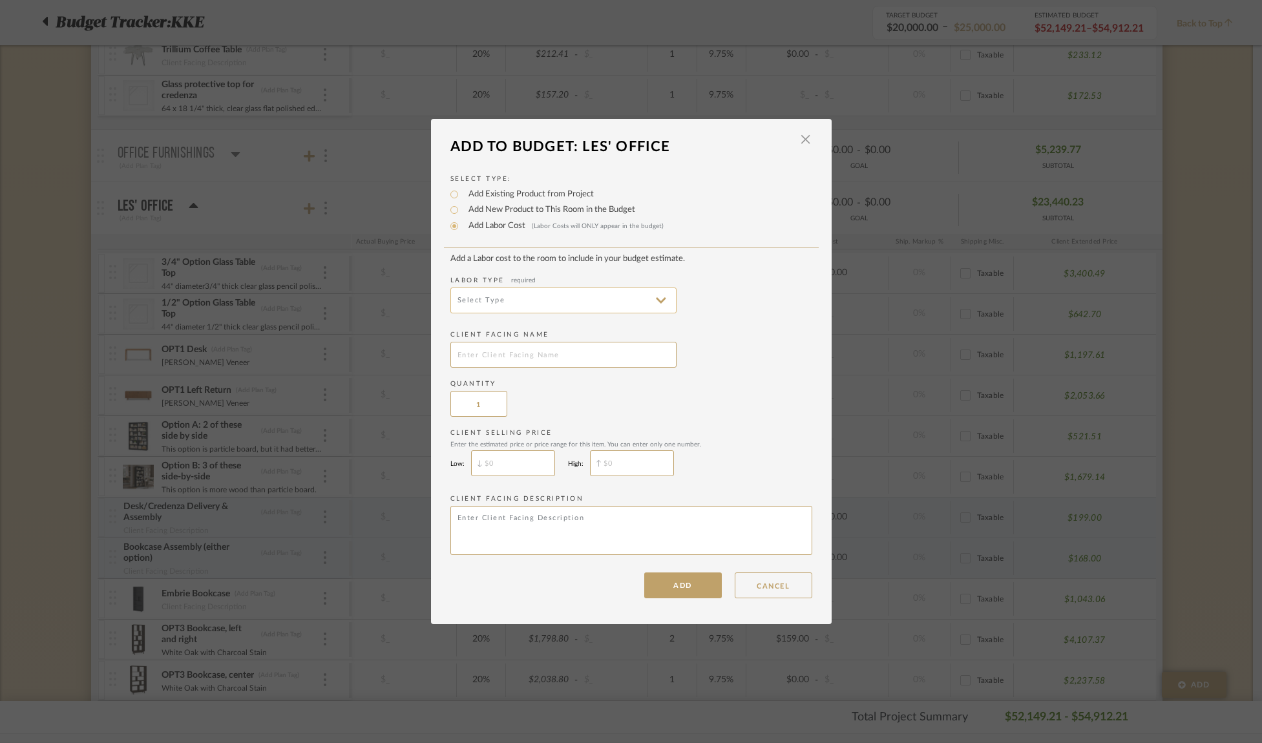
click at [563, 301] on input at bounding box center [563, 300] width 226 height 26
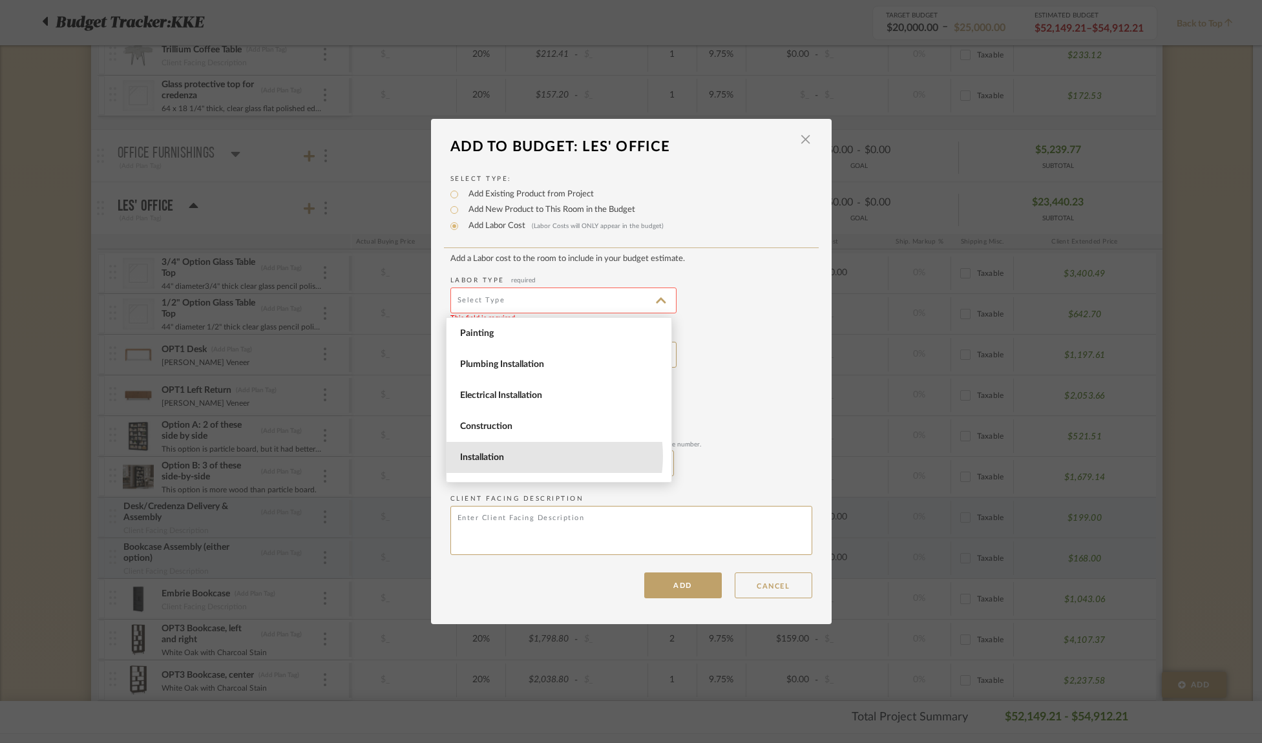
click at [534, 456] on span "Installation" at bounding box center [560, 457] width 201 height 11
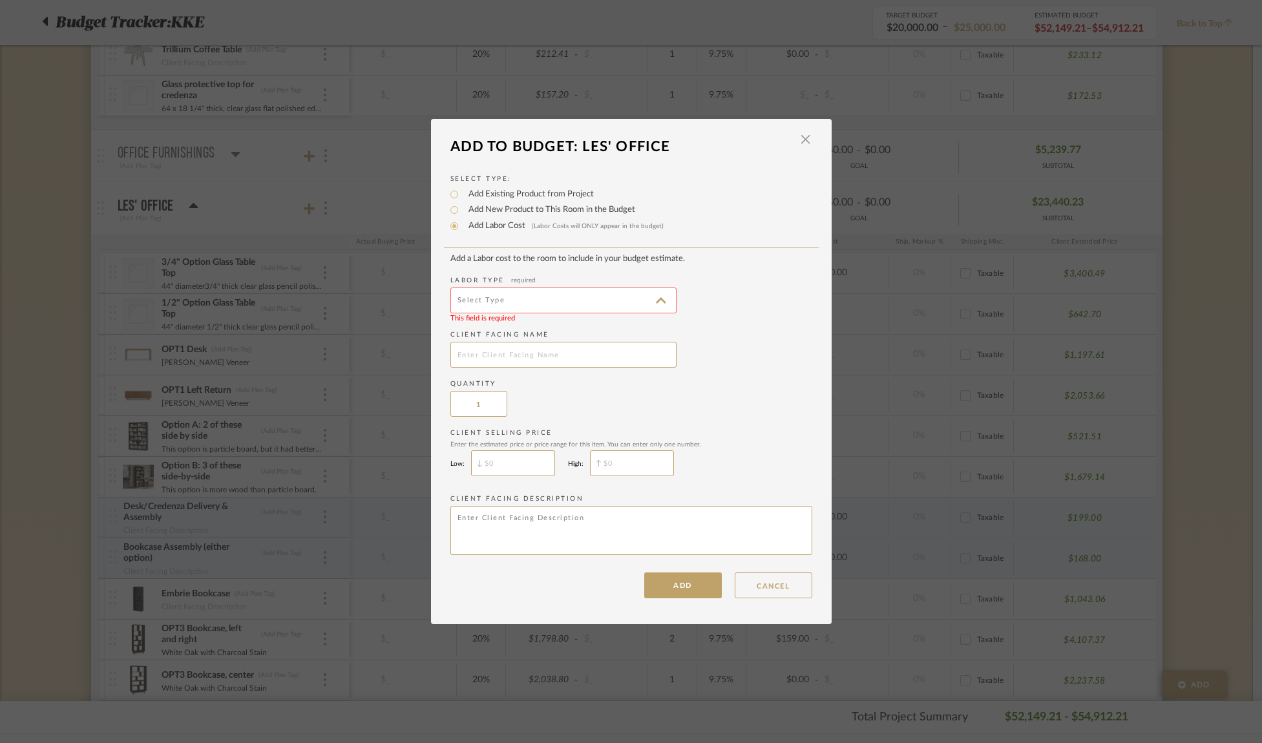
type input "Installation"
click at [575, 361] on input "text" at bounding box center [563, 355] width 226 height 26
type input "Glass tops delivery and installation"
click at [636, 468] on input "$" at bounding box center [632, 463] width 84 height 26
type input "$350"
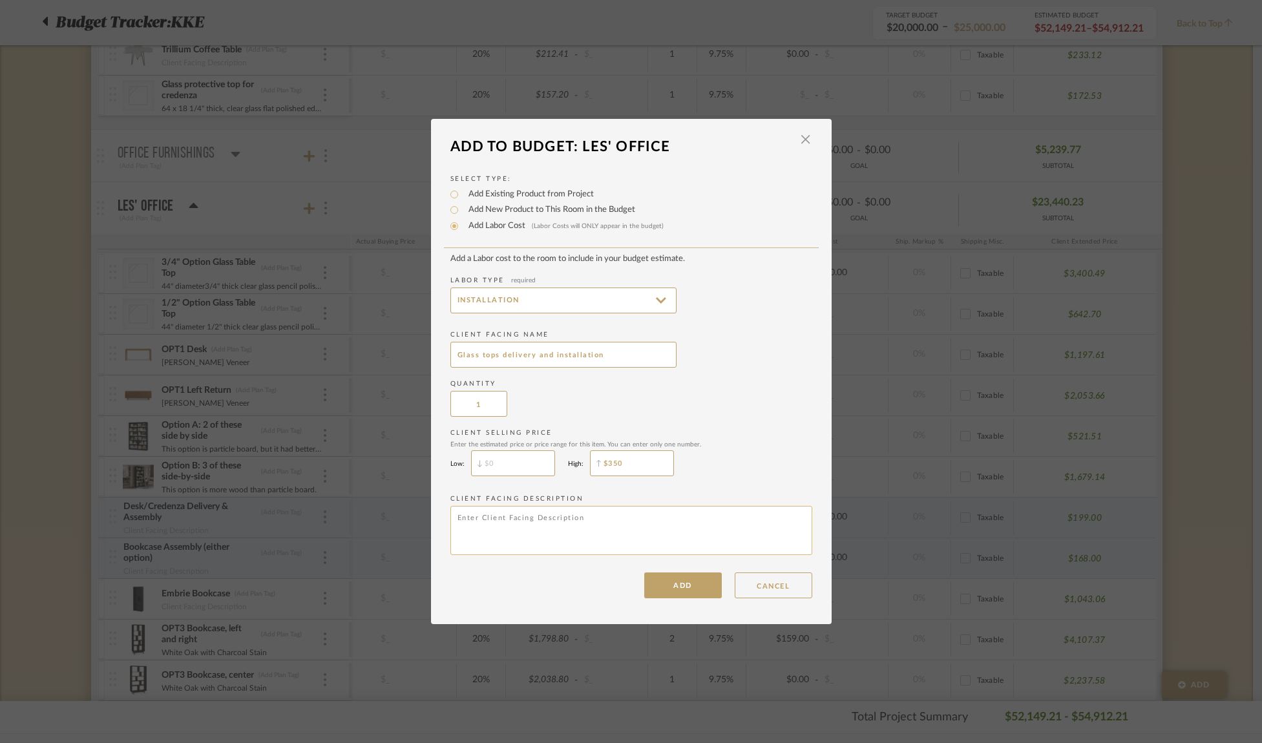
click at [626, 517] on textarea at bounding box center [631, 530] width 362 height 49
click at [683, 587] on button "ADD" at bounding box center [683, 585] width 78 height 26
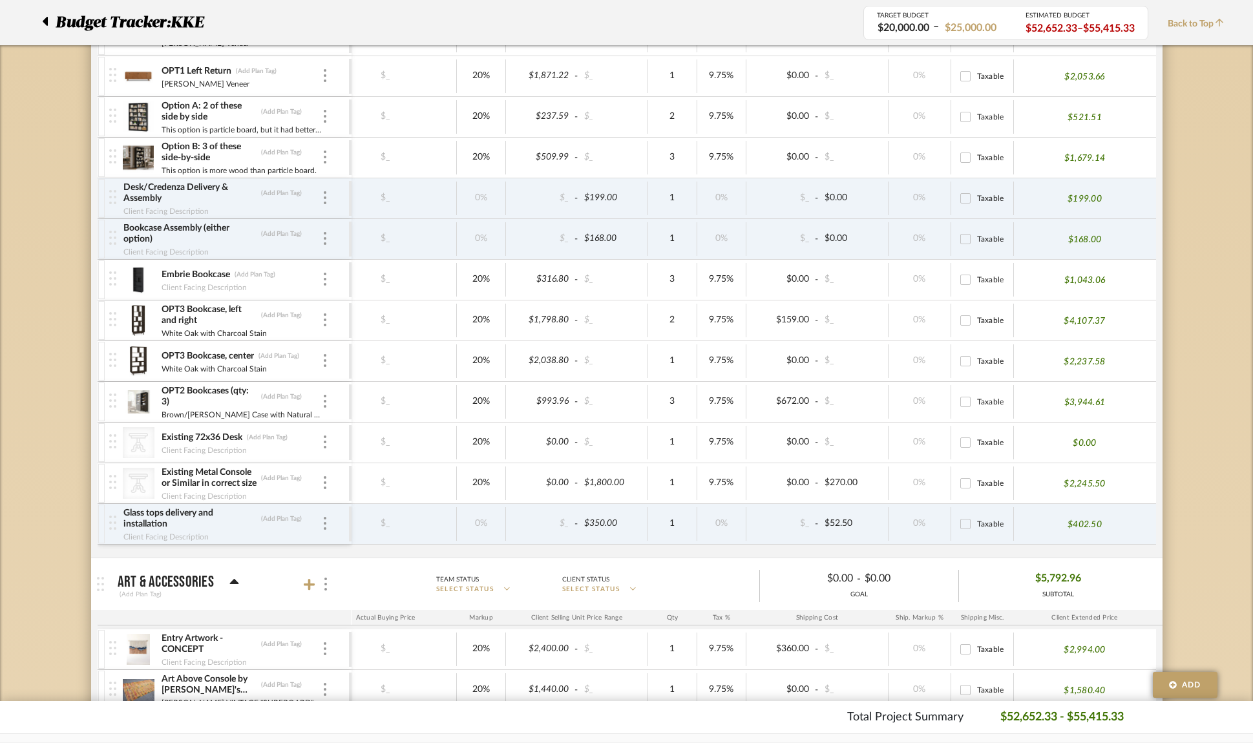
scroll to position [1192, 0]
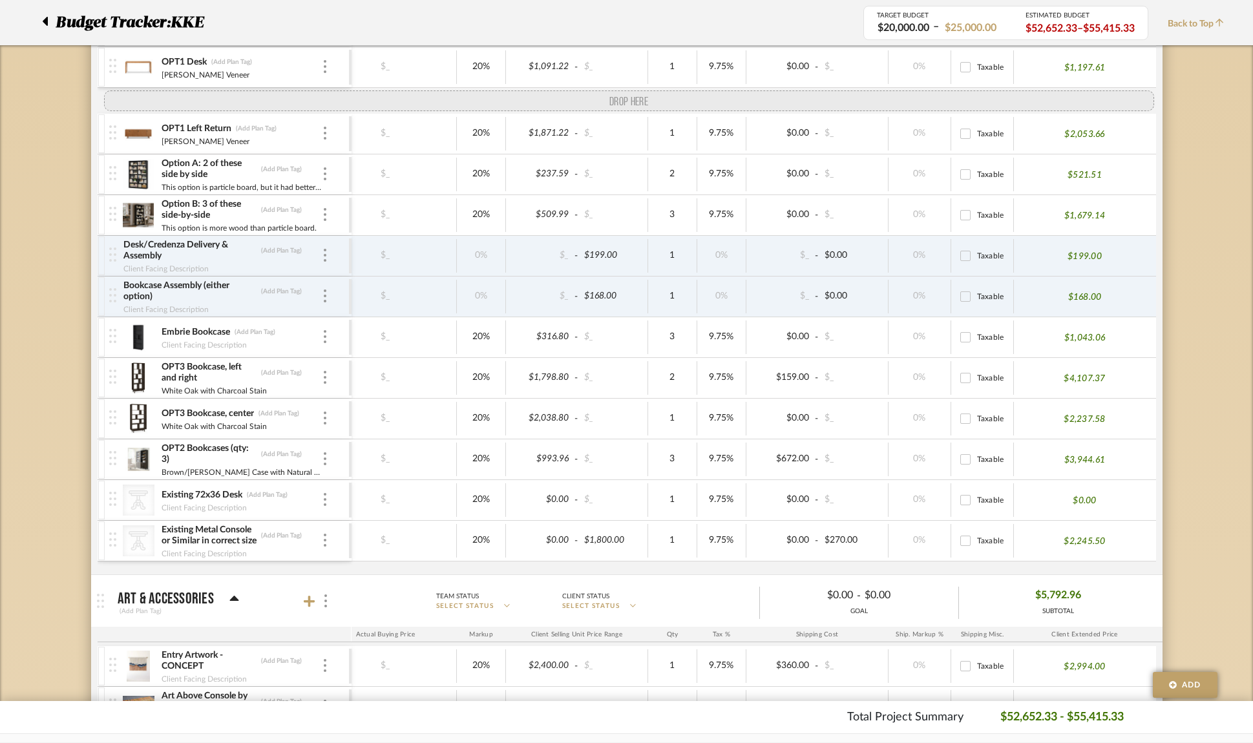
drag, startPoint x: 109, startPoint y: 555, endPoint x: 111, endPoint y: 105, distance: 449.6
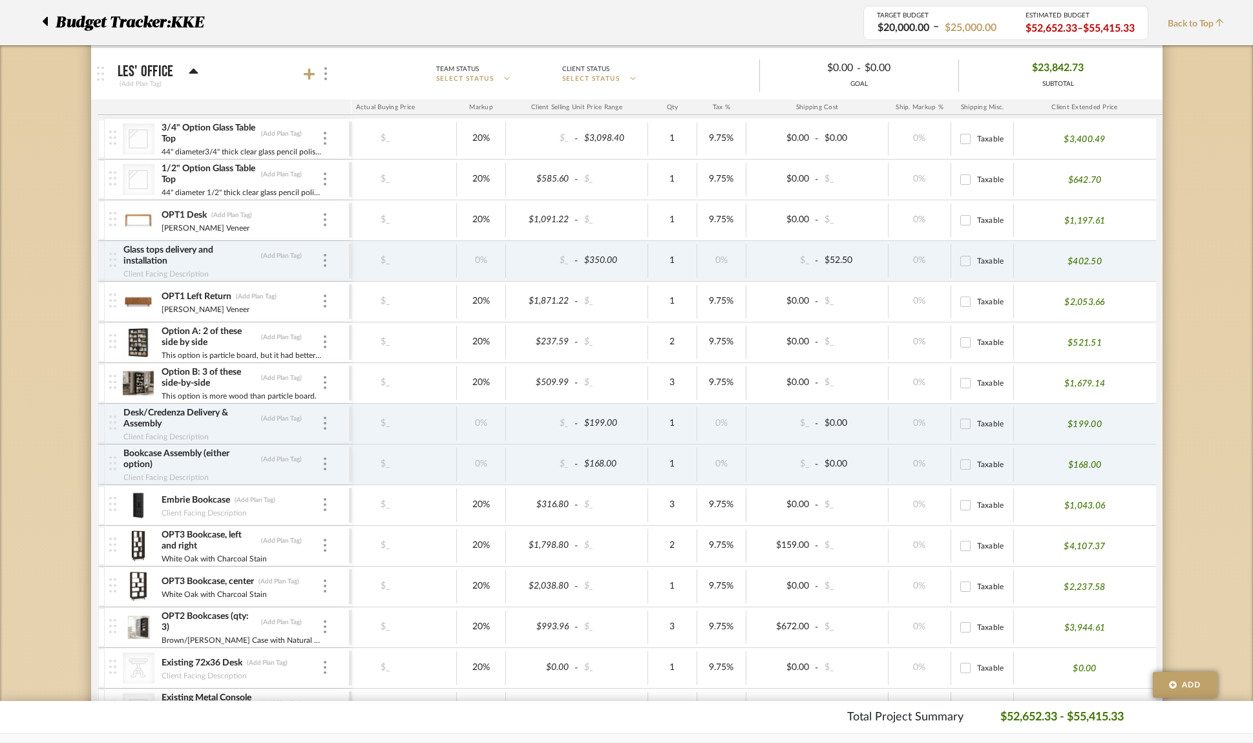
scroll to position [1028, 0]
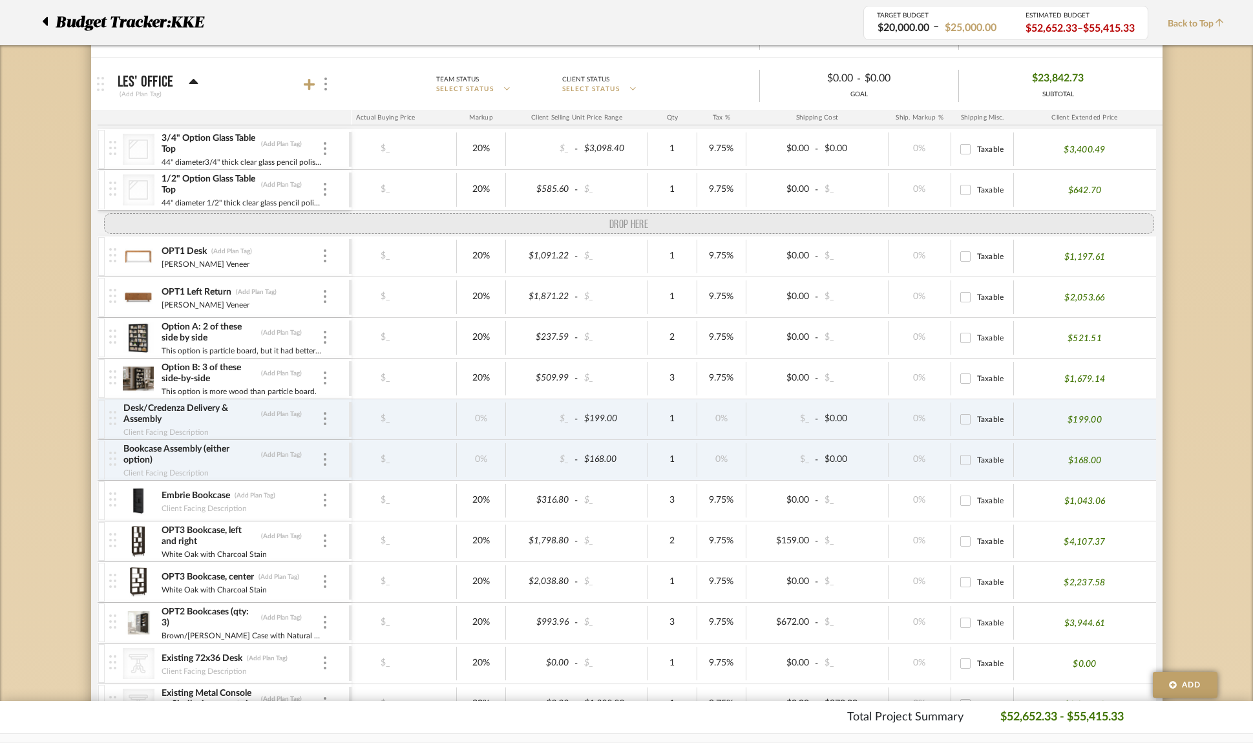
drag, startPoint x: 110, startPoint y: 272, endPoint x: 113, endPoint y: 240, distance: 32.4
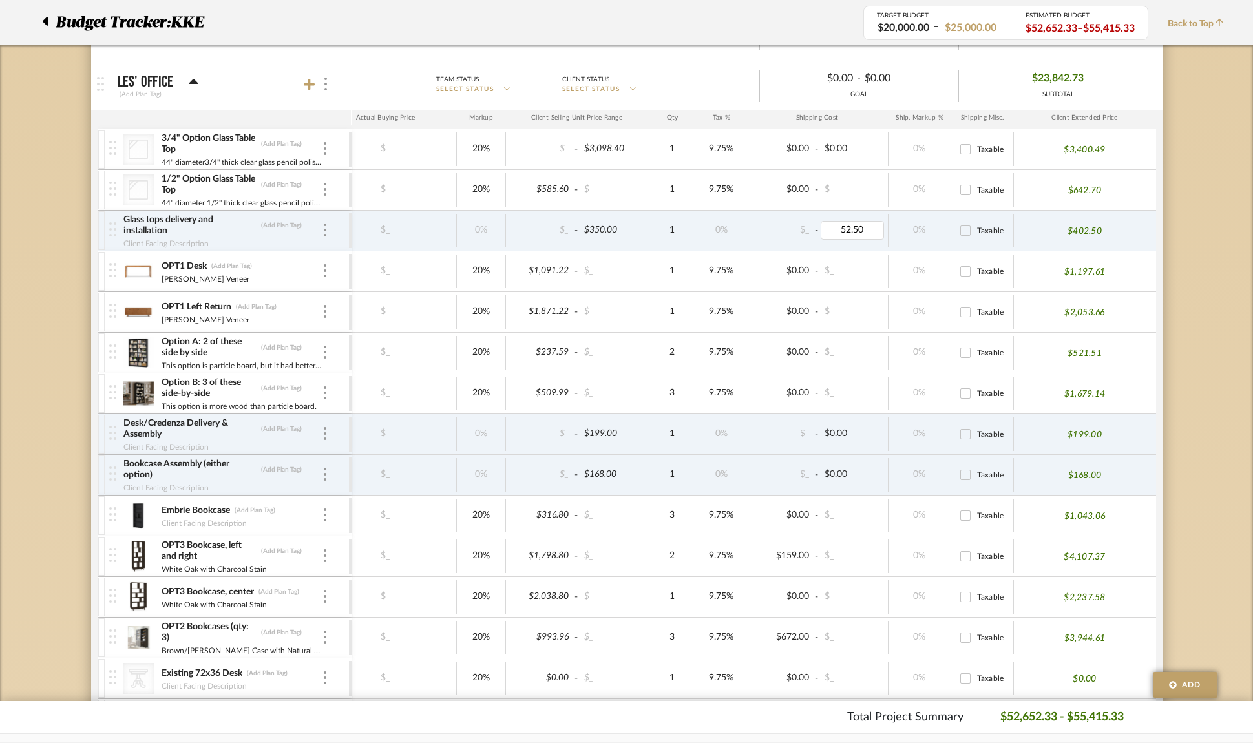
type input "0"
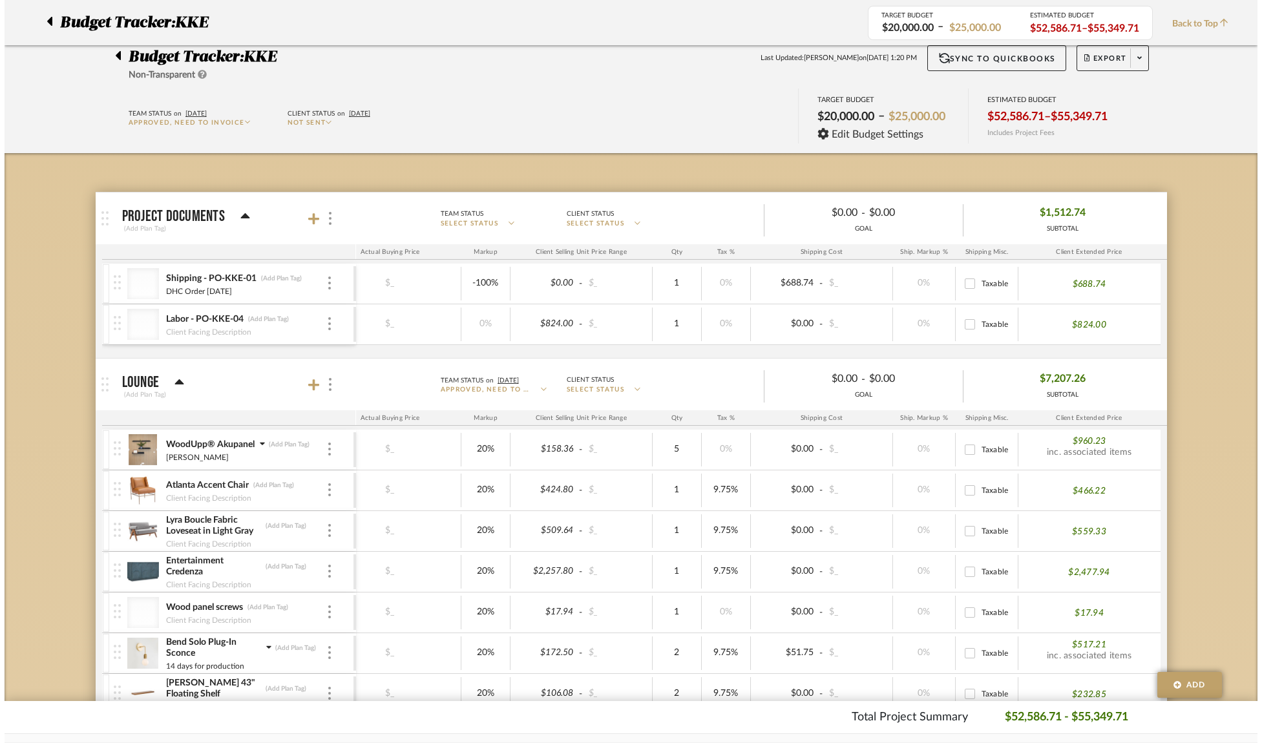
scroll to position [0, 0]
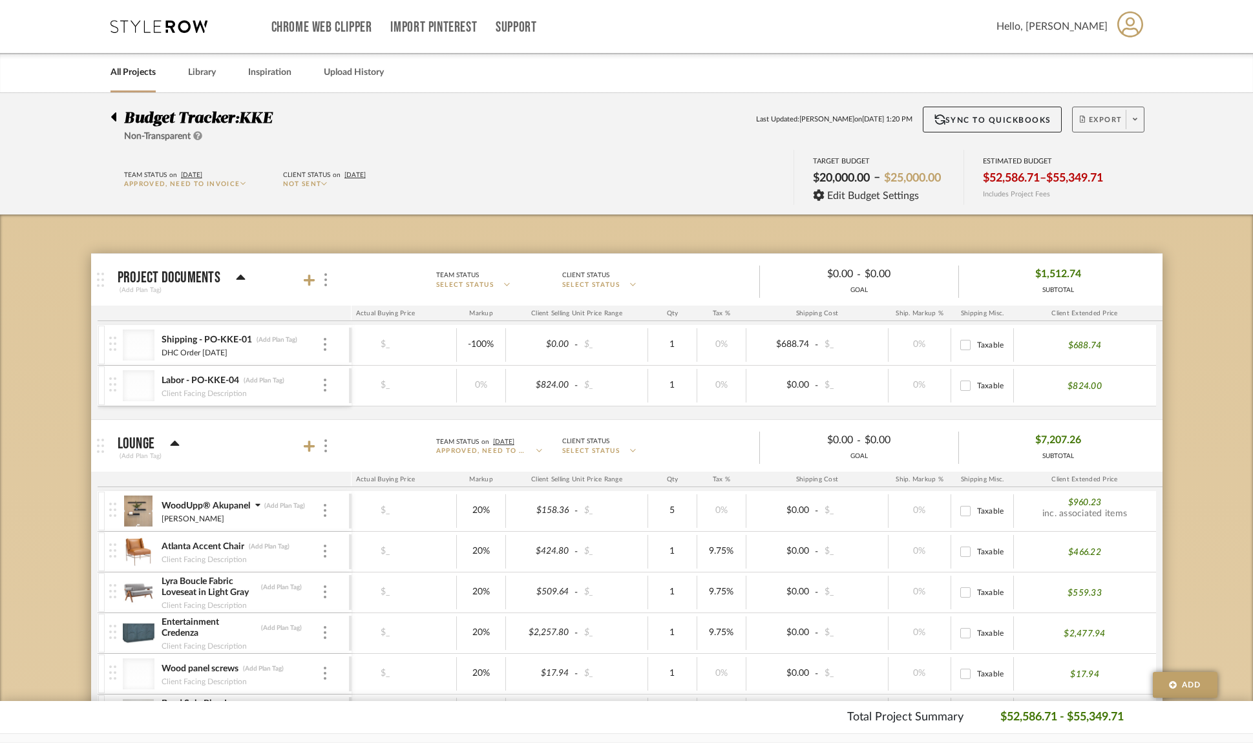
click at [1137, 120] on span at bounding box center [1134, 119] width 18 height 19
click at [1127, 159] on span "Export PDF" at bounding box center [1130, 156] width 97 height 11
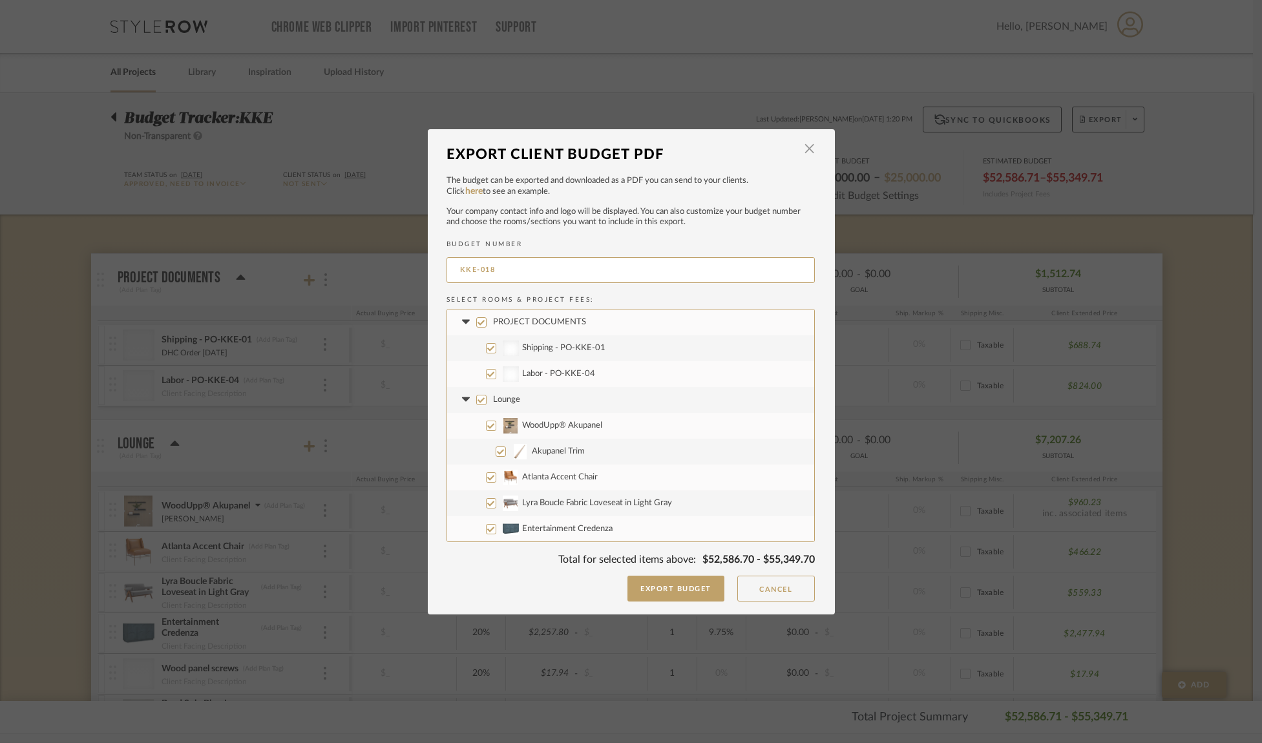
click at [477, 324] on input "PROJECT DOCUMENTS" at bounding box center [481, 322] width 10 height 10
checkbox input "false"
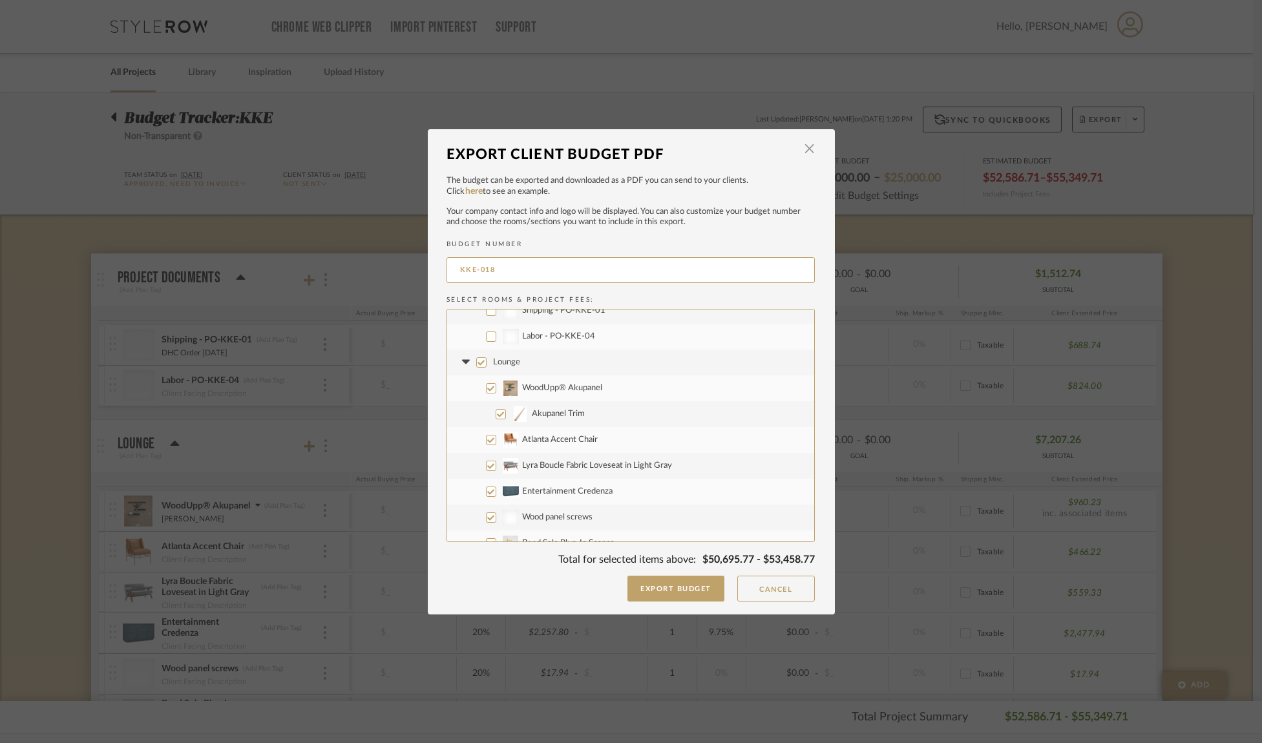
click at [476, 363] on input "Lounge" at bounding box center [481, 362] width 10 height 10
checkbox input "false"
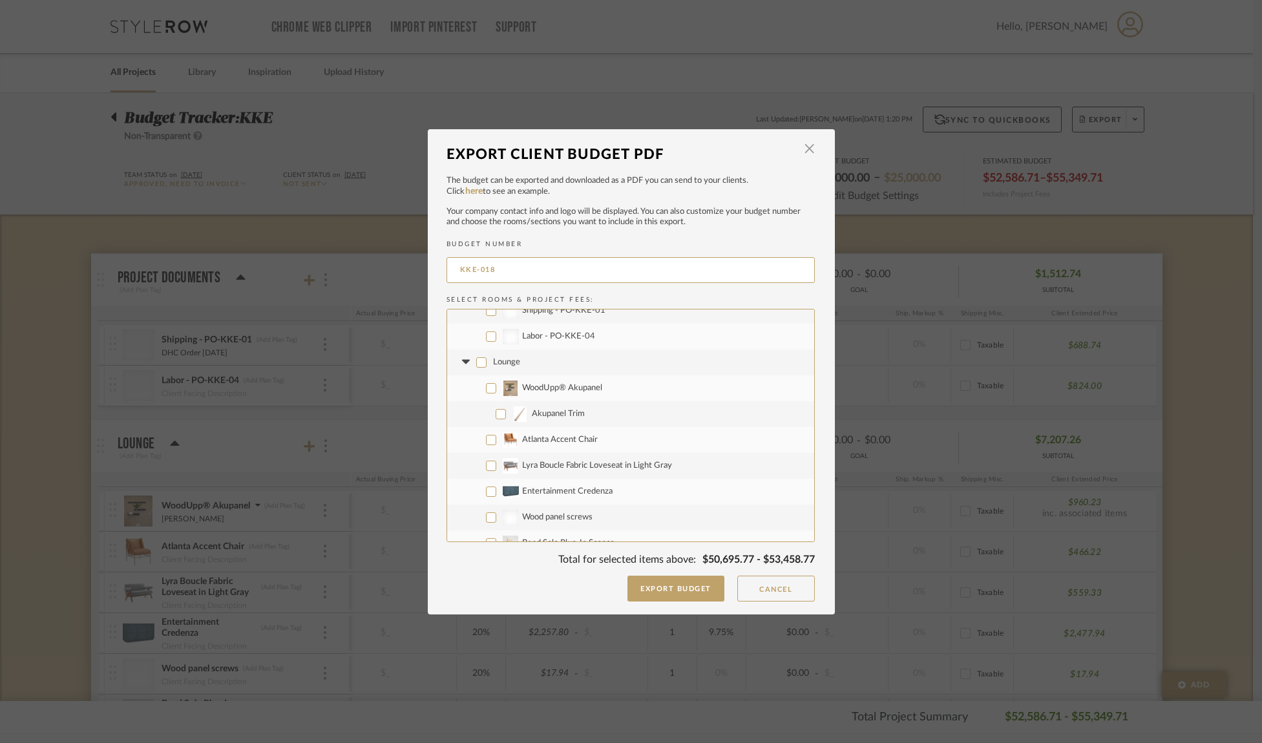
checkbox input "false"
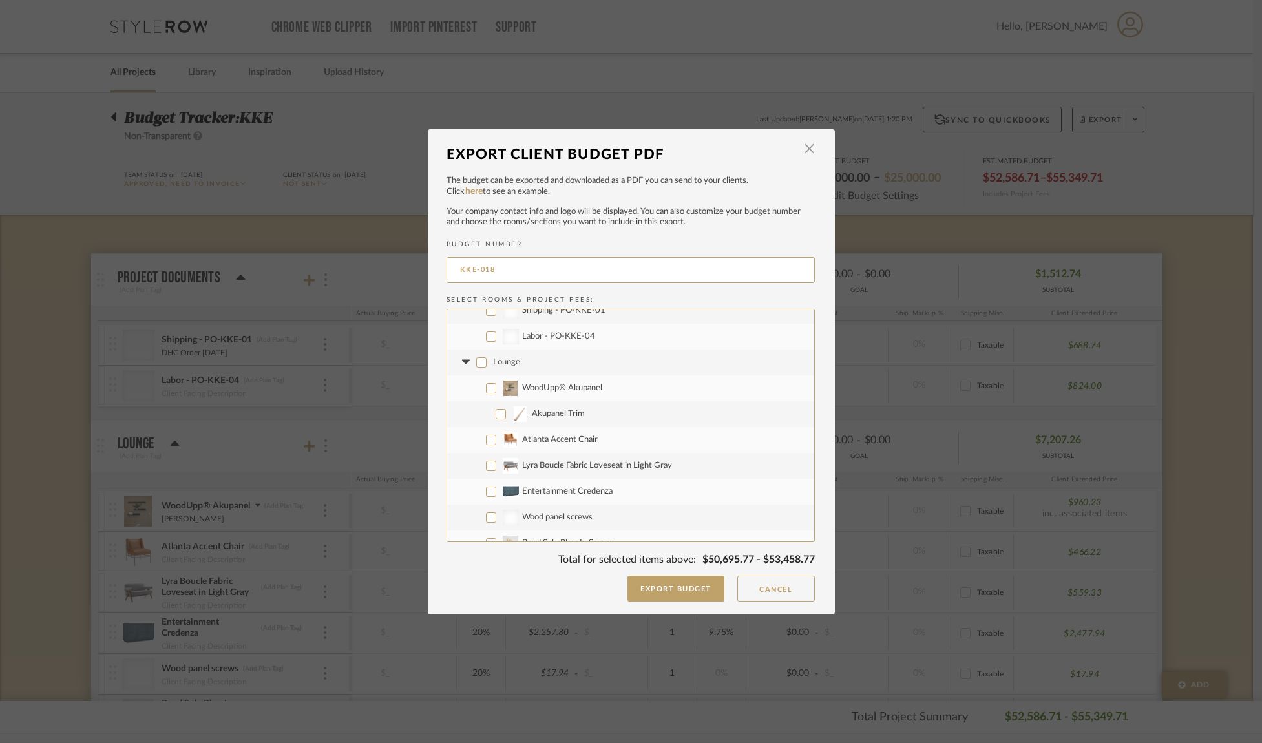
checkbox input "false"
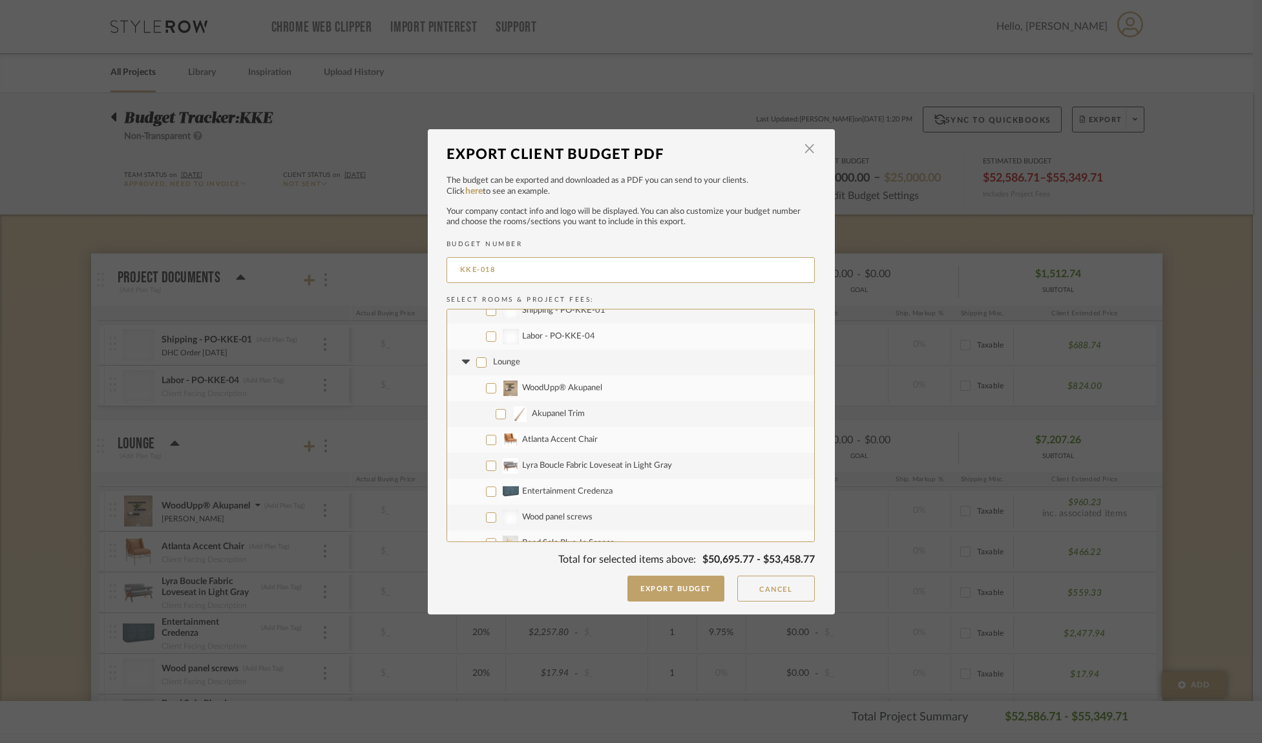
checkbox input "false"
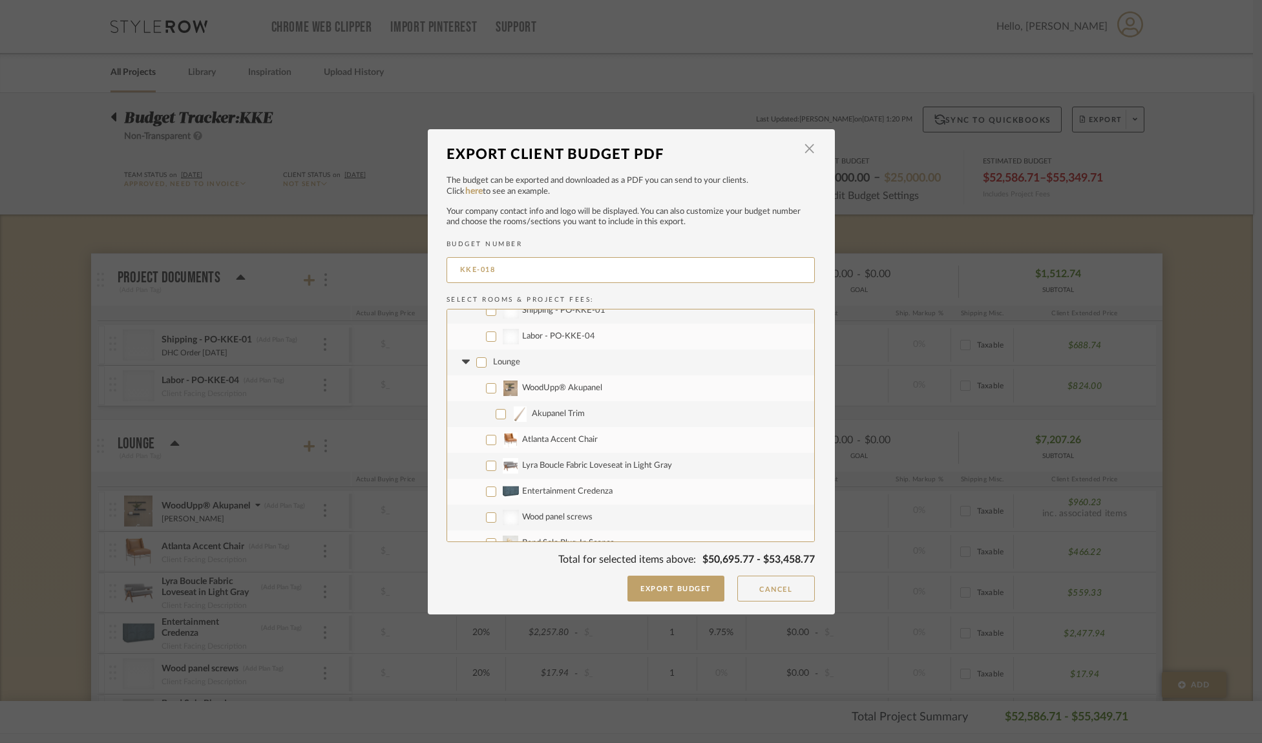
checkbox input "false"
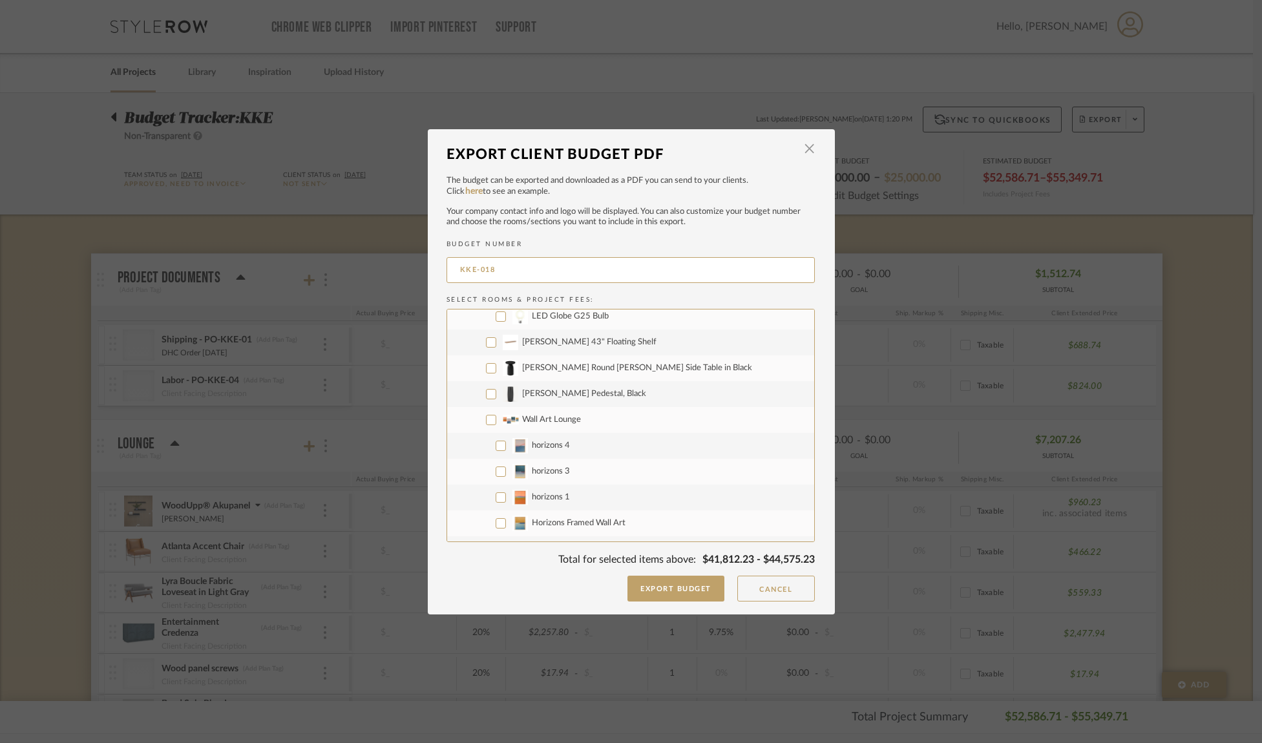
scroll to position [465, 0]
click at [486, 451] on input "Glass protective top for credenza" at bounding box center [491, 451] width 10 height 10
checkbox input "true"
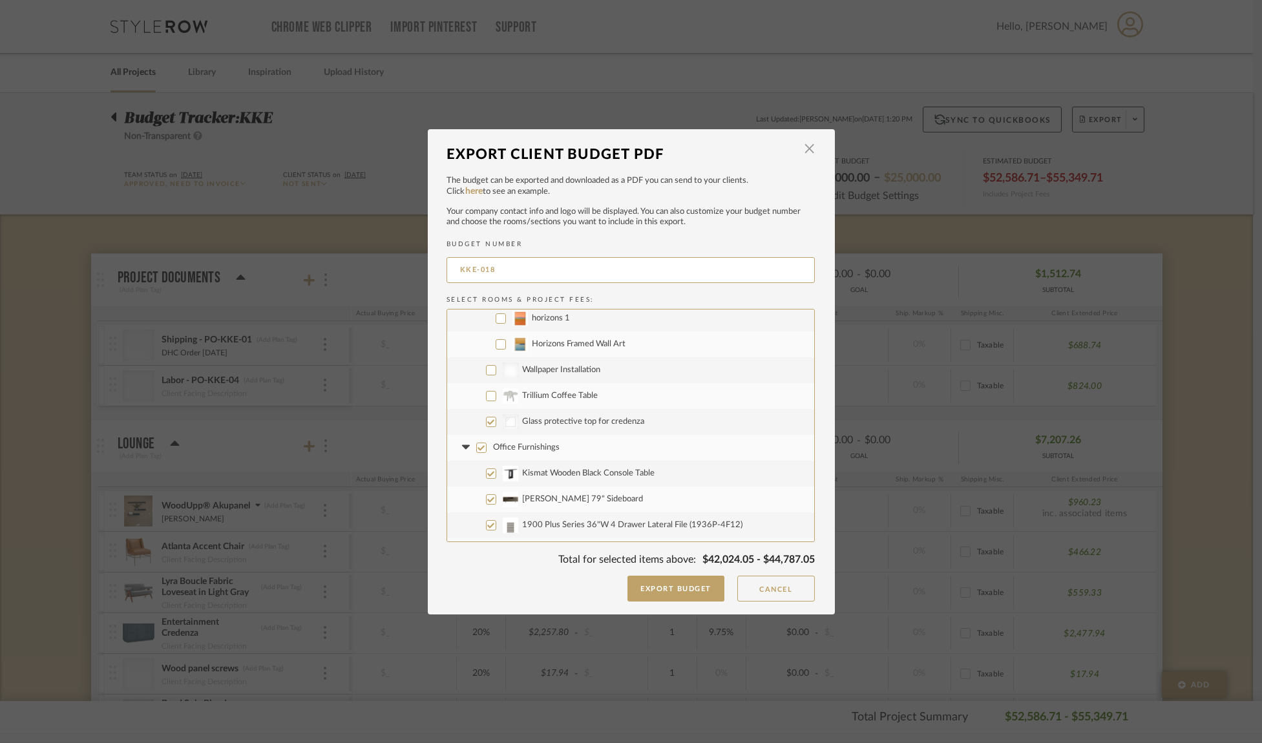
scroll to position [499, 0]
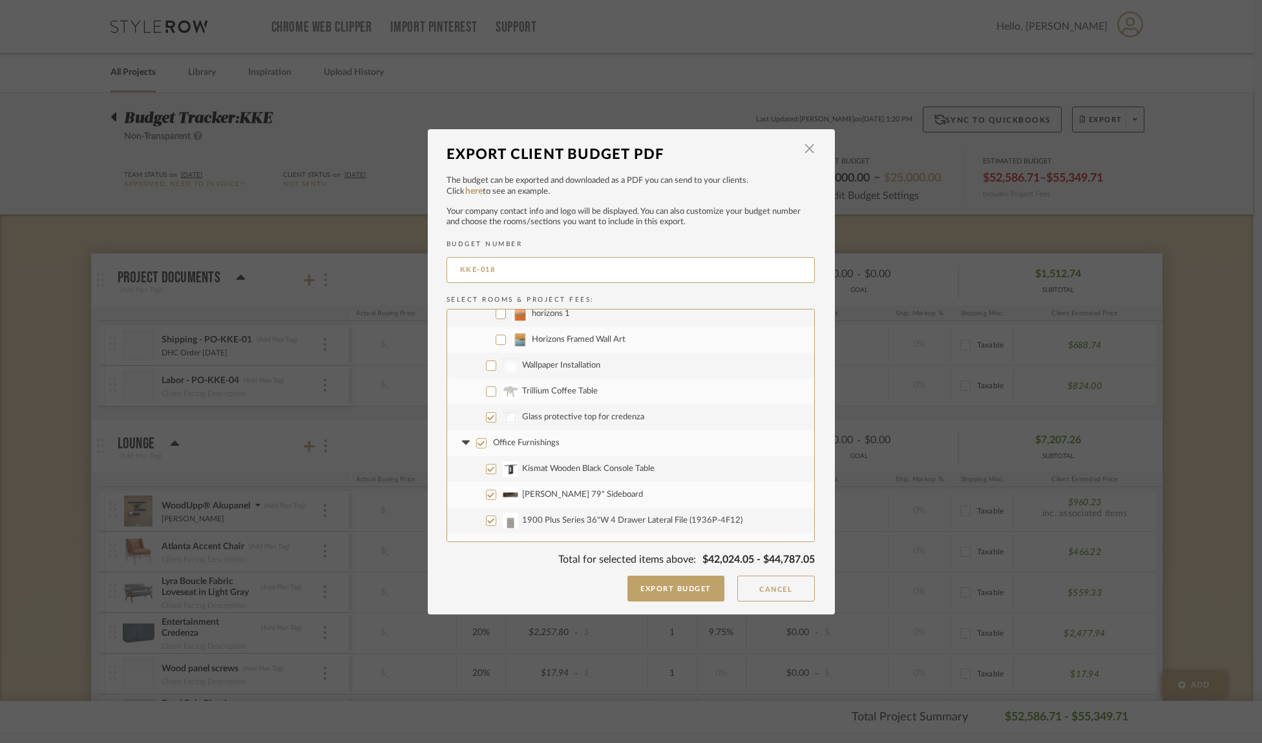
click at [476, 443] on input "Office Furnishings" at bounding box center [481, 443] width 10 height 10
checkbox input "false"
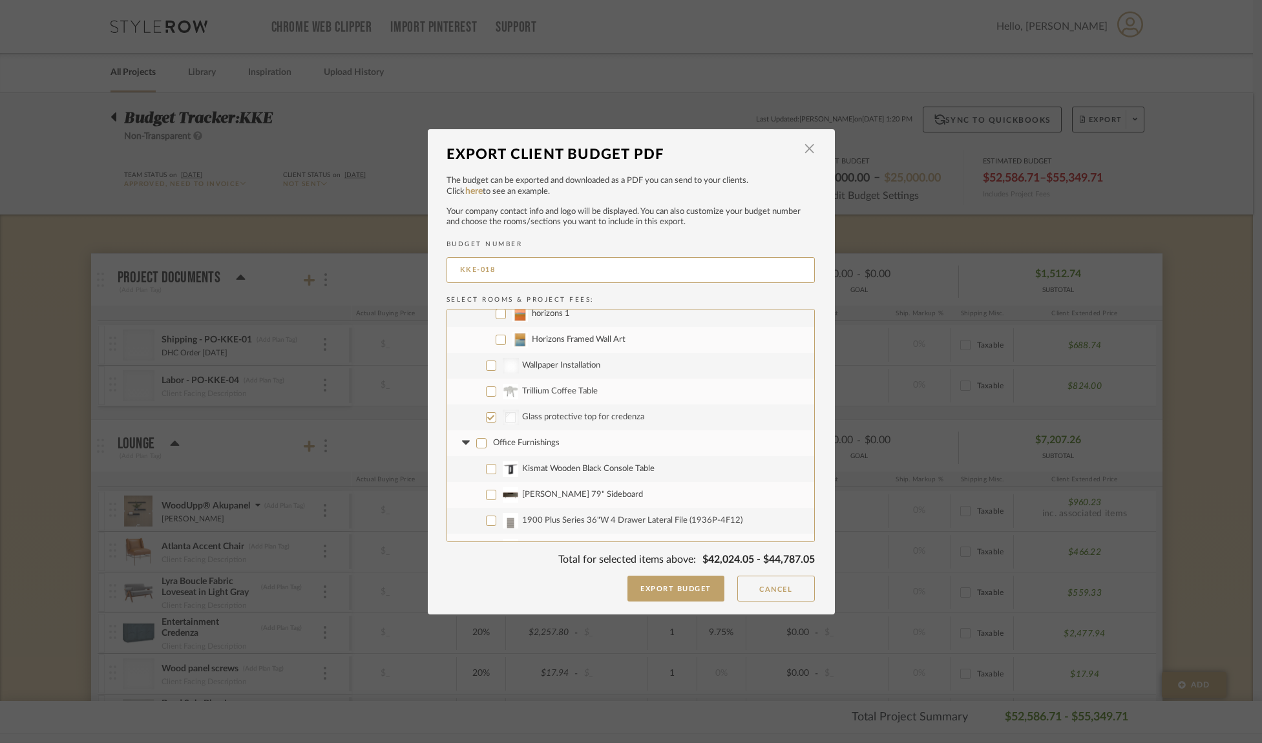
checkbox input "false"
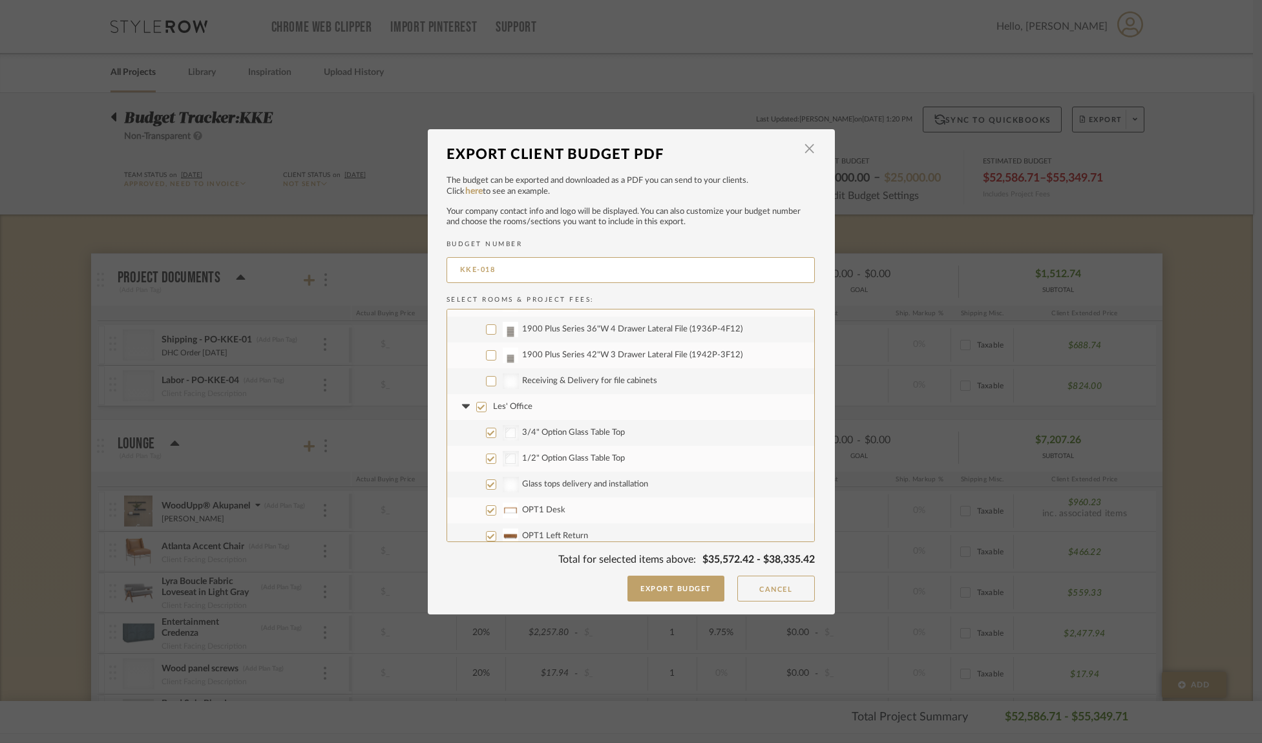
scroll to position [693, 0]
click at [476, 404] on input "Les' Office" at bounding box center [481, 404] width 10 height 10
checkbox input "false"
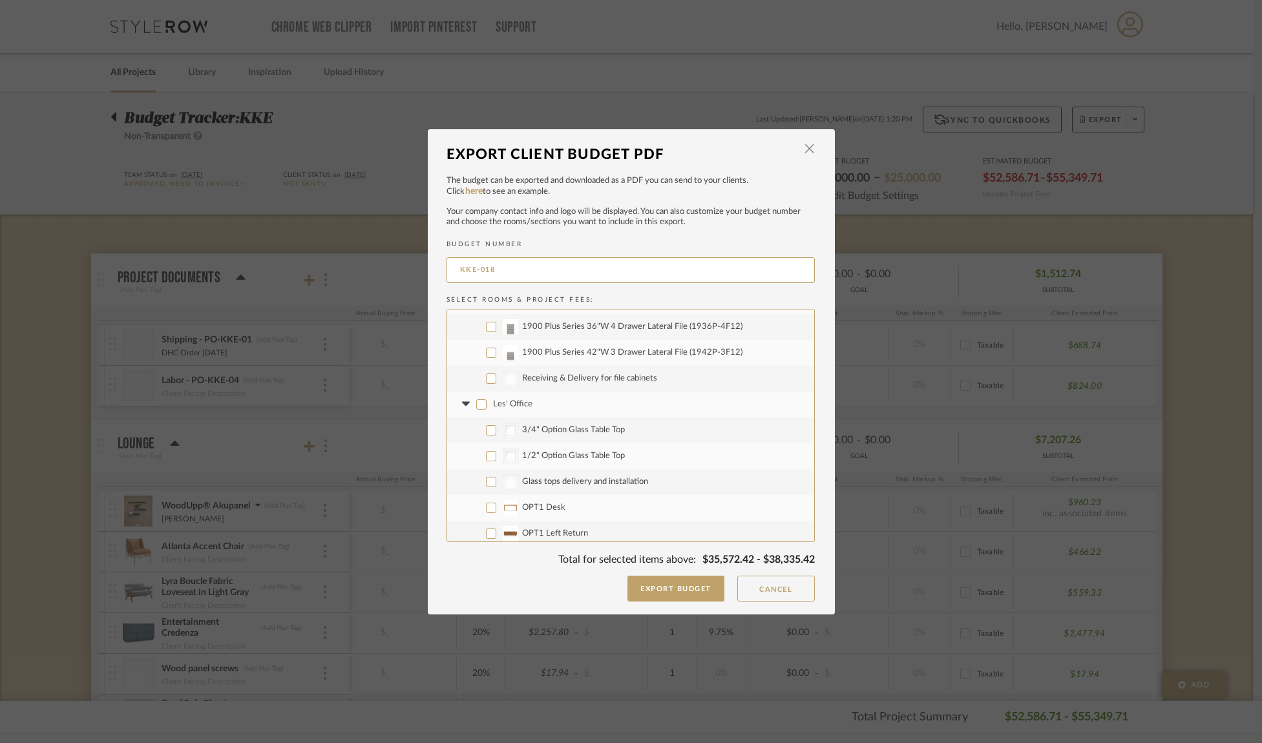
checkbox input "false"
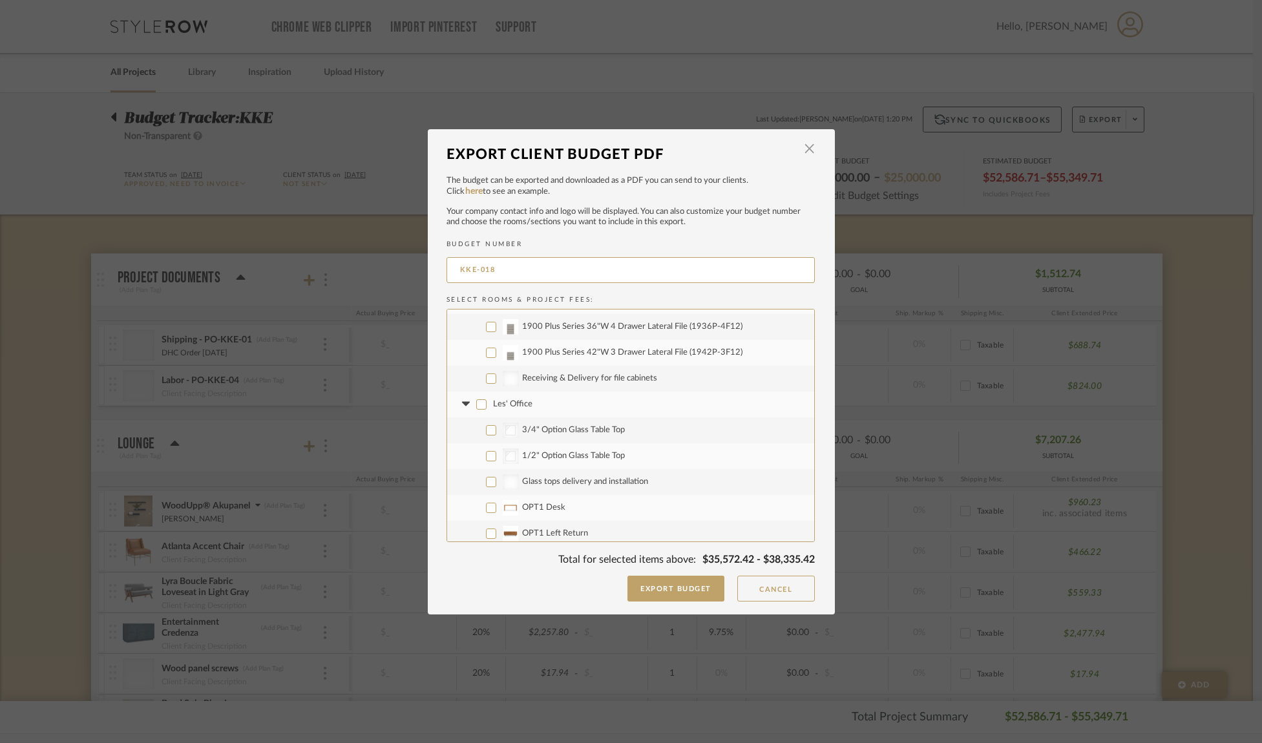
checkbox input "false"
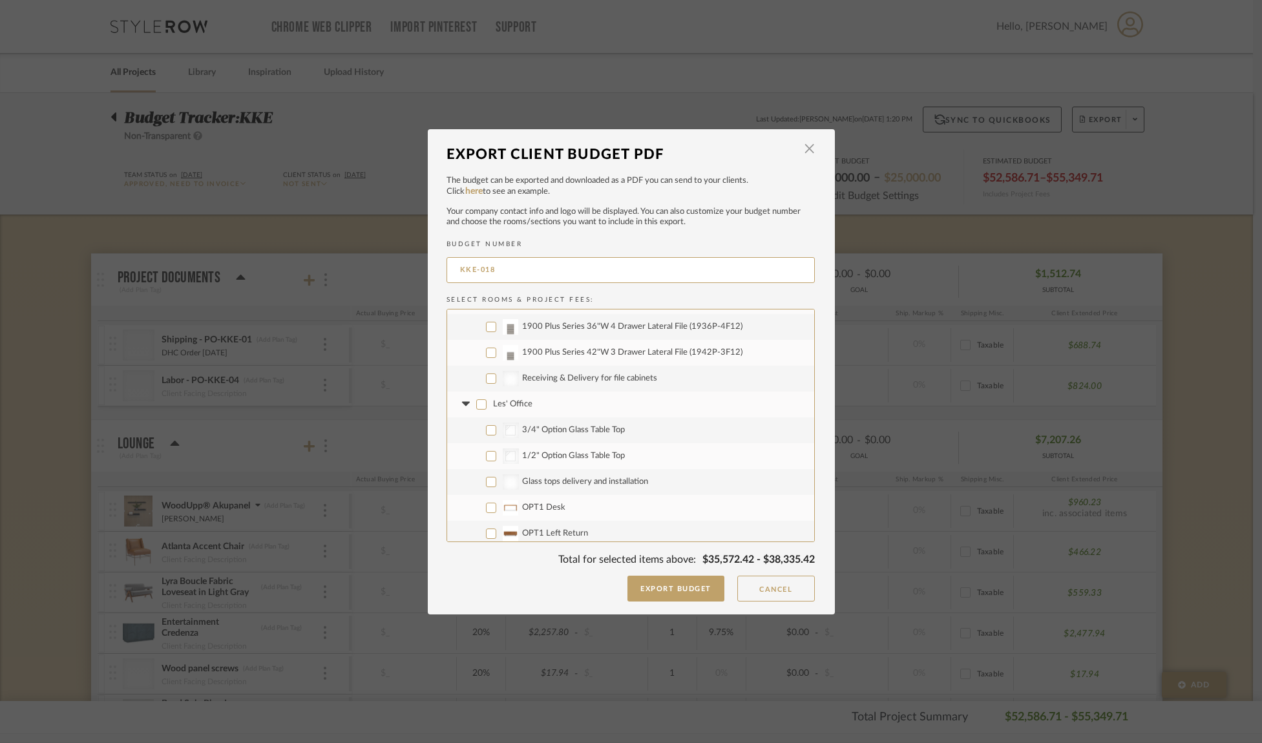
checkbox input "false"
drag, startPoint x: 484, startPoint y: 429, endPoint x: 485, endPoint y: 453, distance: 23.9
click at [486, 429] on input "3/4" Option Glass Table Top" at bounding box center [491, 430] width 10 height 10
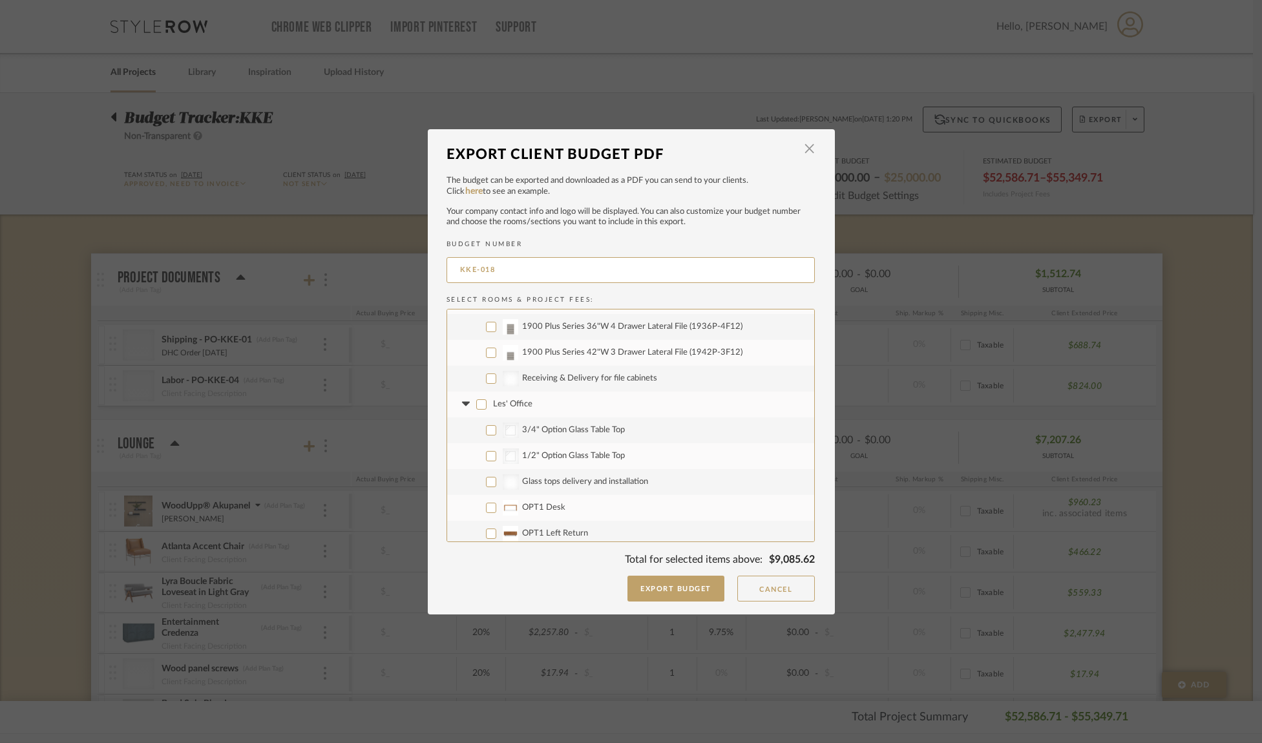
checkbox input "true"
click at [486, 458] on input "1/2" Option Glass Table Top" at bounding box center [491, 456] width 10 height 10
checkbox input "true"
drag, startPoint x: 486, startPoint y: 482, endPoint x: 528, endPoint y: 463, distance: 46.8
click at [486, 482] on input "Glass tops delivery and installation" at bounding box center [491, 482] width 10 height 10
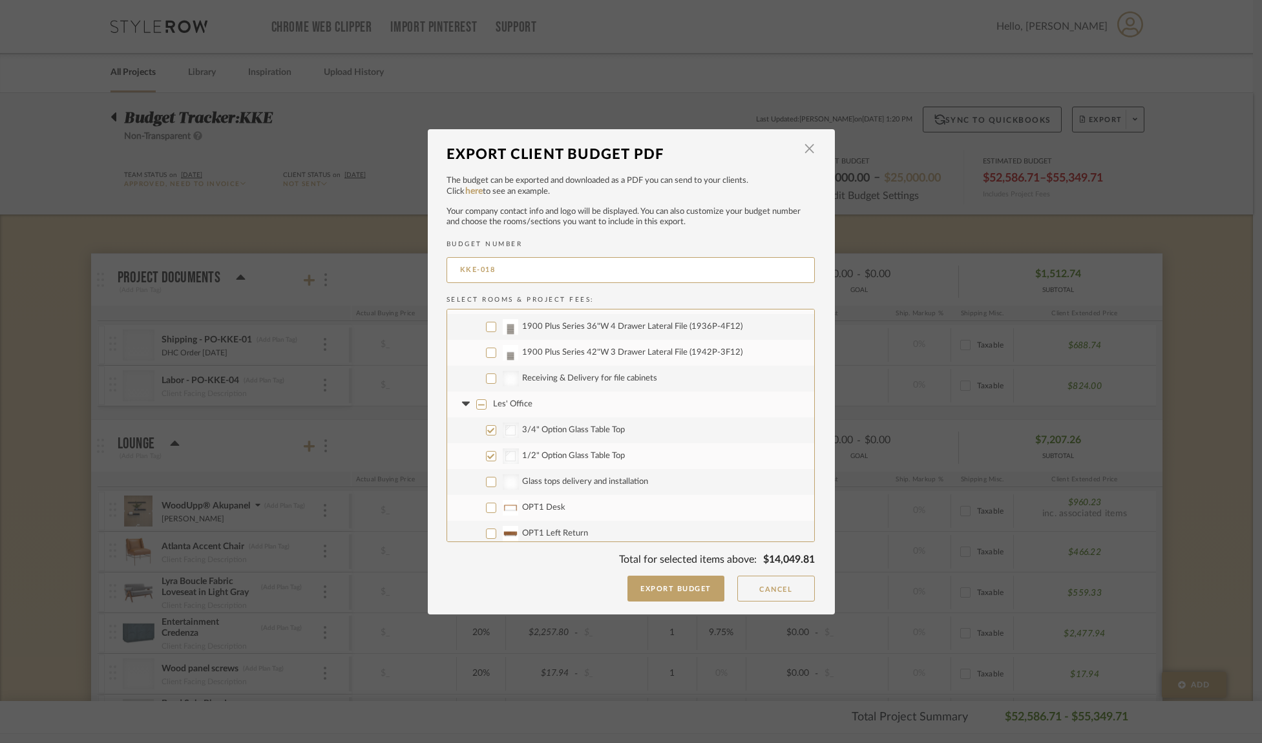
checkbox input "true"
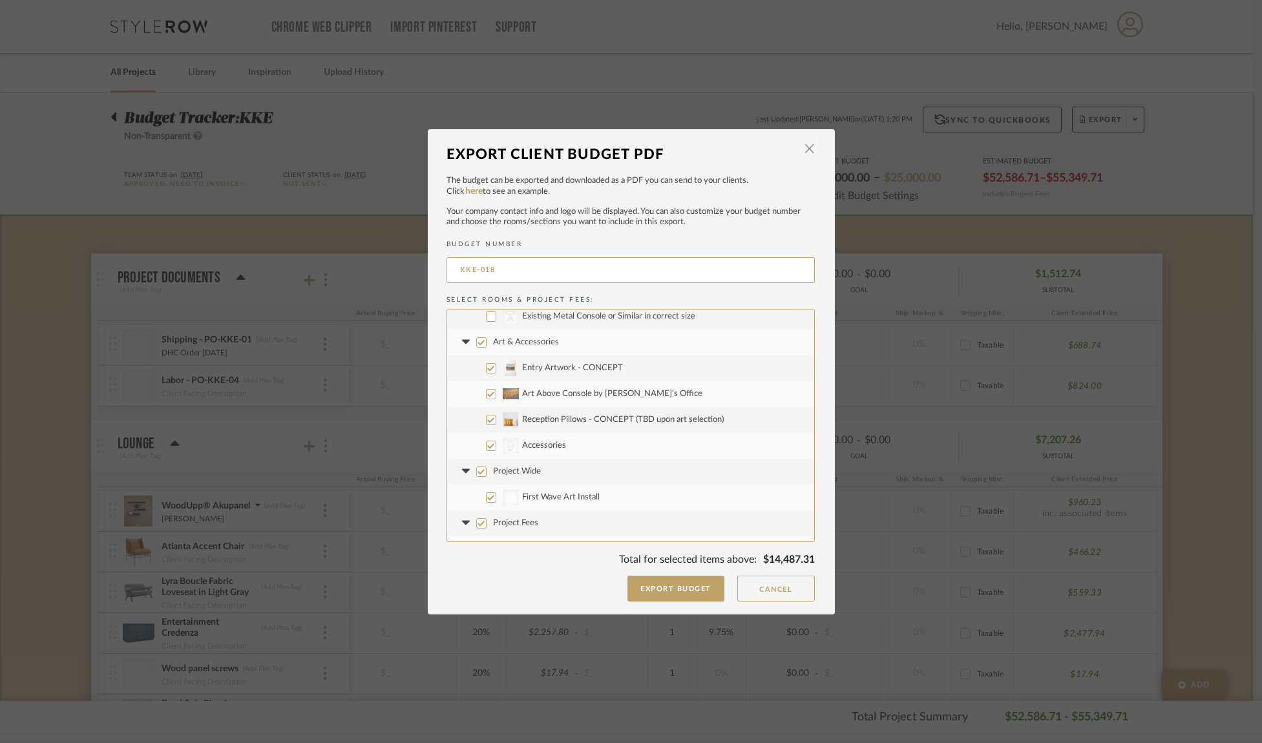
scroll to position [1155, 0]
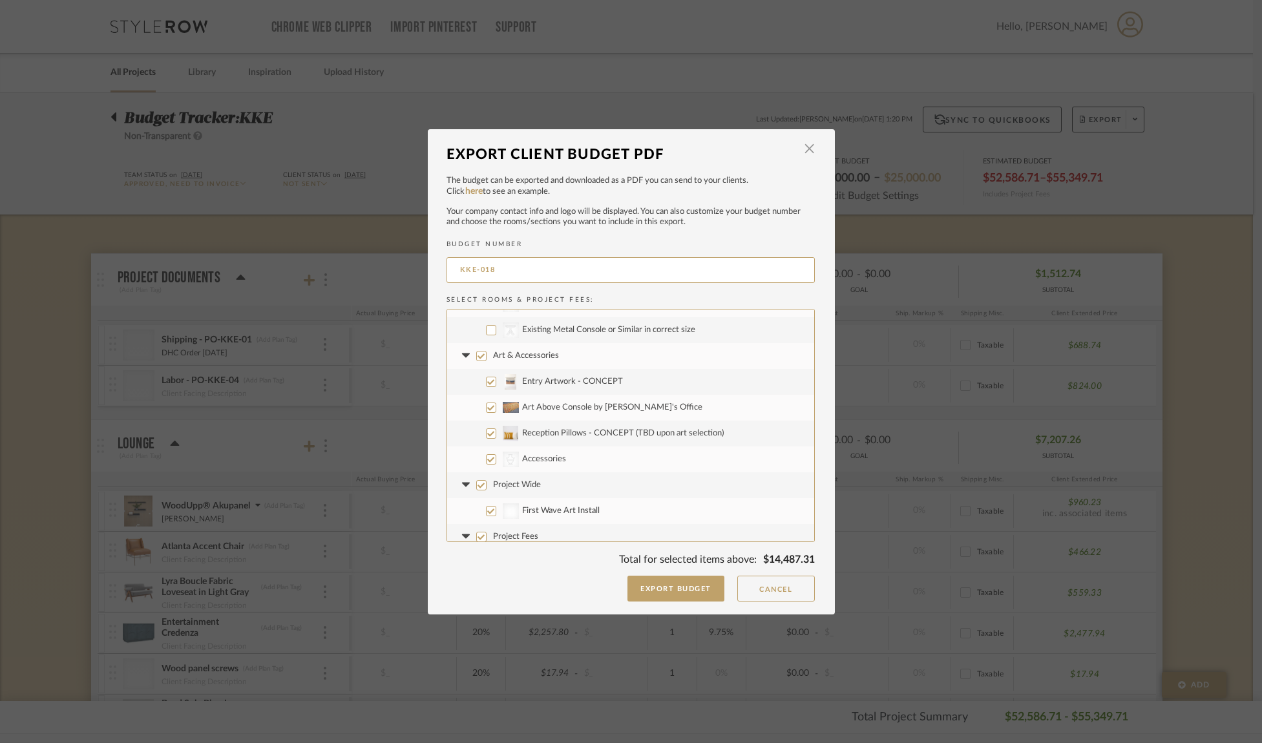
click at [477, 355] on input "Art & Accessories" at bounding box center [481, 356] width 10 height 10
checkbox input "false"
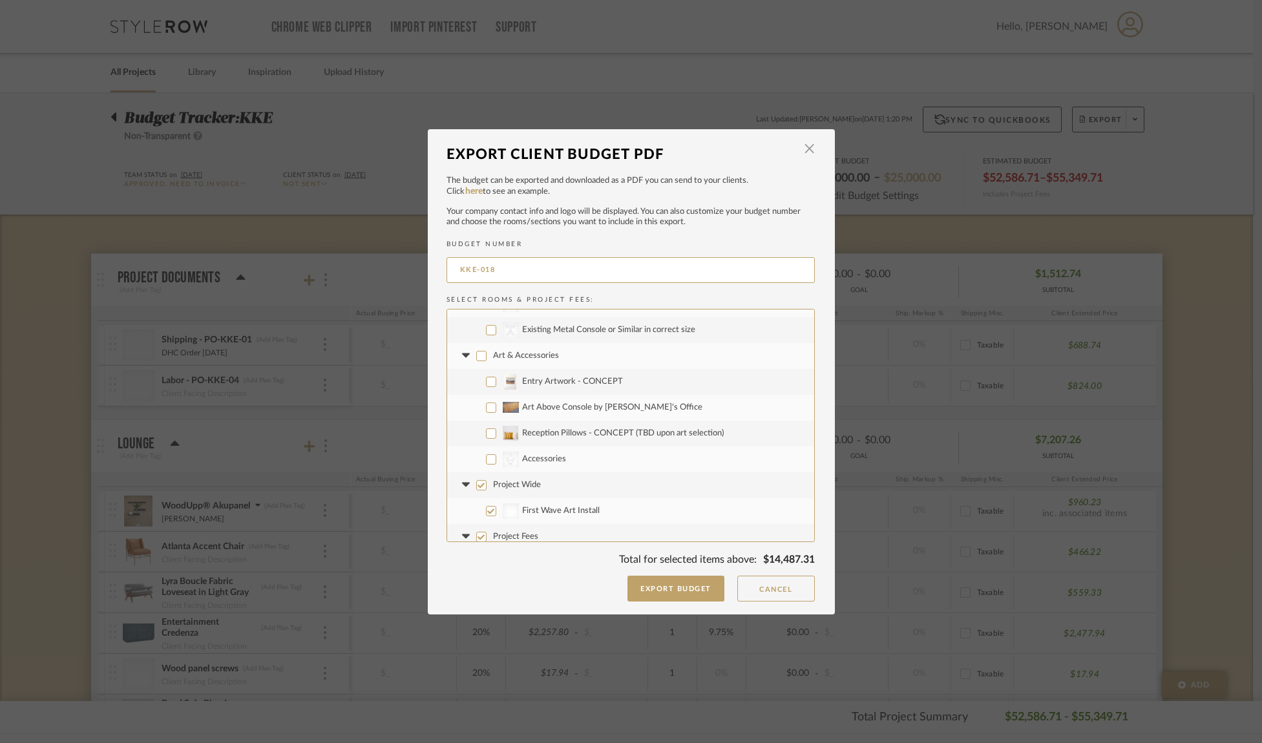
checkbox input "false"
click at [476, 483] on input "Project Wide" at bounding box center [481, 485] width 10 height 10
checkbox input "false"
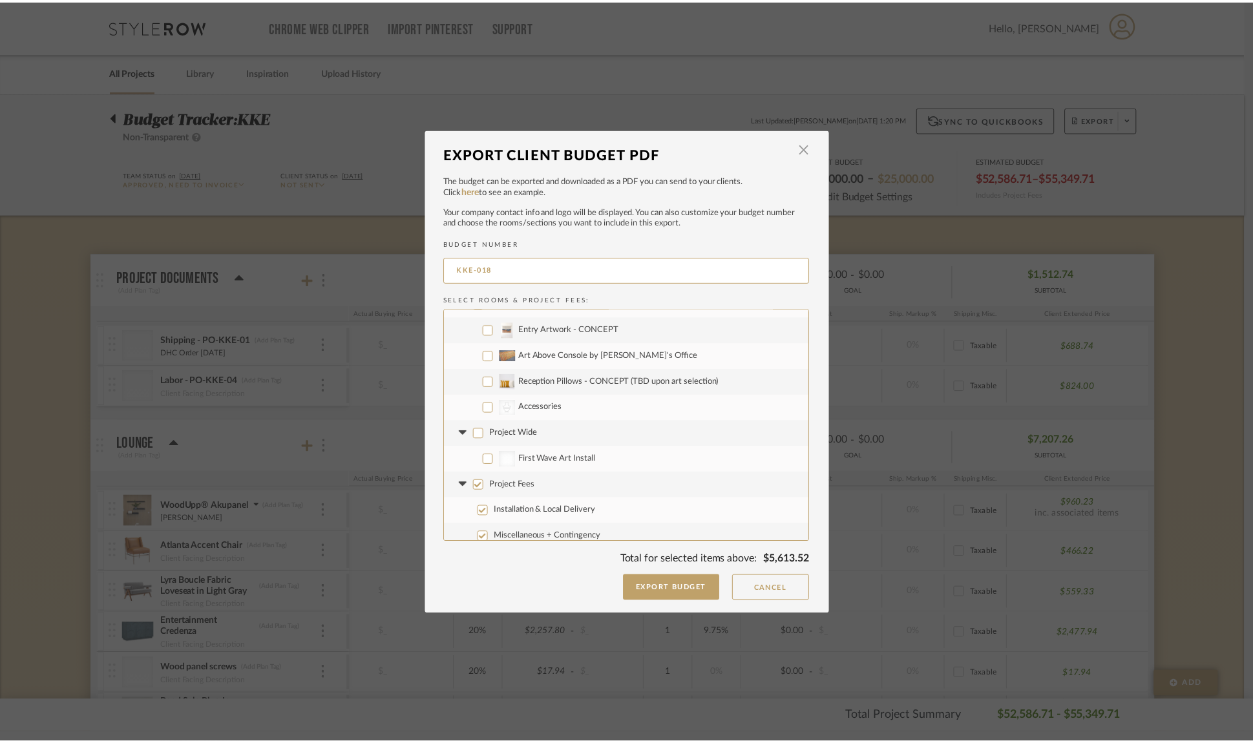
scroll to position [1215, 0]
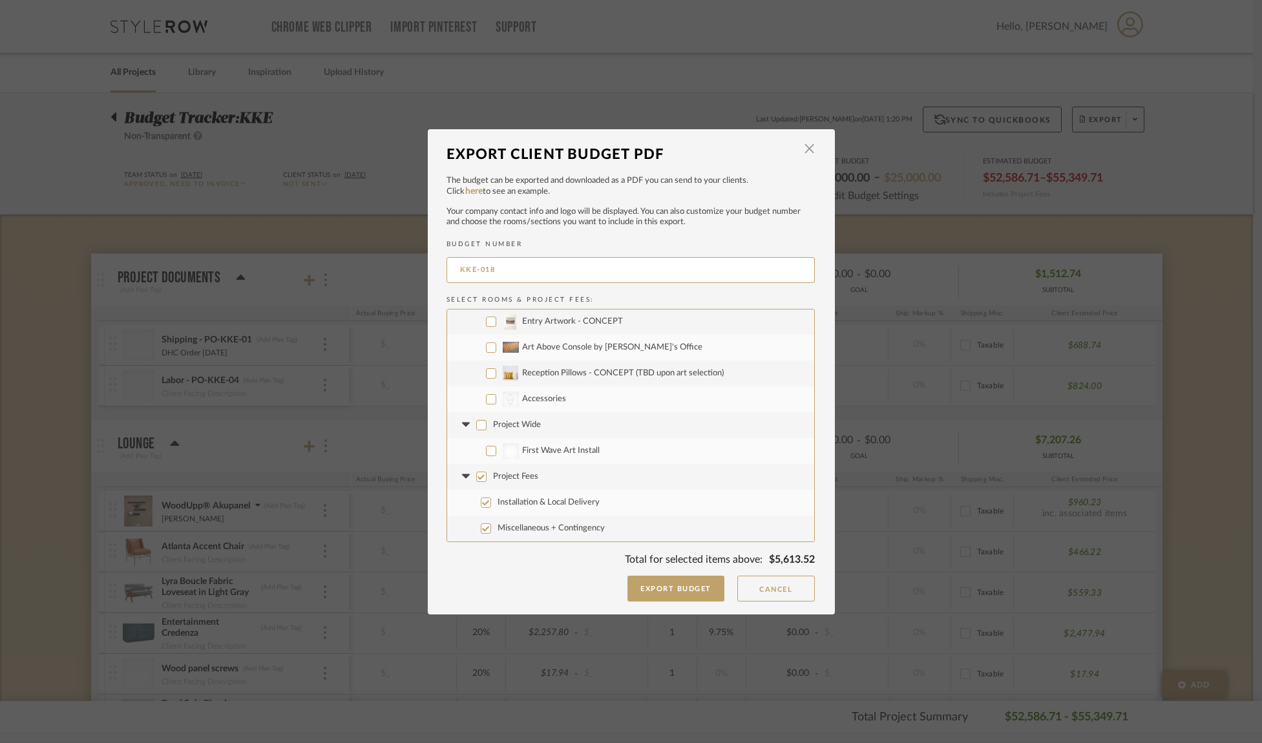
click at [478, 477] on input "Project Fees" at bounding box center [481, 477] width 10 height 10
checkbox input "false"
click at [672, 588] on button "Export Budget" at bounding box center [675, 589] width 97 height 26
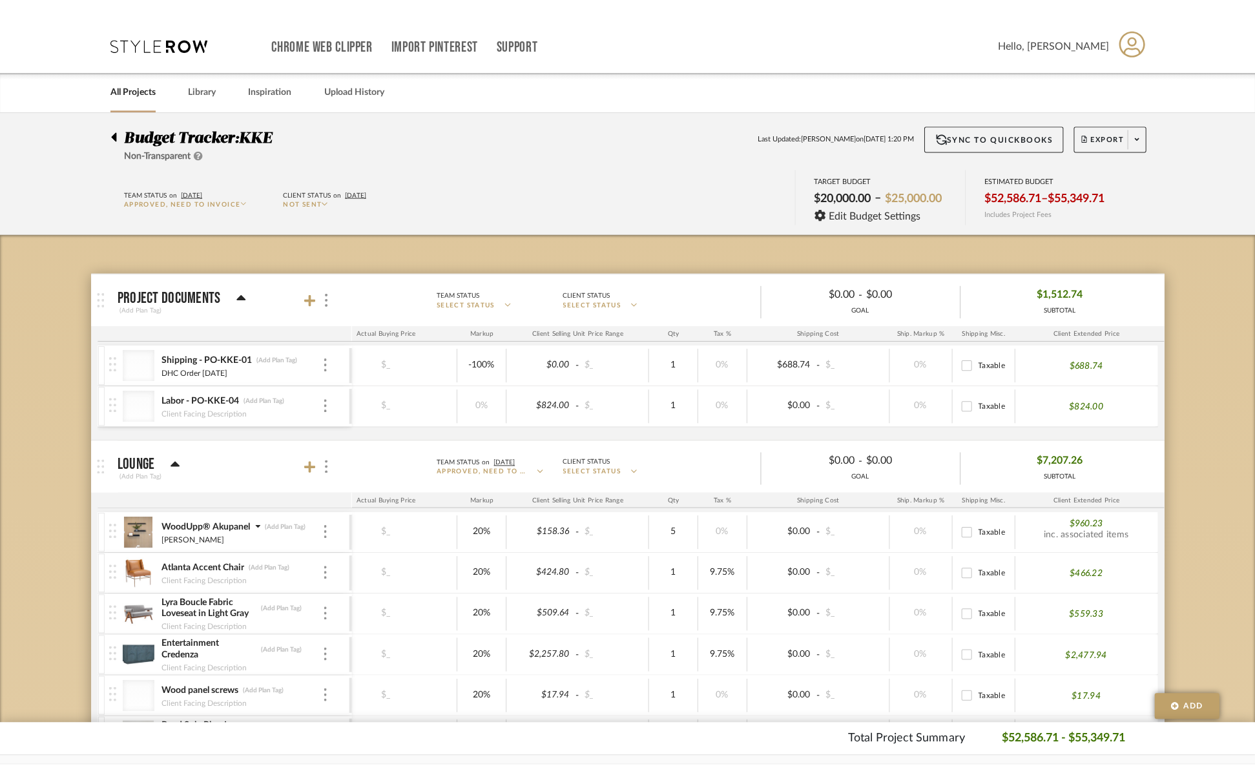
scroll to position [0, 184]
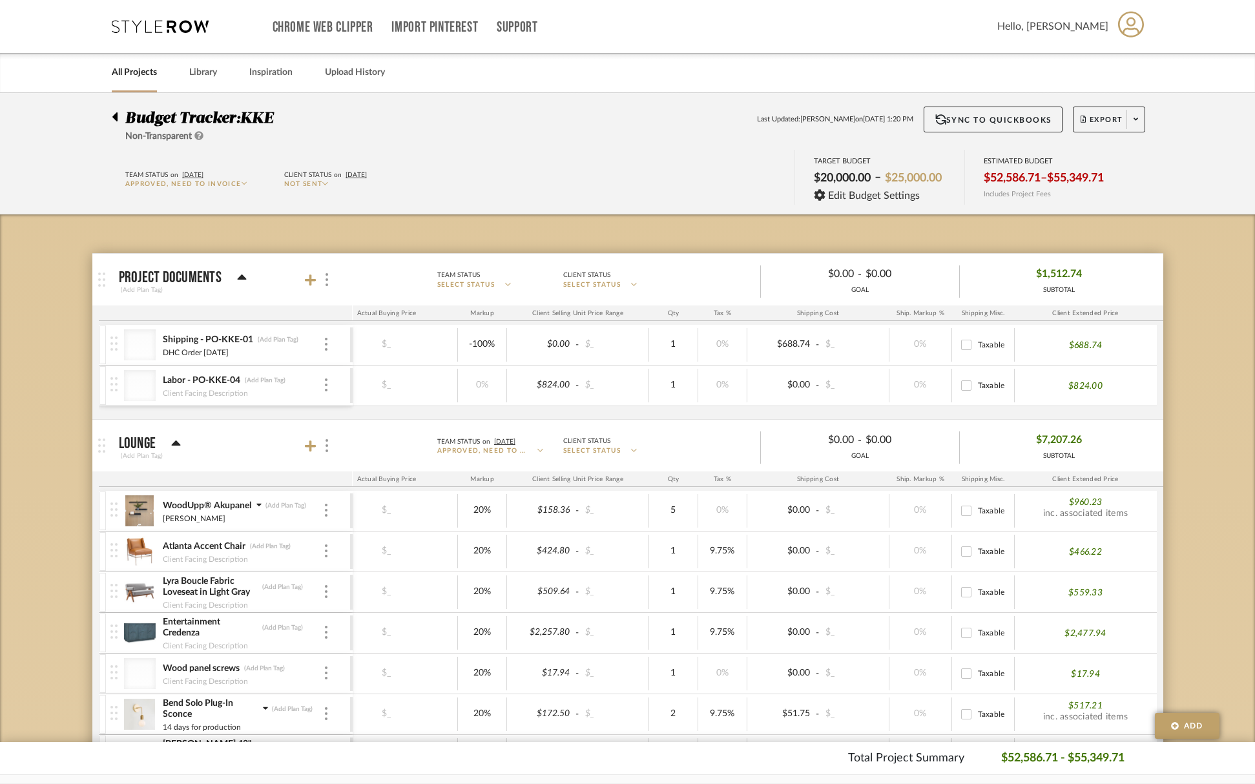
click at [127, 74] on link "All Projects" at bounding box center [134, 72] width 45 height 17
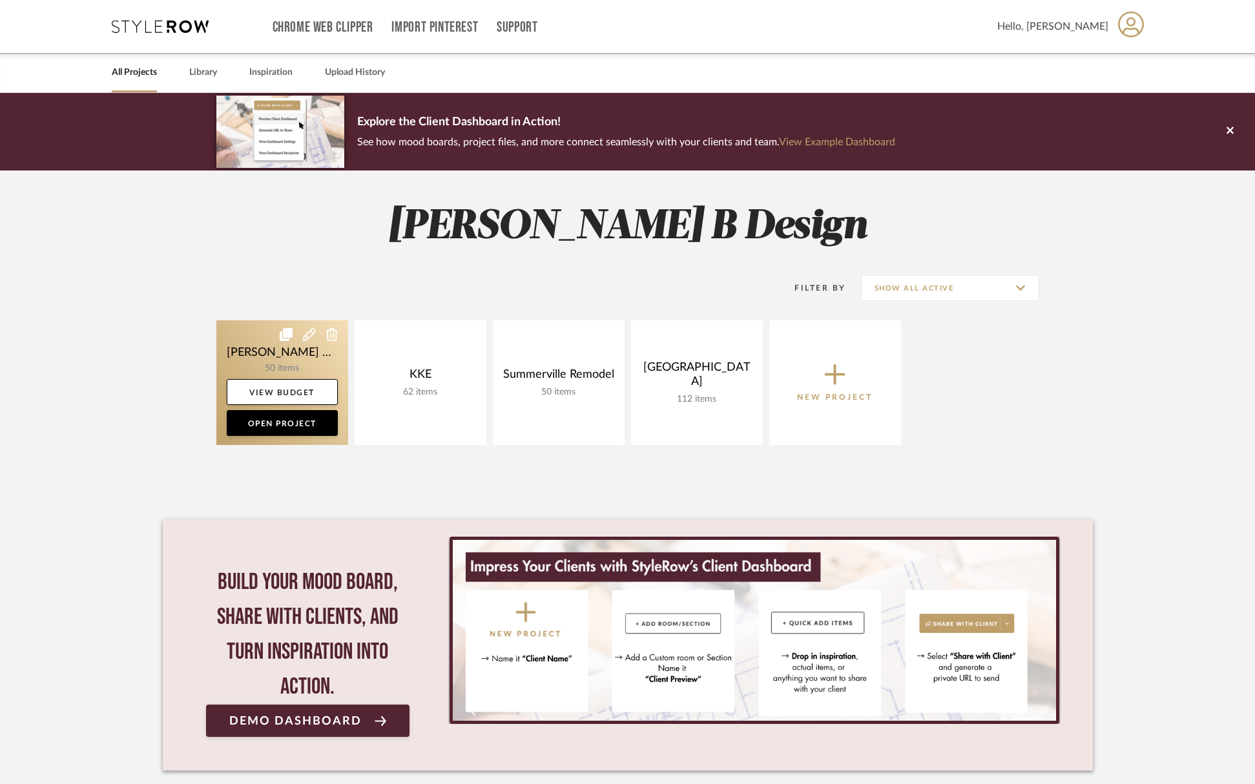
click at [287, 366] on link at bounding box center [282, 382] width 132 height 125
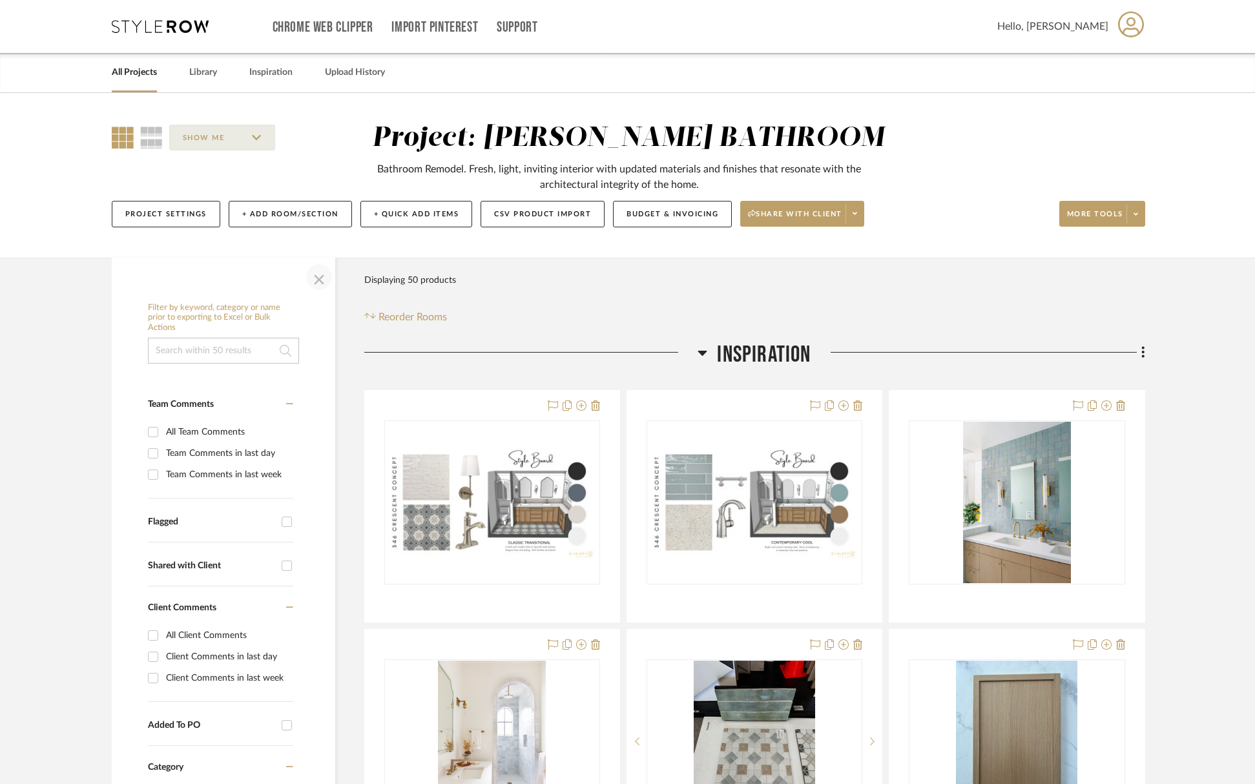
click at [321, 280] on span "button" at bounding box center [319, 277] width 31 height 31
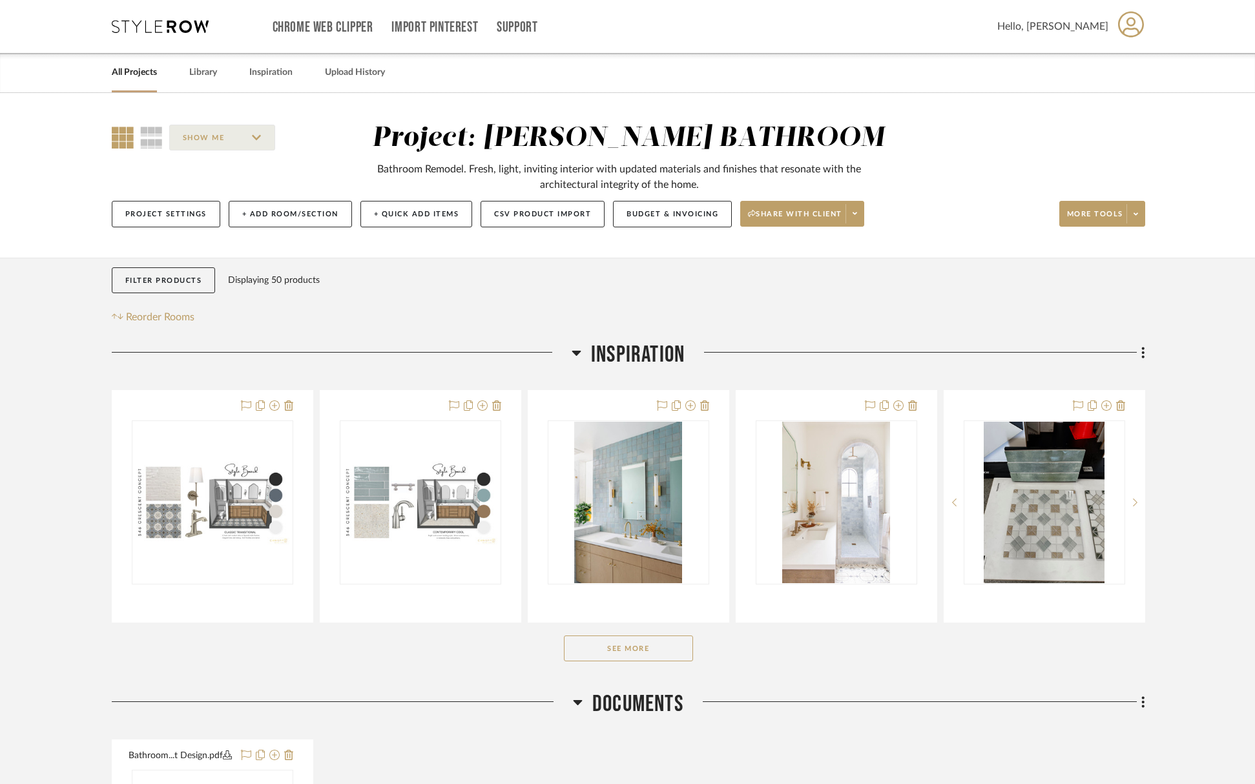
click at [658, 652] on button "See More" at bounding box center [628, 649] width 129 height 26
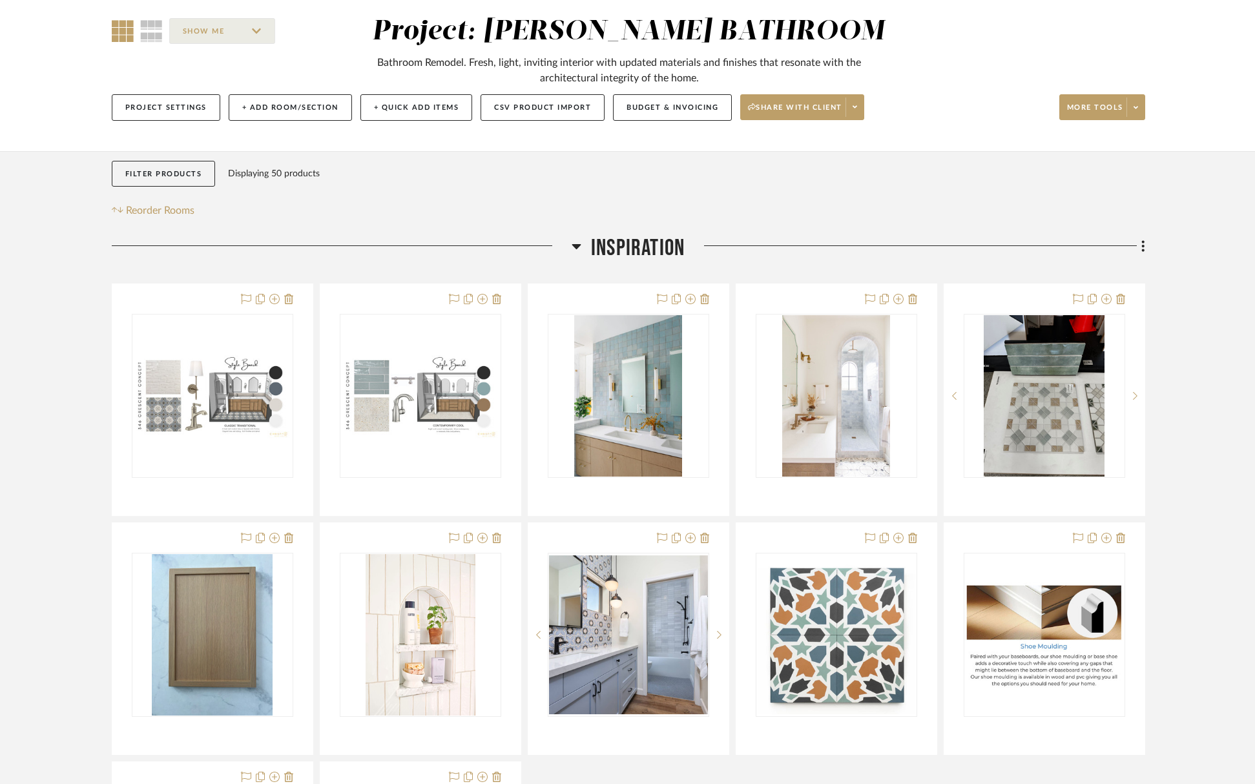
scroll to position [240, 0]
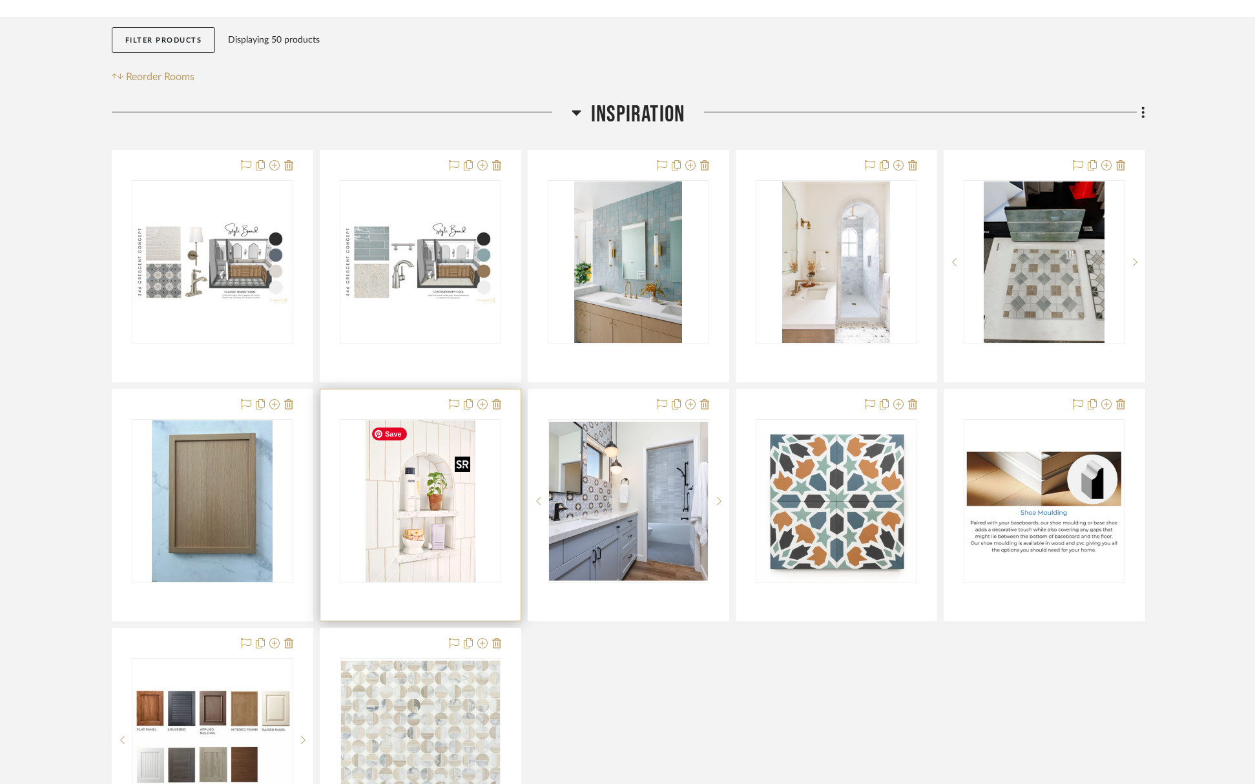
click at [424, 525] on img "0" at bounding box center [421, 501] width 110 height 161
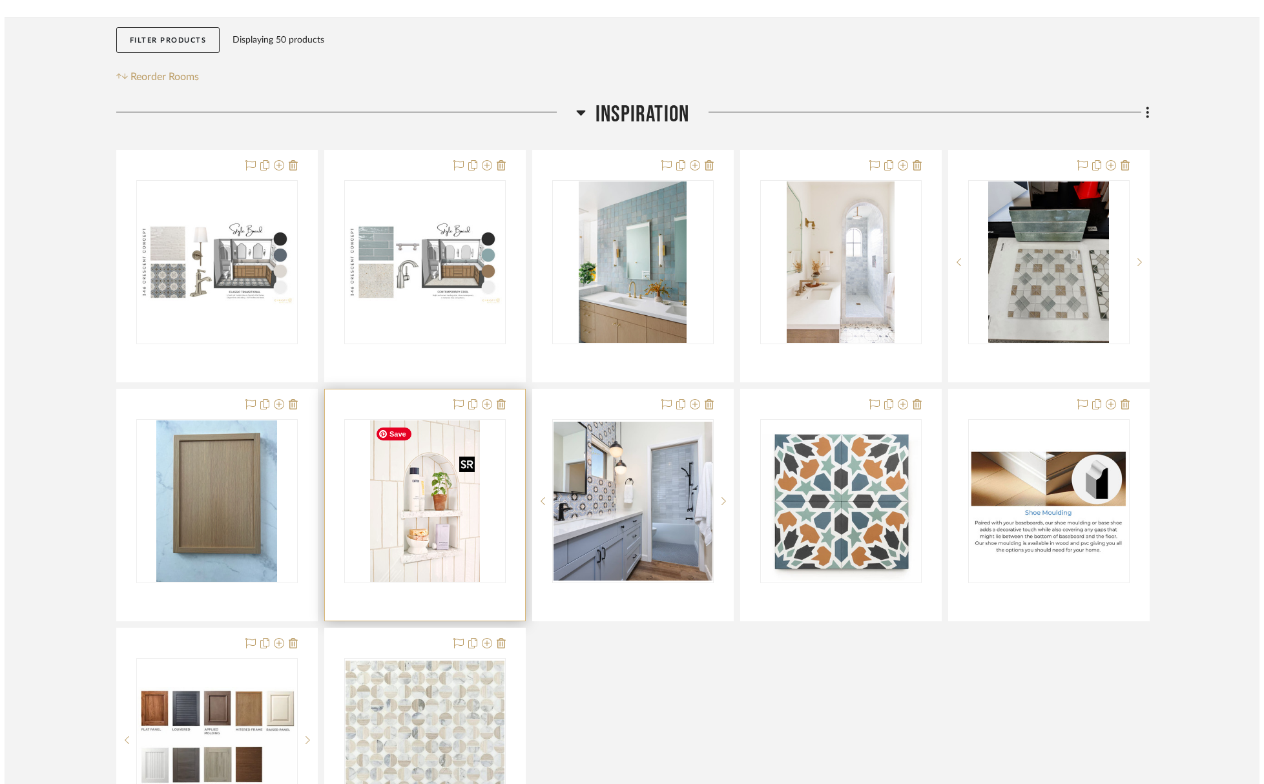
scroll to position [0, 0]
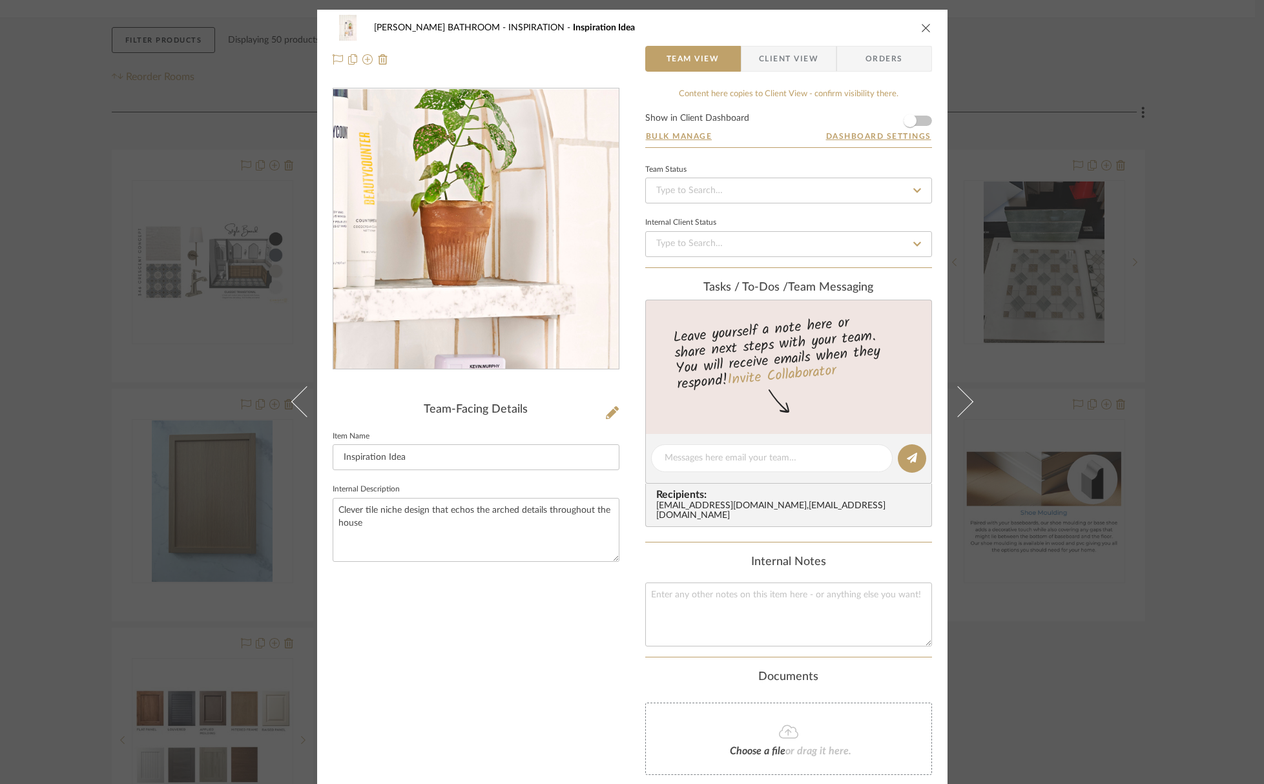
click at [504, 227] on img "0" at bounding box center [475, 229] width 191 height 280
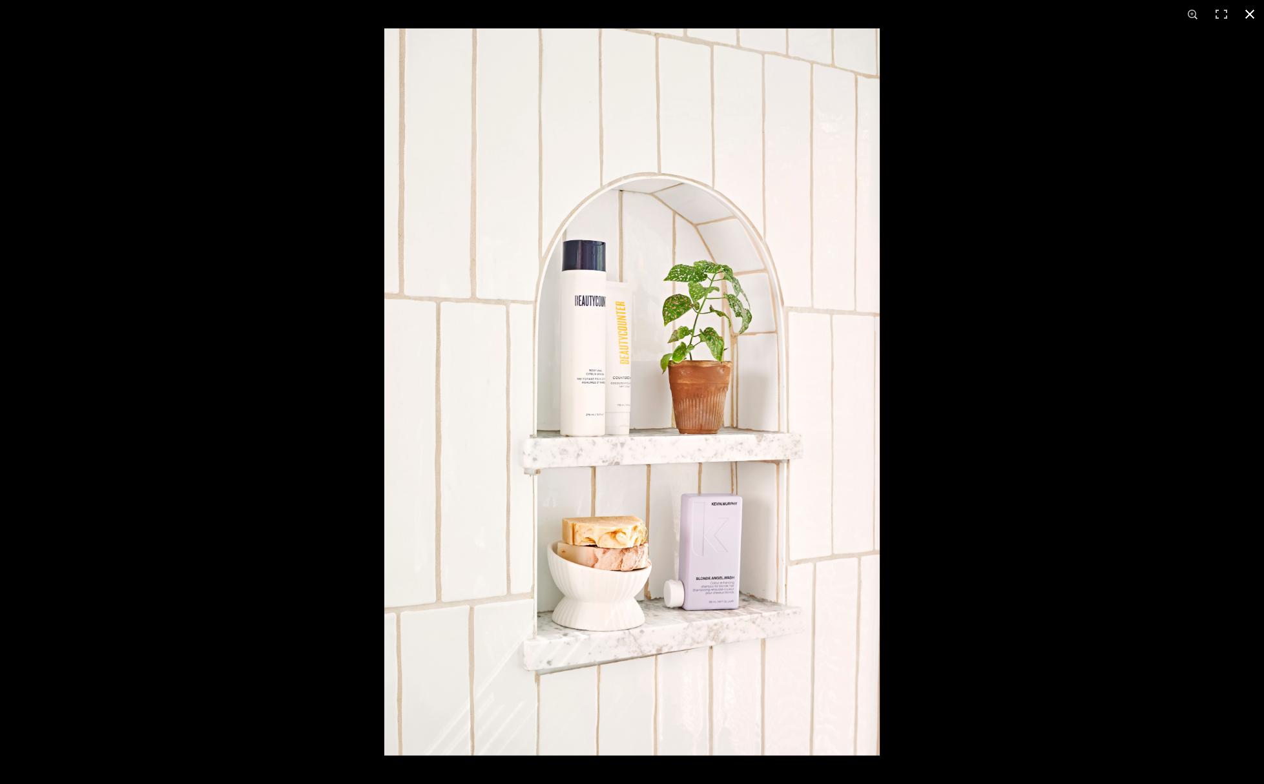
click at [1174, 12] on button at bounding box center [1250, 14] width 28 height 28
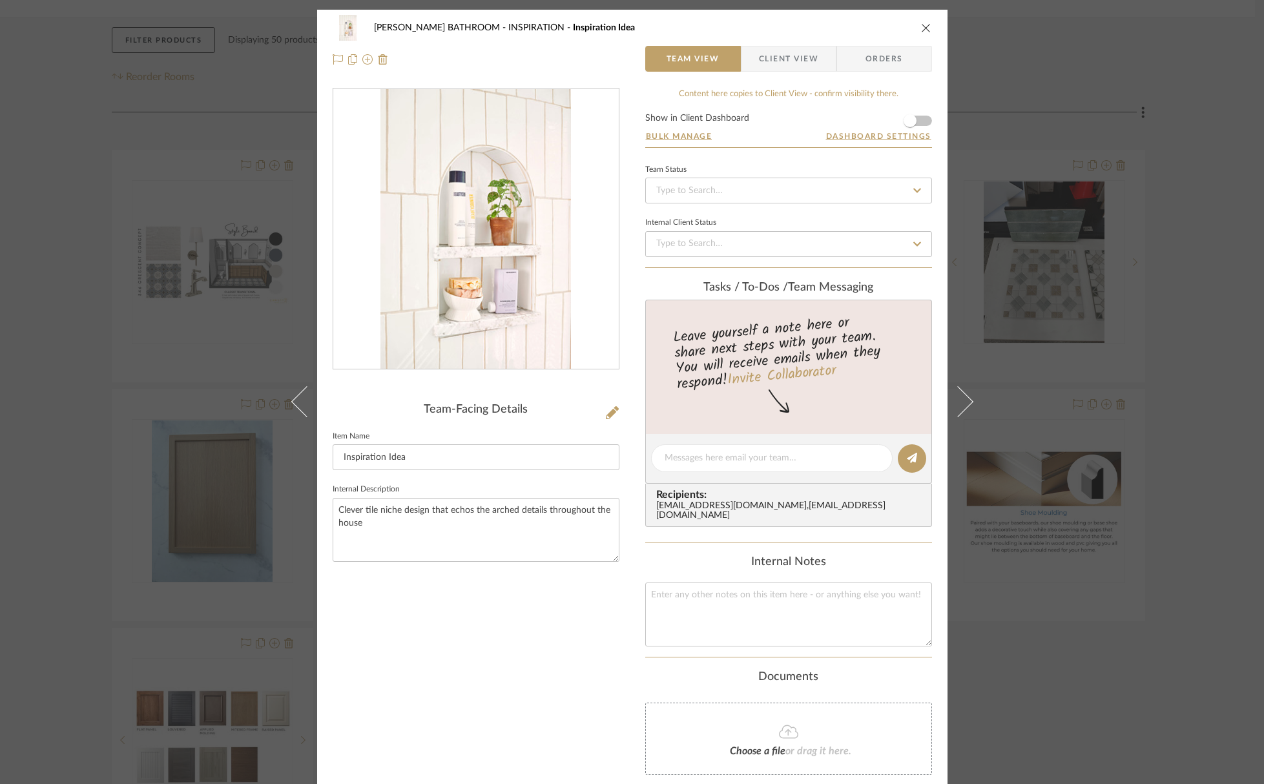
click at [922, 31] on icon "close" at bounding box center [926, 28] width 10 height 10
